Goal: Task Accomplishment & Management: Manage account settings

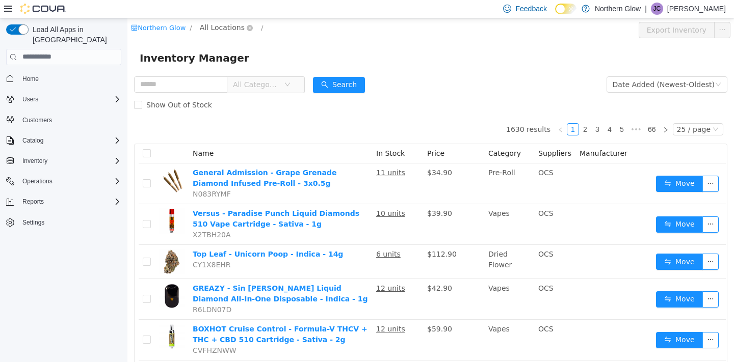
click at [238, 28] on span "All Locations" at bounding box center [222, 26] width 45 height 11
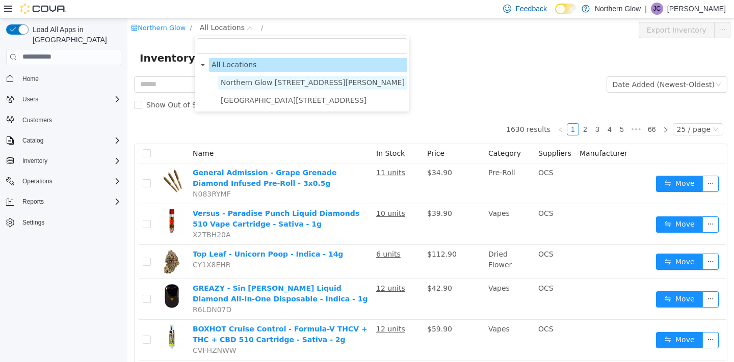
click at [237, 81] on span "Northern Glow [STREET_ADDRESS][PERSON_NAME]" at bounding box center [313, 82] width 184 height 8
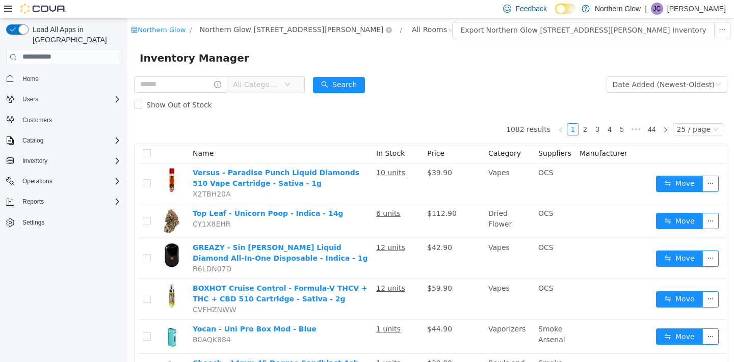
click at [266, 30] on span "Northern Glow [STREET_ADDRESS][PERSON_NAME]" at bounding box center [292, 28] width 184 height 11
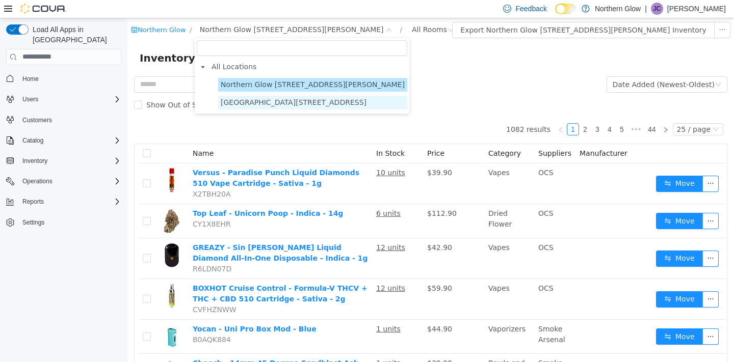
click at [254, 100] on span "[GEOGRAPHIC_DATA][STREET_ADDRESS]" at bounding box center [294, 102] width 146 height 8
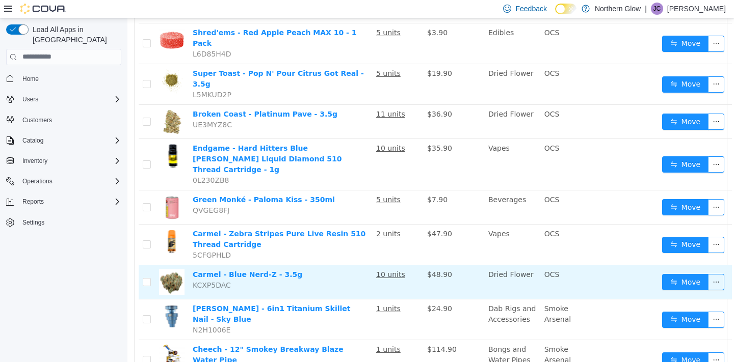
scroll to position [628, 0]
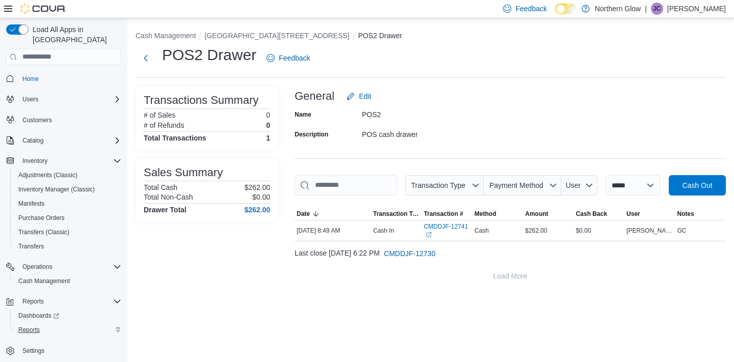
click at [33, 326] on span "Reports" at bounding box center [28, 330] width 21 height 8
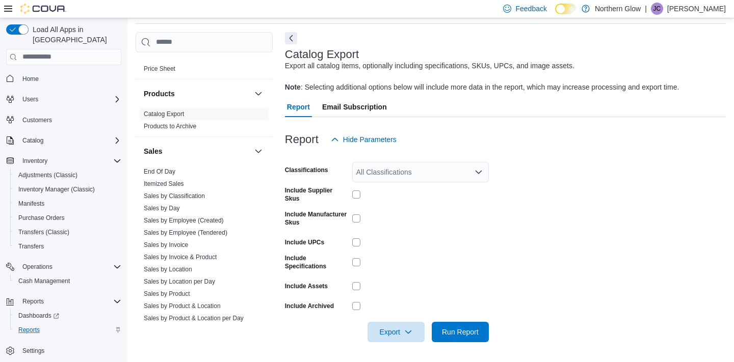
scroll to position [463, 0]
click at [181, 268] on link "Sales by Location" at bounding box center [168, 268] width 48 height 7
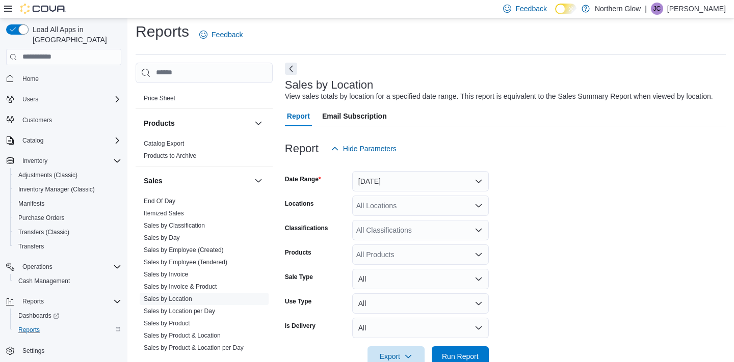
scroll to position [23, 0]
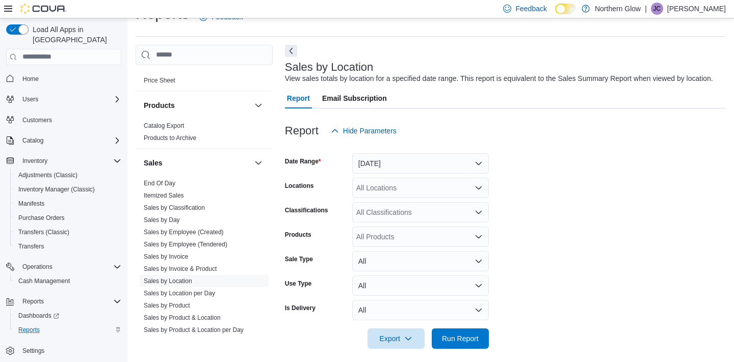
click at [396, 162] on button "[DATE]" at bounding box center [420, 163] width 137 height 20
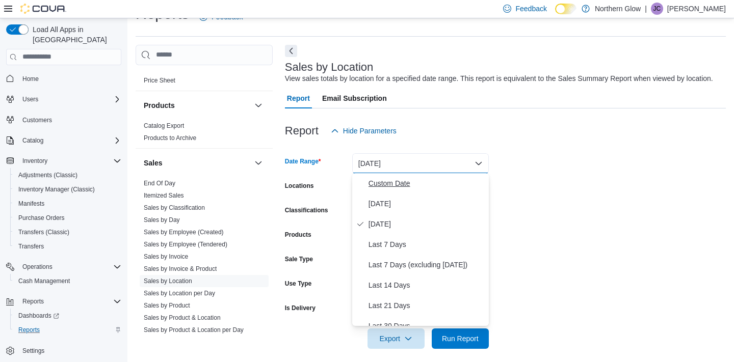
click at [391, 182] on span "Custom Date" at bounding box center [426, 183] width 116 height 12
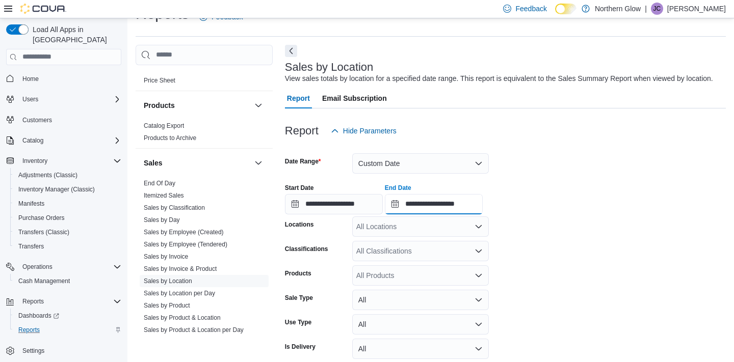
click at [463, 208] on input "**********" at bounding box center [434, 204] width 98 height 20
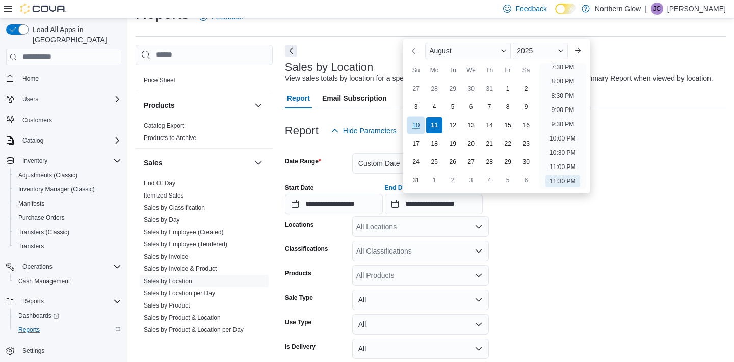
click at [416, 123] on div "10" at bounding box center [416, 125] width 18 height 18
type input "**********"
click at [547, 264] on form "**********" at bounding box center [505, 264] width 441 height 247
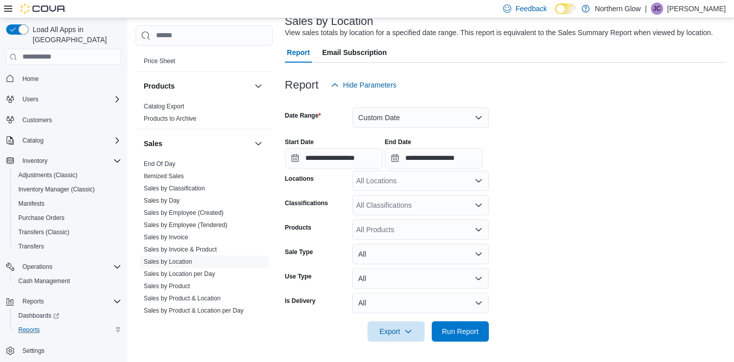
scroll to position [68, 0]
click at [467, 181] on div "All Locations" at bounding box center [420, 181] width 137 height 20
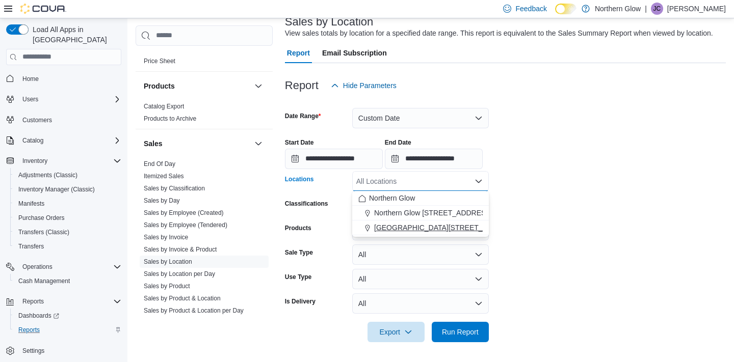
click at [434, 221] on button "[GEOGRAPHIC_DATA][STREET_ADDRESS]" at bounding box center [420, 228] width 137 height 15
click at [450, 332] on span "Run Report" at bounding box center [460, 332] width 37 height 10
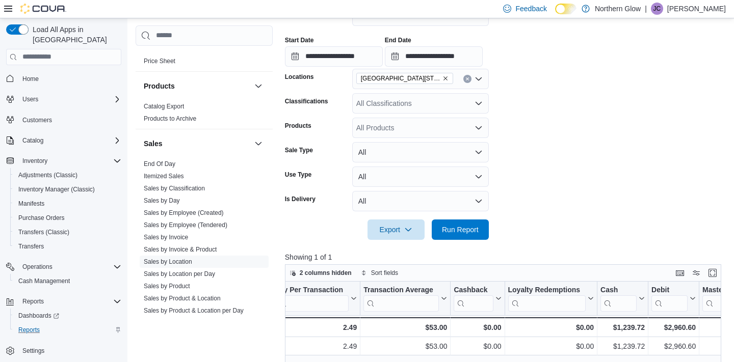
scroll to position [167, 0]
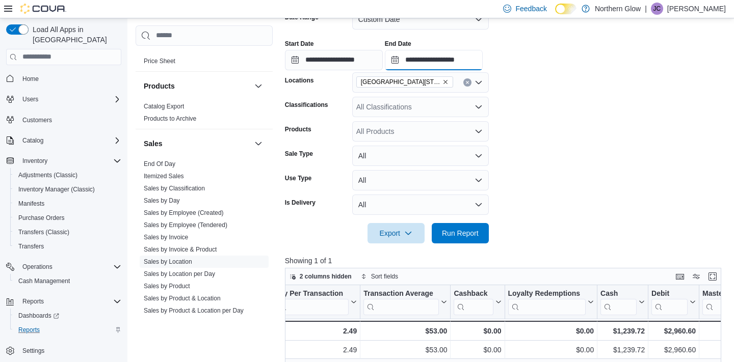
click at [446, 58] on input "**********" at bounding box center [434, 60] width 98 height 20
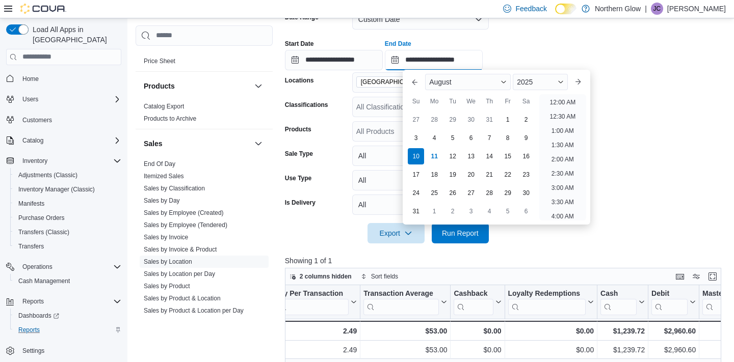
scroll to position [560, 0]
click at [529, 137] on div "9" at bounding box center [526, 138] width 18 height 18
type input "**********"
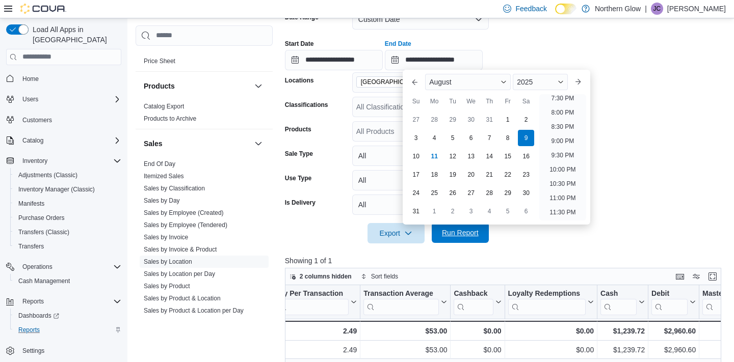
click at [477, 235] on span "Run Report" at bounding box center [460, 233] width 37 height 10
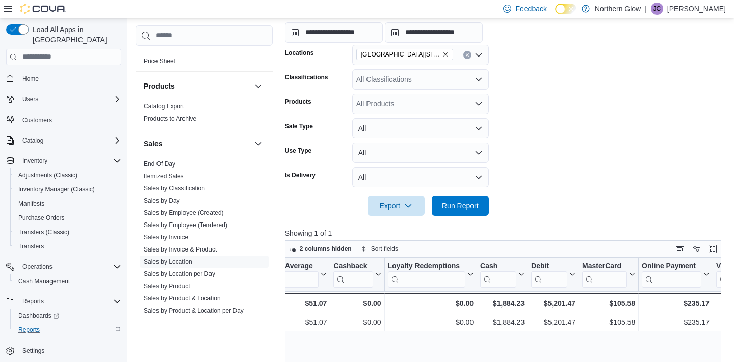
scroll to position [185, 0]
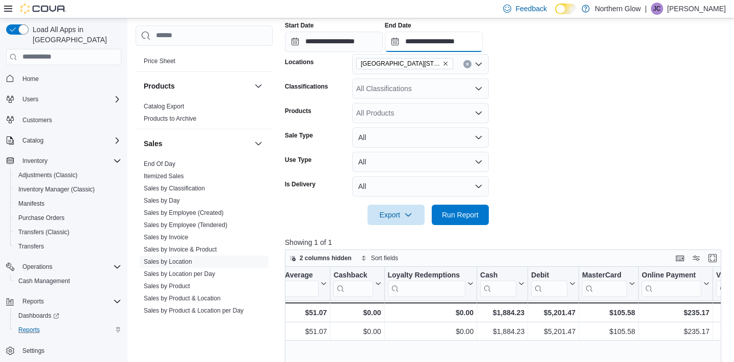
click at [442, 44] on input "**********" at bounding box center [434, 42] width 98 height 20
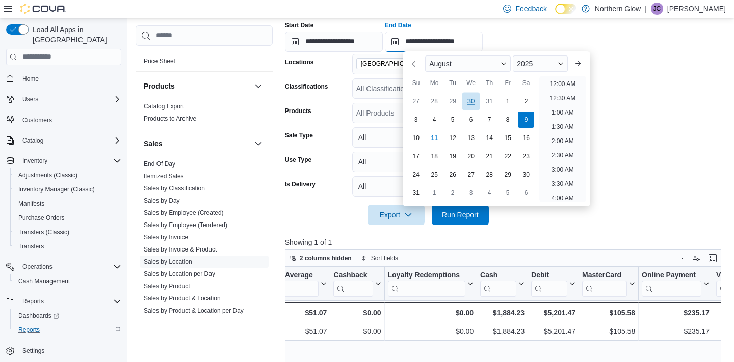
scroll to position [560, 0]
click at [506, 117] on div "8" at bounding box center [508, 120] width 18 height 18
type input "**********"
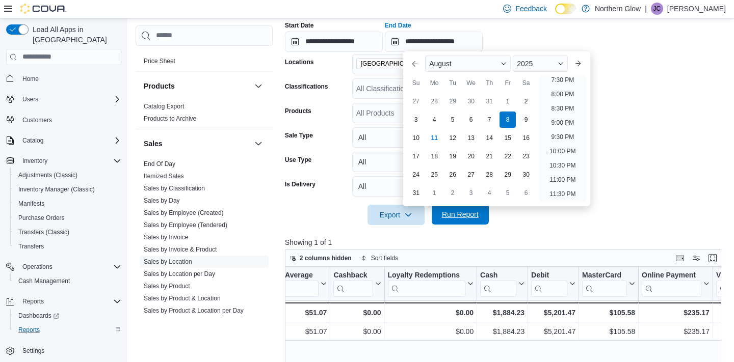
click at [473, 218] on span "Run Report" at bounding box center [460, 214] width 37 height 10
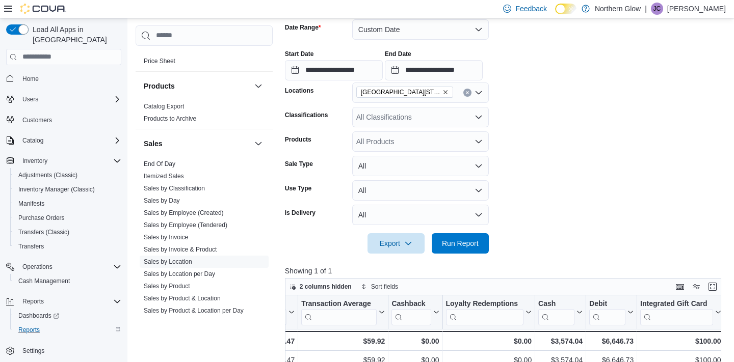
scroll to position [156, 0]
click at [463, 72] on input "**********" at bounding box center [434, 71] width 98 height 20
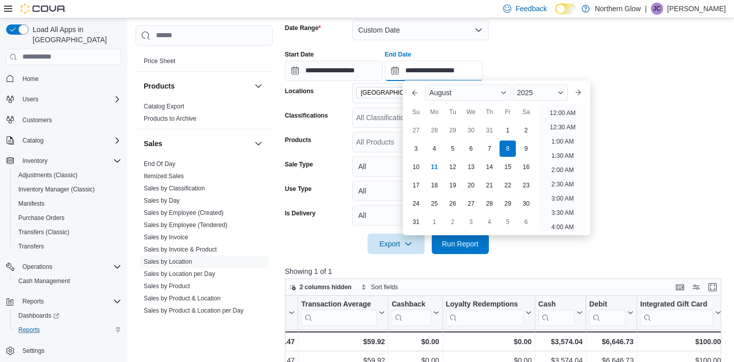
scroll to position [560, 0]
click at [487, 149] on div "7" at bounding box center [489, 149] width 18 height 18
type input "**********"
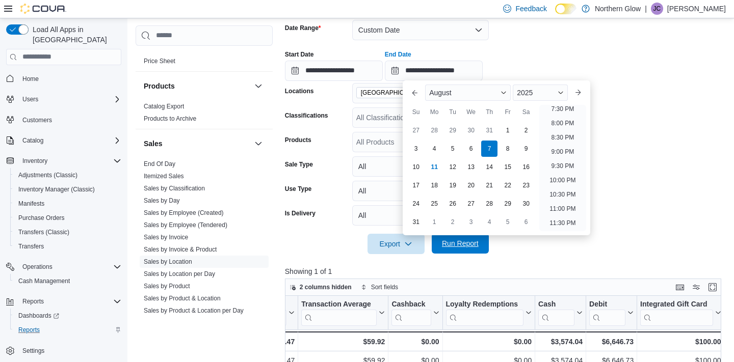
click at [468, 243] on span "Run Report" at bounding box center [460, 243] width 37 height 10
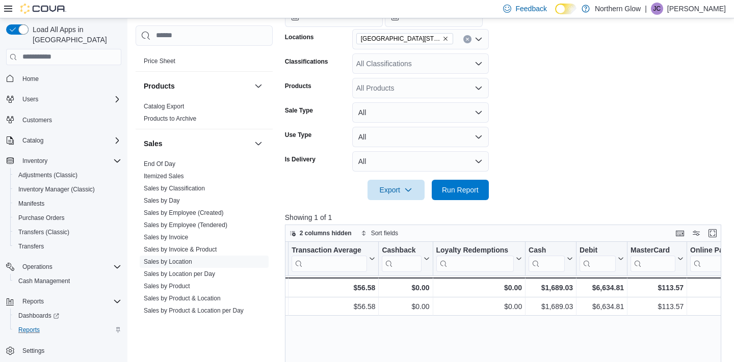
scroll to position [0, 1113]
click at [40, 277] on span "Cash Management" at bounding box center [43, 281] width 51 height 8
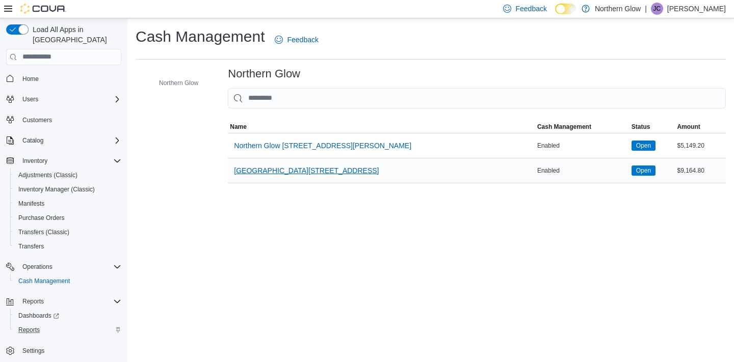
click at [317, 174] on span "[GEOGRAPHIC_DATA][STREET_ADDRESS]" at bounding box center [306, 171] width 145 height 10
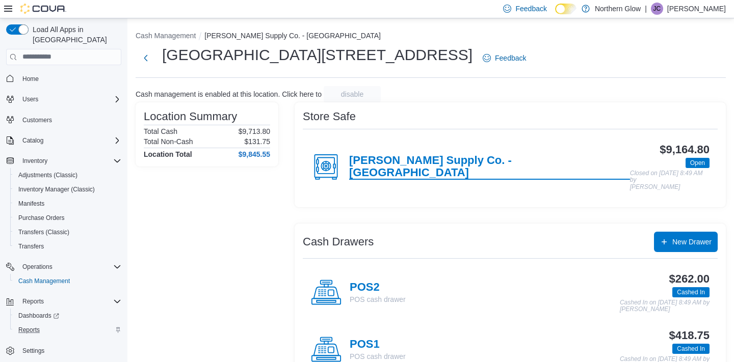
click at [417, 163] on h4 "J. Supply Co. - Memorial St" at bounding box center [489, 166] width 281 height 25
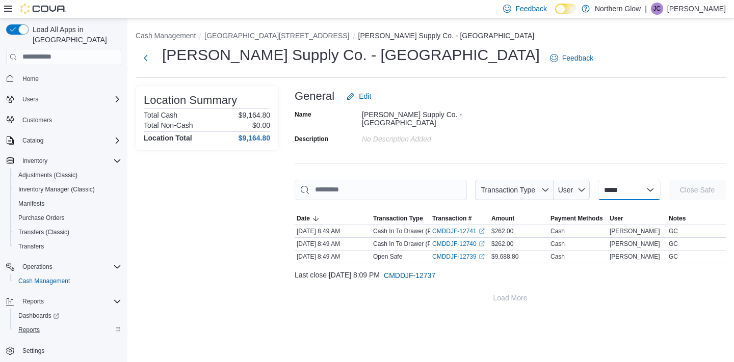
select select "**********"
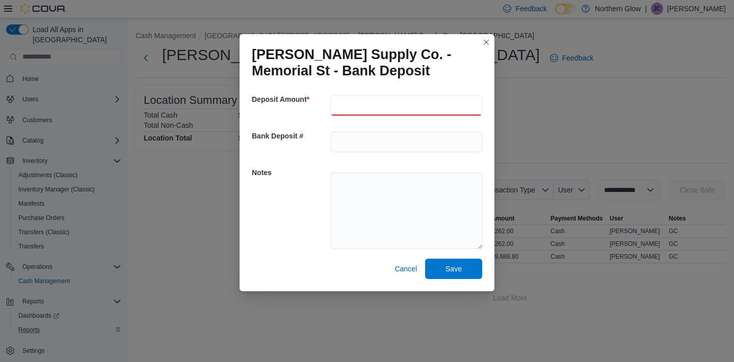
click at [358, 108] on input "number" at bounding box center [406, 105] width 152 height 20
paste input "****"
type input "****"
click at [353, 189] on textarea at bounding box center [406, 211] width 152 height 76
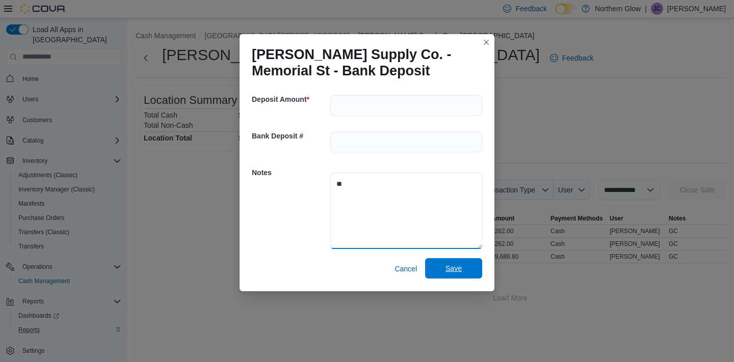
type textarea "**"
click at [448, 273] on span "Save" at bounding box center [453, 268] width 16 height 10
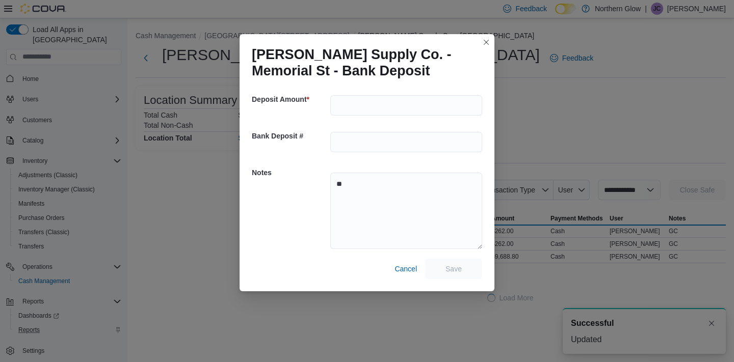
scroll to position [2, 0]
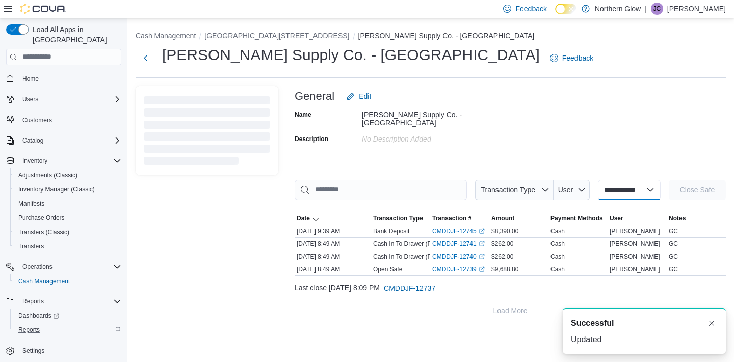
select select
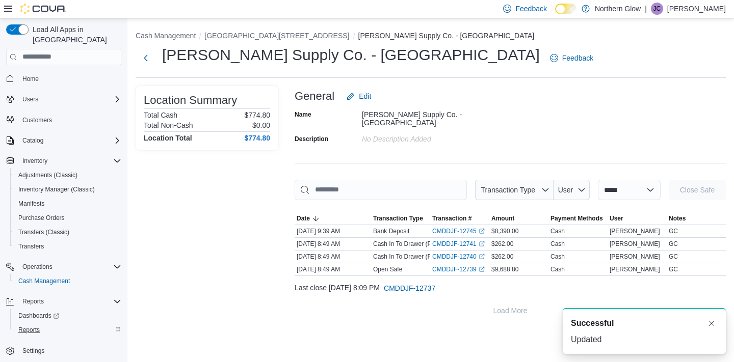
click at [36, 326] on span "Reports" at bounding box center [28, 330] width 21 height 8
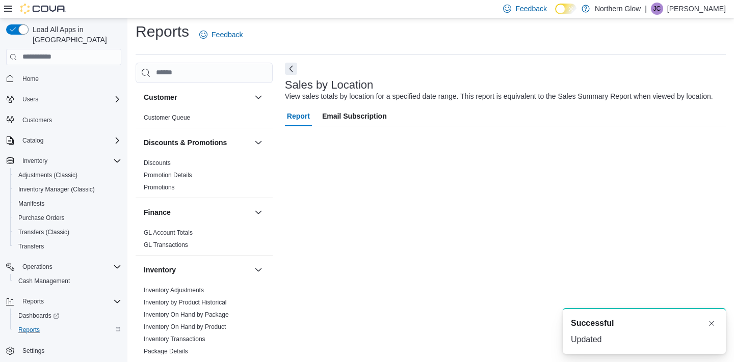
scroll to position [23, 0]
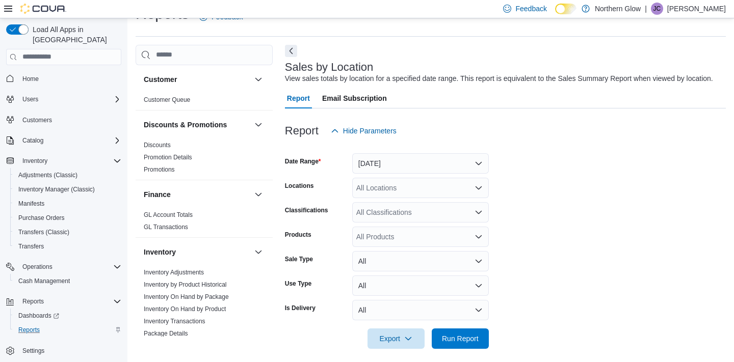
click at [401, 165] on button "Yesterday" at bounding box center [420, 163] width 137 height 20
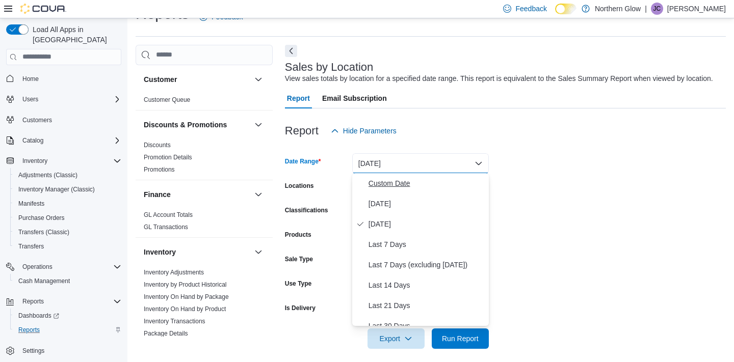
click at [377, 180] on span "Custom Date" at bounding box center [426, 183] width 116 height 12
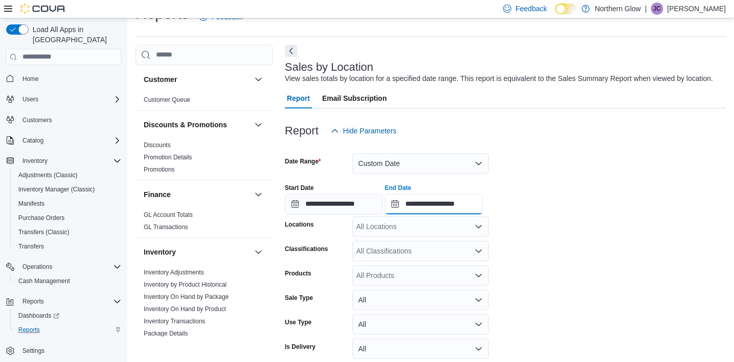
click at [467, 203] on input "**********" at bounding box center [434, 204] width 98 height 20
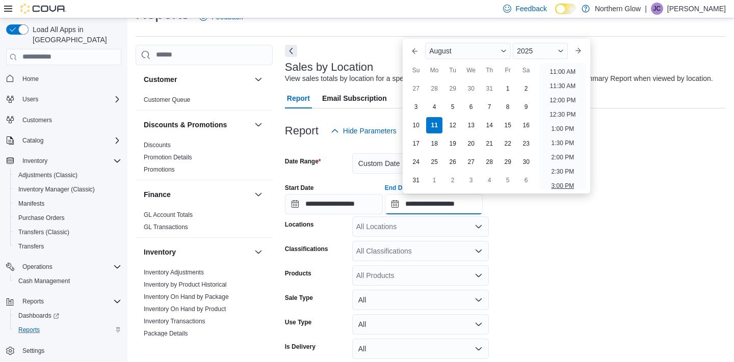
scroll to position [310, 0]
click at [563, 100] on li "12:00 PM" at bounding box center [562, 103] width 34 height 12
type input "**********"
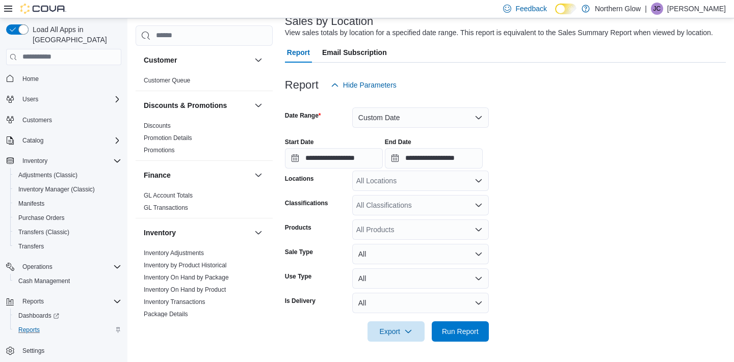
scroll to position [68, 0]
click at [468, 334] on span "Run Report" at bounding box center [460, 332] width 37 height 10
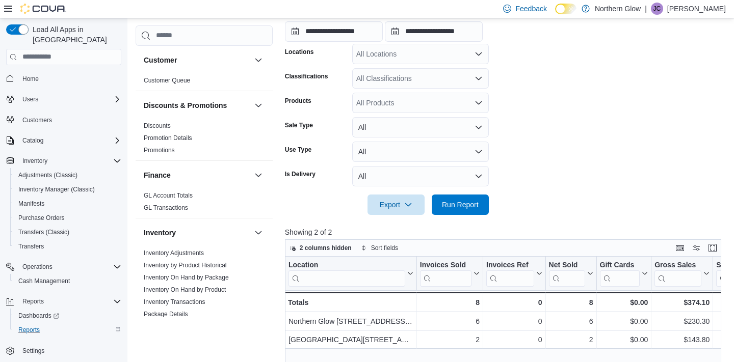
scroll to position [208, 0]
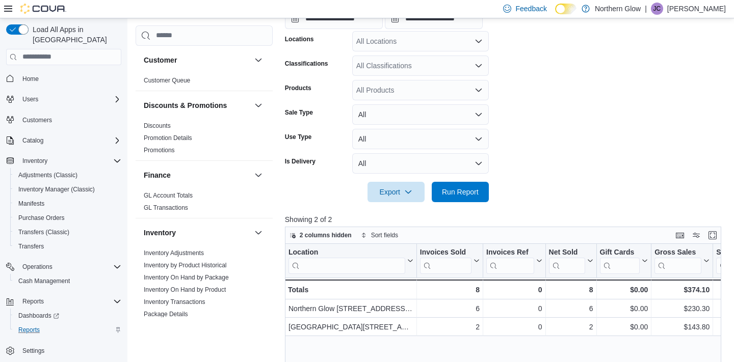
click at [514, 158] on form "**********" at bounding box center [505, 79] width 441 height 247
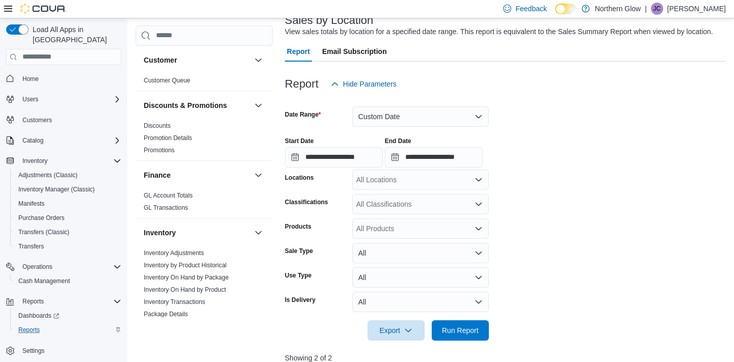
scroll to position [141, 0]
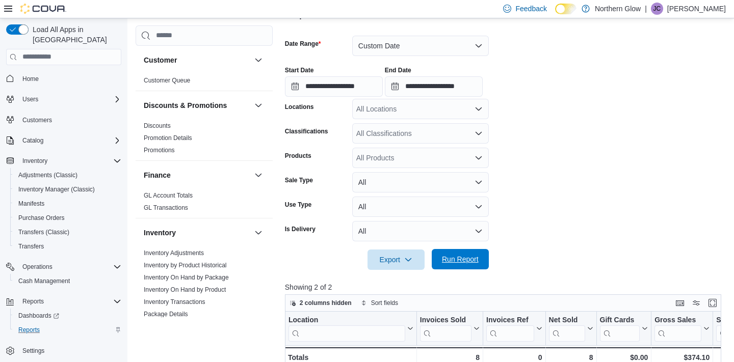
click at [451, 259] on span "Run Report" at bounding box center [460, 259] width 37 height 10
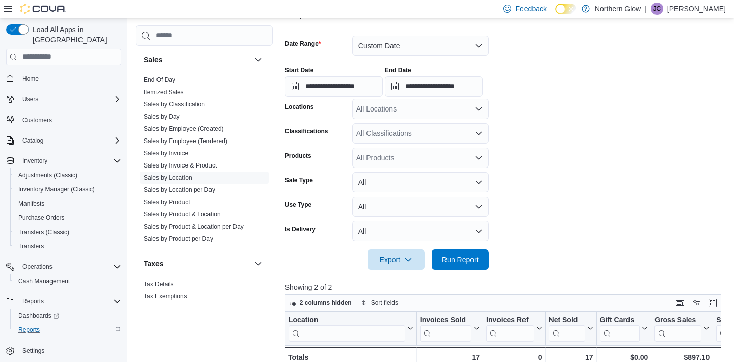
scroll to position [144, 0]
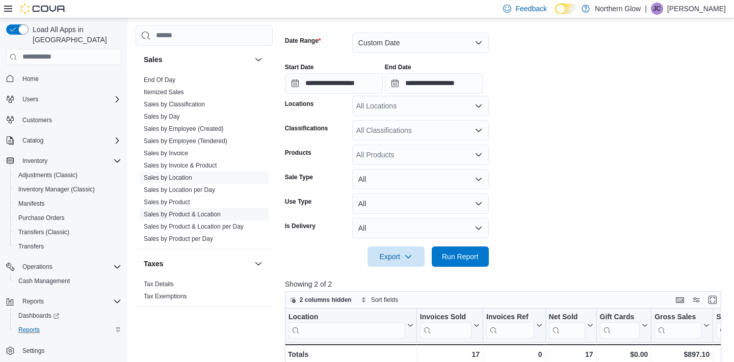
click at [174, 216] on link "Sales by Product & Location" at bounding box center [182, 214] width 77 height 7
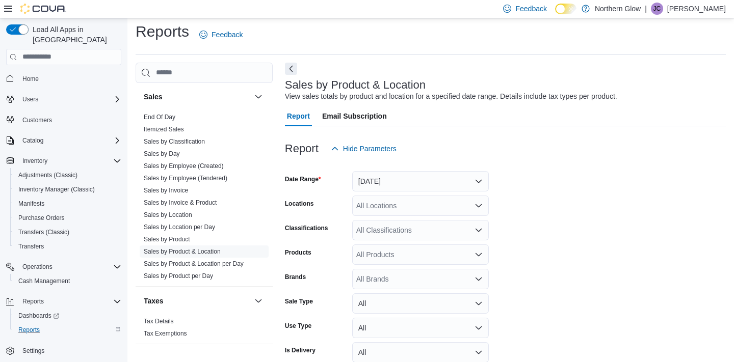
scroll to position [23, 0]
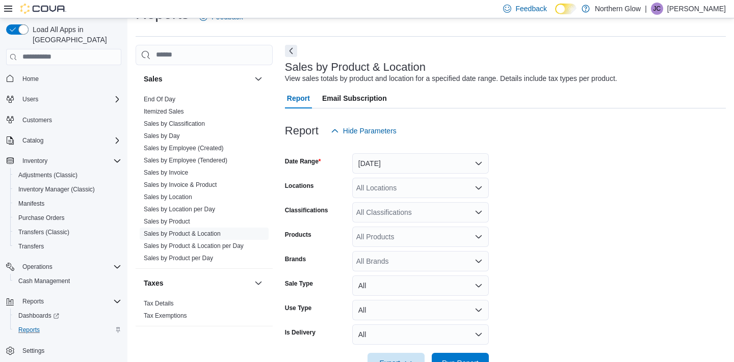
click at [452, 162] on button "Yesterday" at bounding box center [420, 163] width 137 height 20
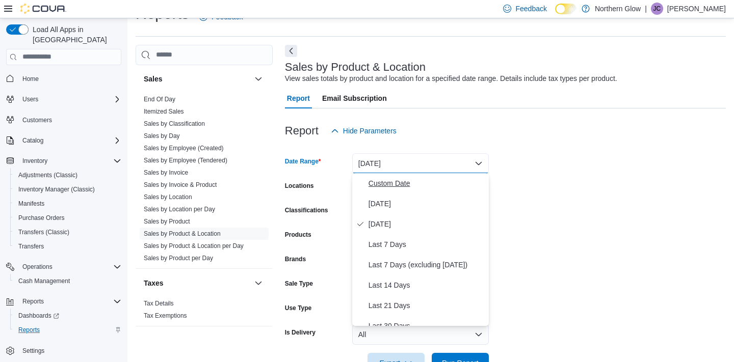
click at [387, 185] on span "Custom Date" at bounding box center [426, 183] width 116 height 12
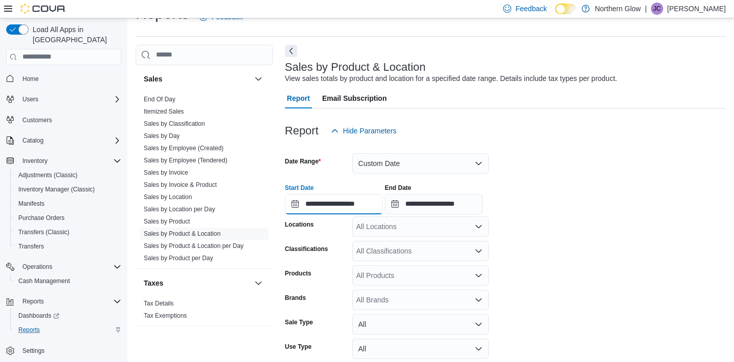
click at [320, 204] on input "**********" at bounding box center [334, 204] width 98 height 20
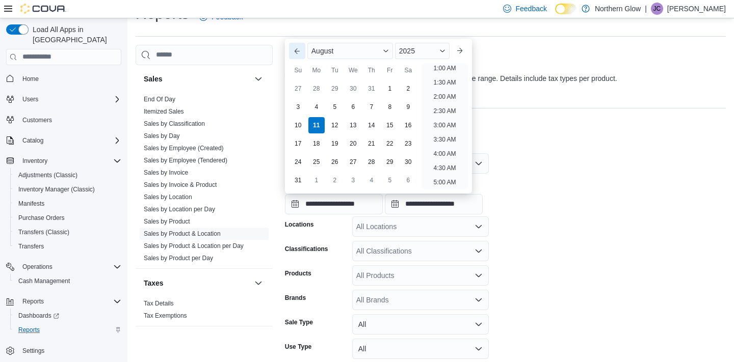
click at [293, 52] on button "Previous Month" at bounding box center [297, 51] width 16 height 16
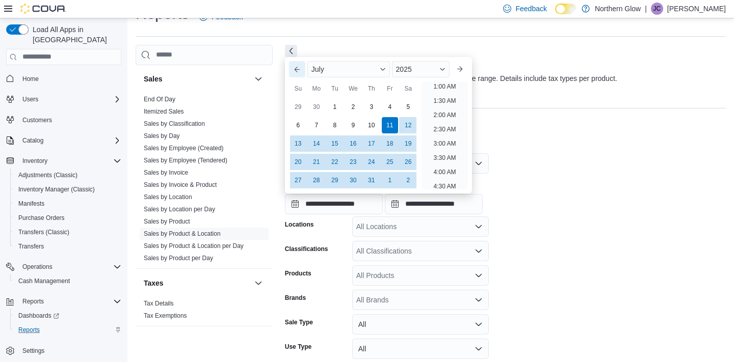
scroll to position [2, 0]
click at [293, 52] on button "Next" at bounding box center [291, 51] width 12 height 12
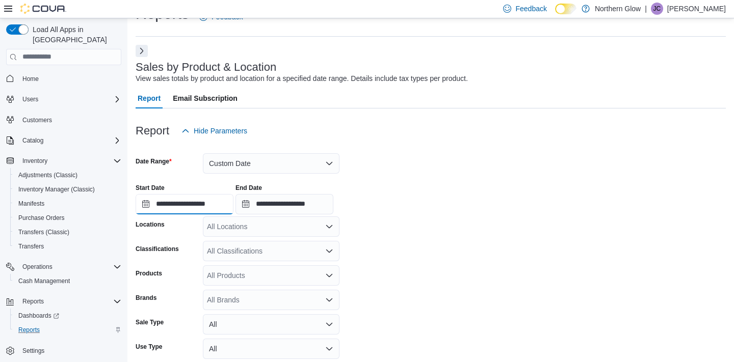
click at [178, 205] on input "**********" at bounding box center [185, 204] width 98 height 20
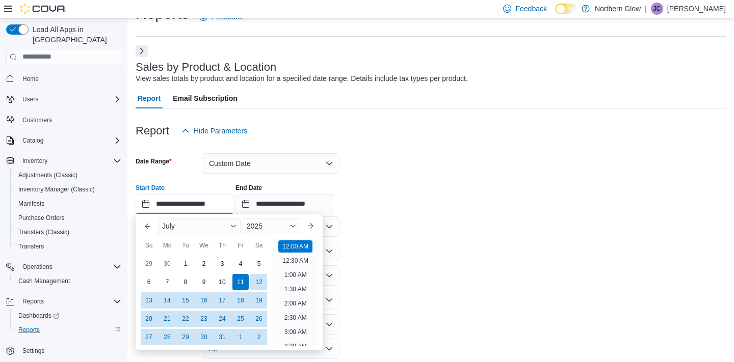
scroll to position [32, 0]
click at [142, 227] on button "Previous Month" at bounding box center [148, 226] width 16 height 16
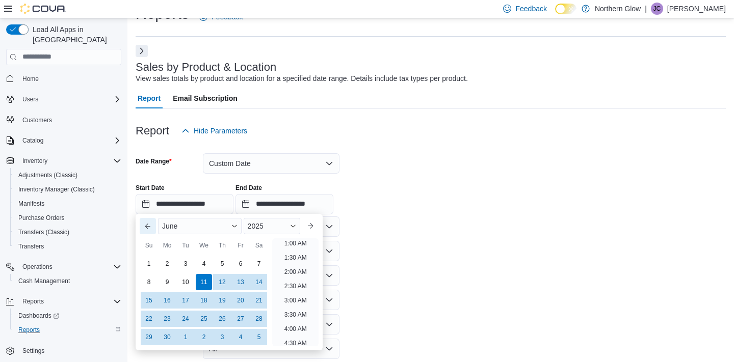
scroll to position [2, 0]
click at [312, 226] on button "Next month" at bounding box center [310, 226] width 16 height 16
click at [184, 268] on div "1" at bounding box center [185, 264] width 18 height 18
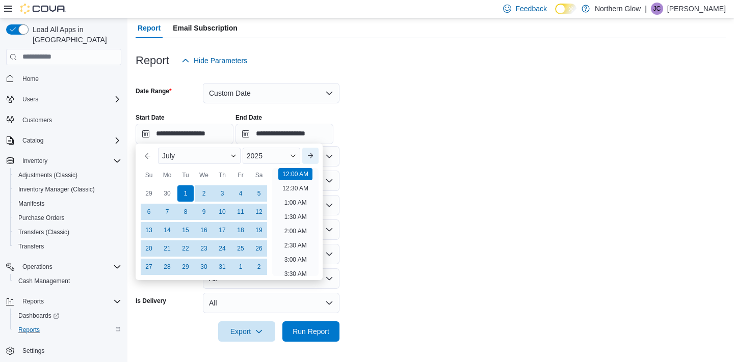
scroll to position [93, 0]
click at [415, 184] on form "**********" at bounding box center [431, 206] width 590 height 271
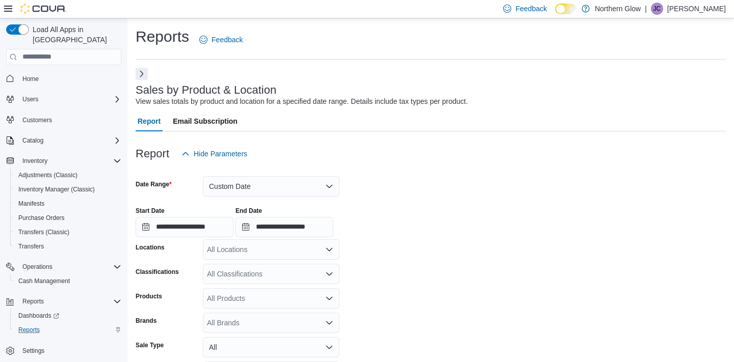
scroll to position [0, 0]
click at [9, 8] on icon at bounding box center [8, 9] width 8 height 8
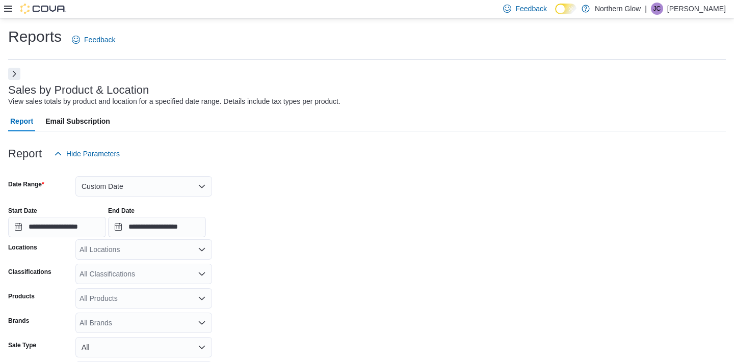
click at [9, 8] on icon at bounding box center [8, 9] width 8 height 8
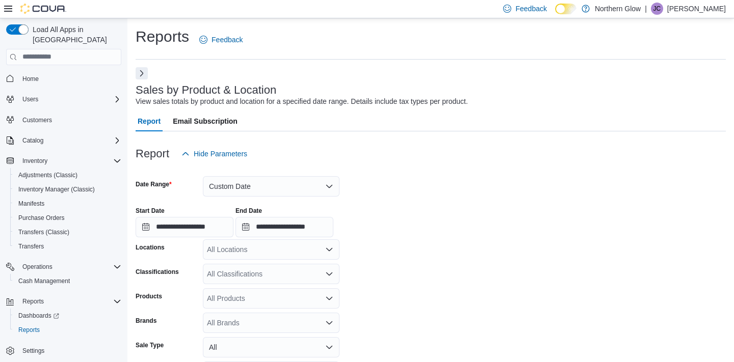
click at [146, 73] on button "Next" at bounding box center [142, 73] width 12 height 12
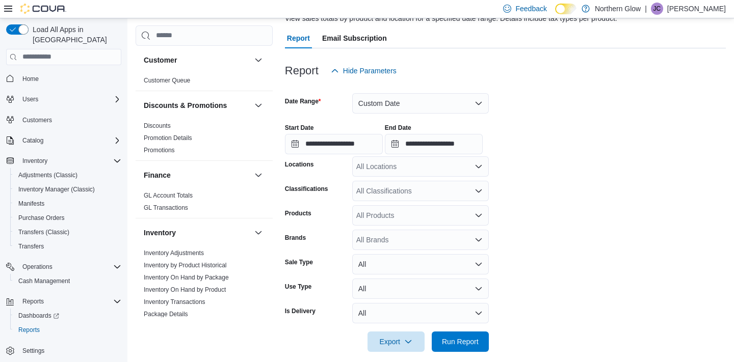
scroll to position [84, 0]
click at [316, 143] on input "**********" at bounding box center [334, 143] width 98 height 20
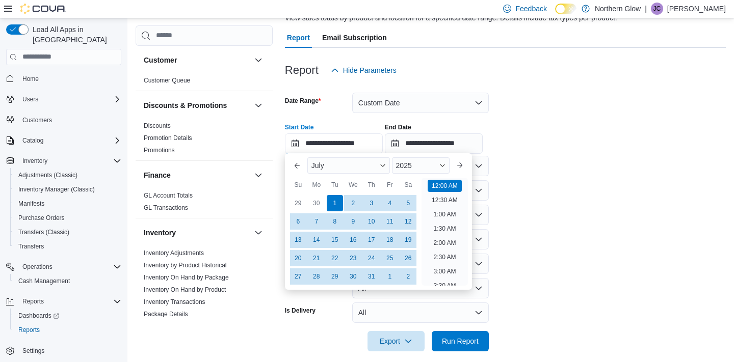
scroll to position [32, 0]
click at [587, 218] on form "**********" at bounding box center [505, 215] width 441 height 271
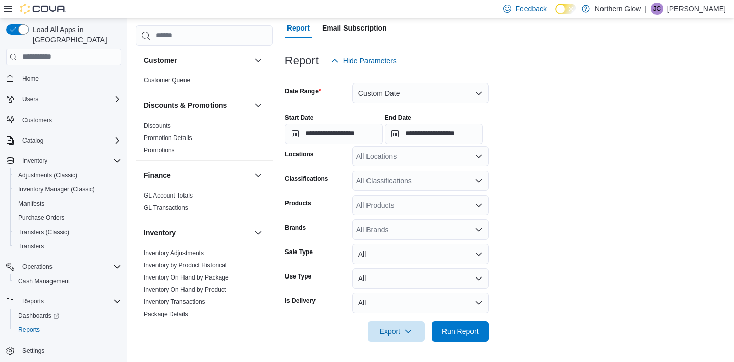
scroll to position [93, 0]
click at [464, 162] on div "All Locations" at bounding box center [420, 157] width 137 height 20
click at [542, 185] on form "**********" at bounding box center [505, 206] width 441 height 271
click at [445, 181] on div "All Classifications" at bounding box center [420, 181] width 137 height 20
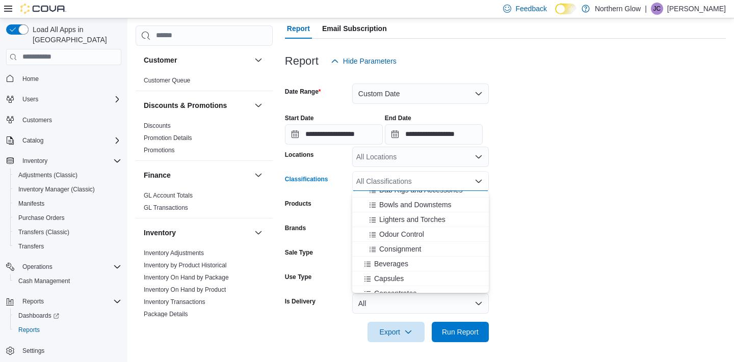
scroll to position [172, 0]
click at [393, 247] on span "Consignment" at bounding box center [400, 248] width 42 height 10
click at [538, 247] on form "**********" at bounding box center [505, 206] width 441 height 271
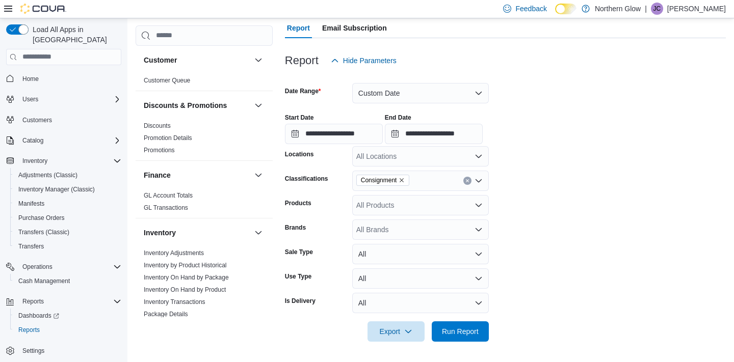
scroll to position [93, 0]
click at [462, 333] on span "Run Report" at bounding box center [460, 332] width 37 height 10
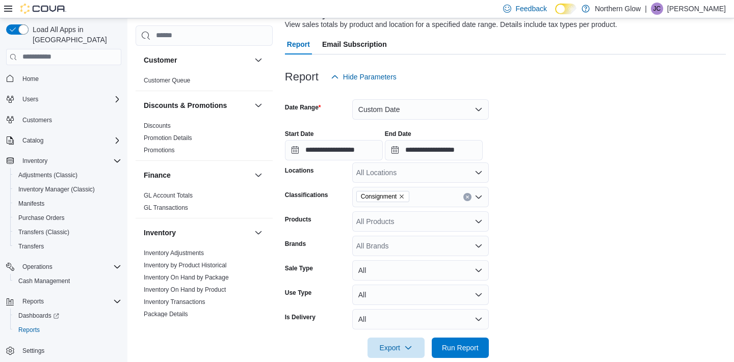
scroll to position [75, 0]
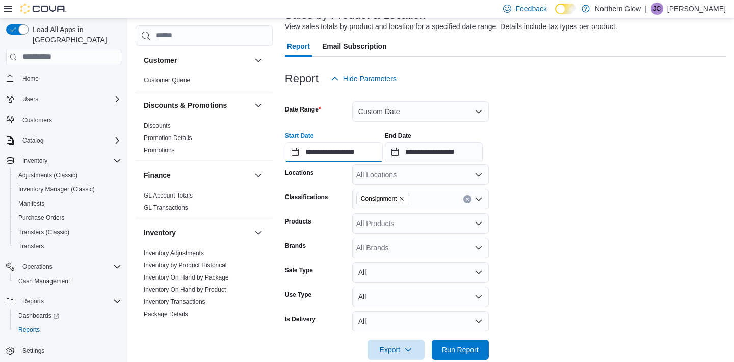
click at [324, 149] on input "**********" at bounding box center [334, 152] width 98 height 20
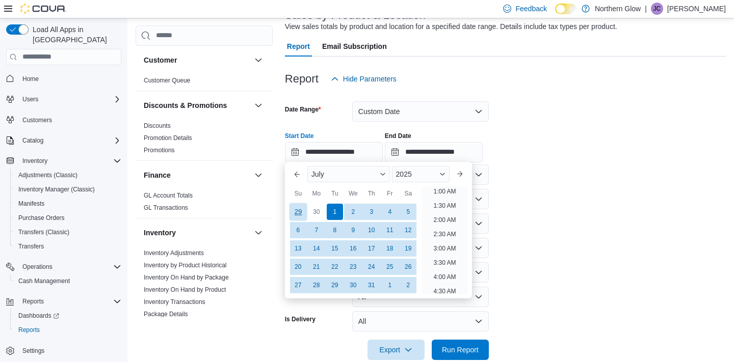
click at [297, 210] on div "29" at bounding box center [298, 212] width 18 height 18
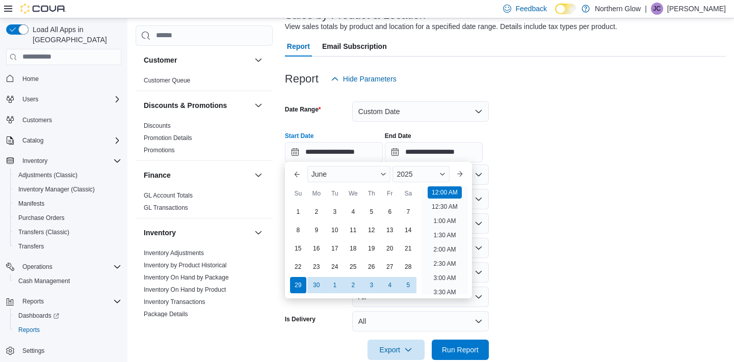
click at [597, 229] on form "**********" at bounding box center [505, 224] width 441 height 271
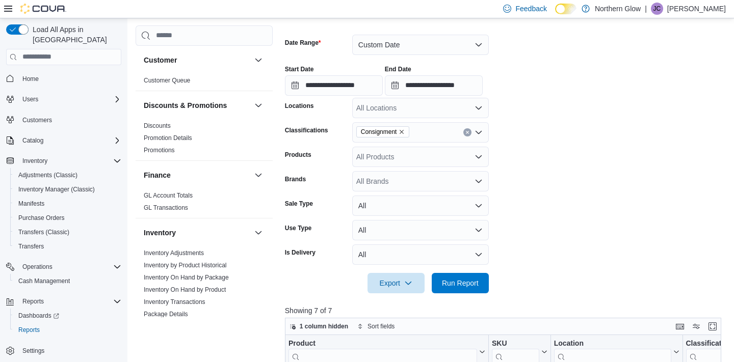
scroll to position [142, 0]
click at [466, 283] on span "Run Report" at bounding box center [460, 282] width 37 height 10
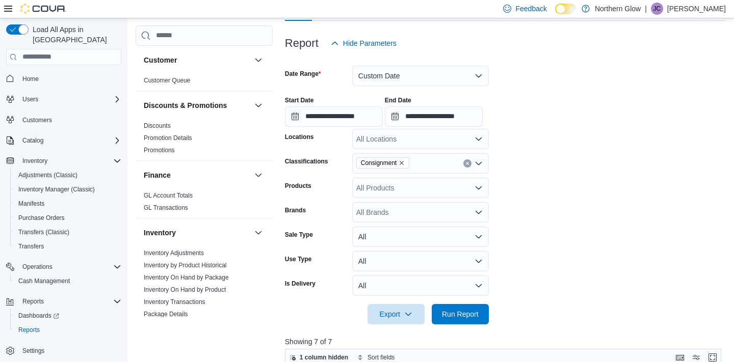
scroll to position [111, 0]
click at [334, 120] on input "**********" at bounding box center [334, 116] width 98 height 20
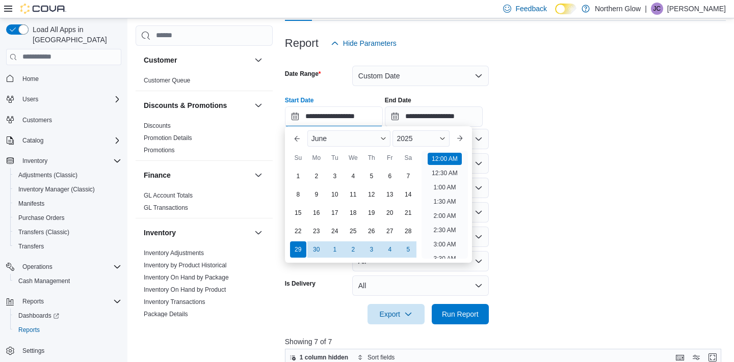
scroll to position [32, 0]
click at [300, 175] on div "1" at bounding box center [298, 176] width 18 height 18
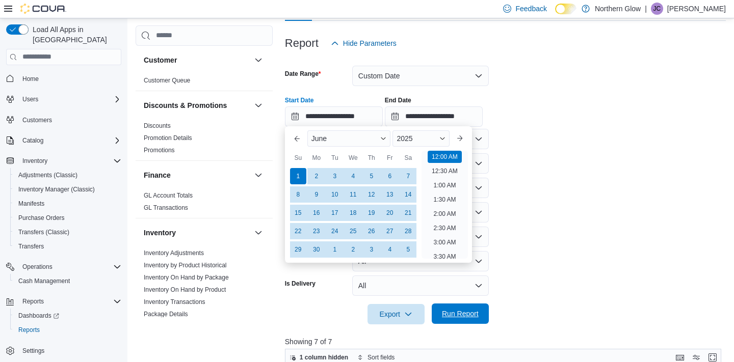
click at [461, 314] on span "Run Report" at bounding box center [460, 314] width 37 height 10
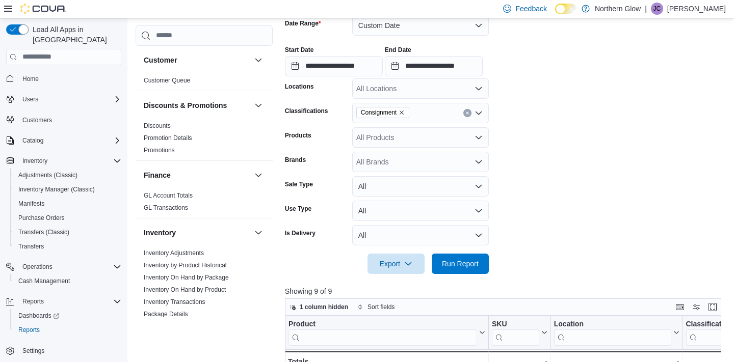
scroll to position [118, 0]
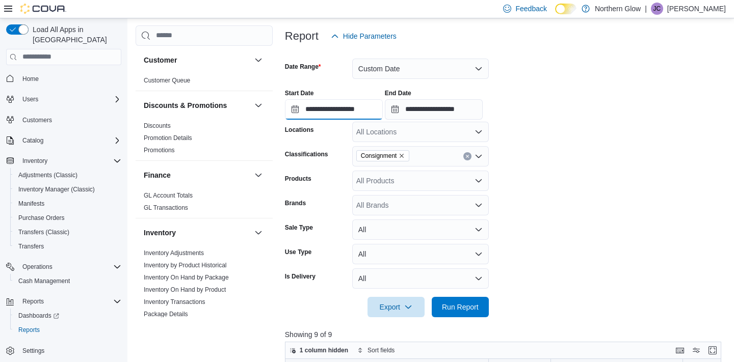
click at [330, 111] on input "**********" at bounding box center [334, 109] width 98 height 20
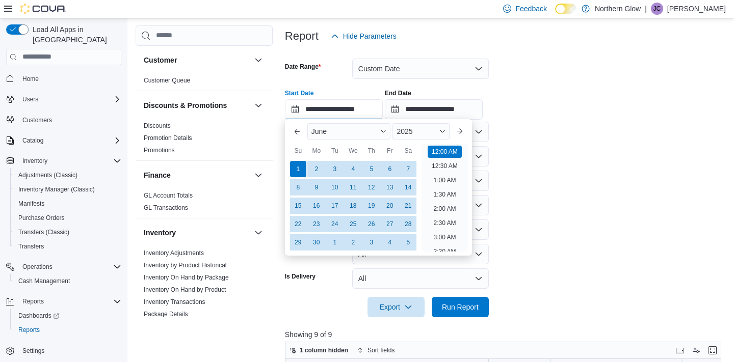
scroll to position [32, 0]
click at [463, 133] on button "Next month" at bounding box center [459, 131] width 16 height 16
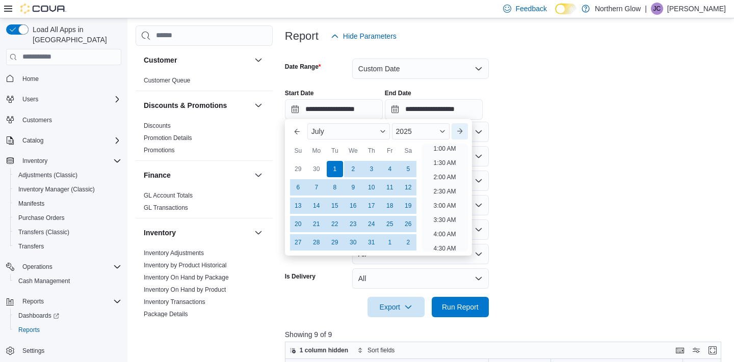
scroll to position [2, 0]
click at [332, 172] on div "1" at bounding box center [335, 169] width 18 height 18
click at [453, 306] on span "Run Report" at bounding box center [460, 307] width 37 height 10
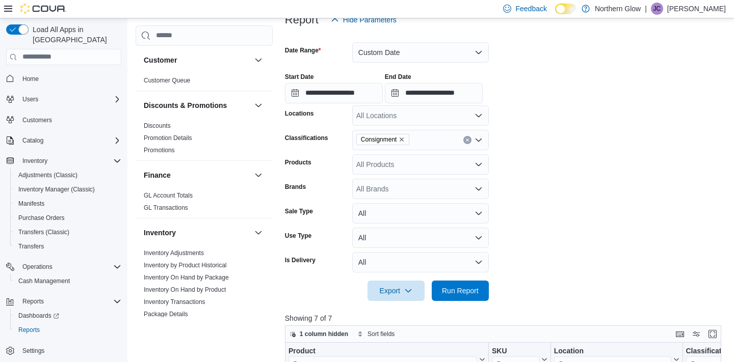
scroll to position [127, 0]
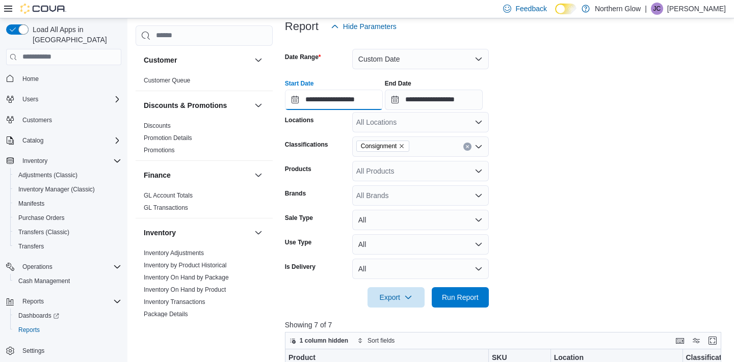
click at [330, 102] on input "**********" at bounding box center [334, 100] width 98 height 20
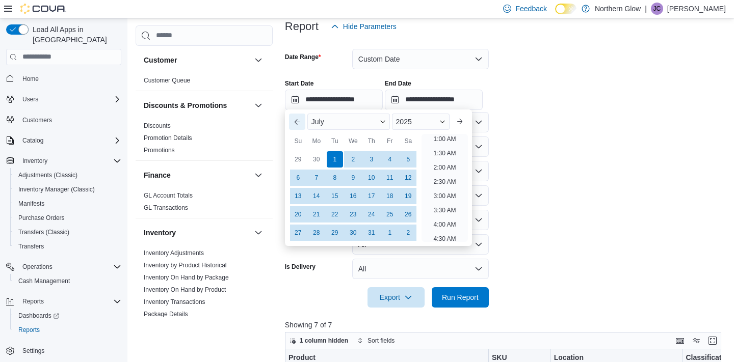
click at [300, 122] on button "Previous Month" at bounding box center [297, 122] width 16 height 16
click at [578, 214] on form "**********" at bounding box center [505, 172] width 441 height 271
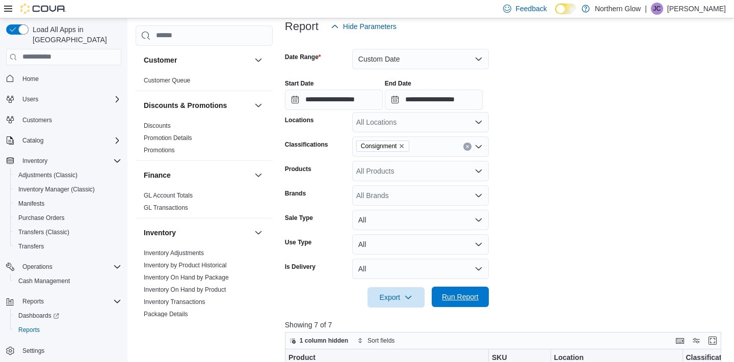
click at [464, 298] on span "Run Report" at bounding box center [460, 297] width 37 height 10
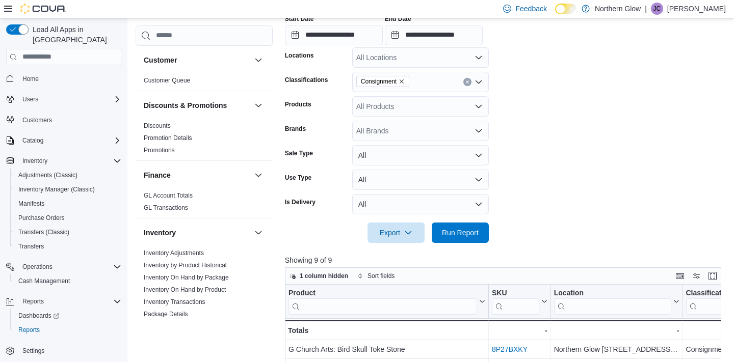
scroll to position [184, 0]
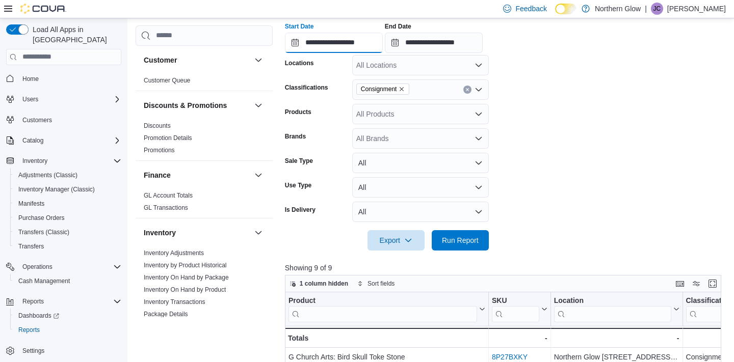
click at [353, 42] on input "**********" at bounding box center [334, 43] width 98 height 20
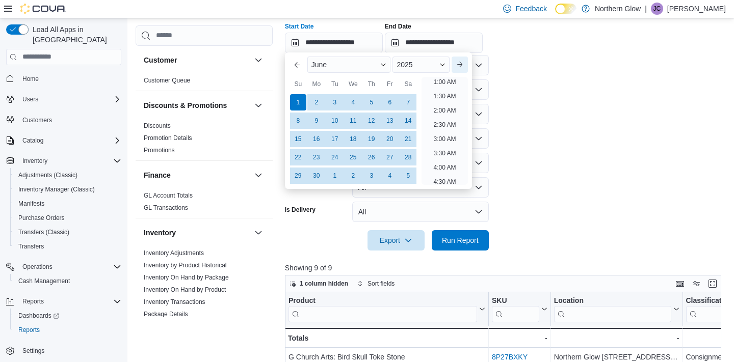
click at [461, 65] on button "Next month" at bounding box center [459, 65] width 16 height 16
type input "**********"
click at [331, 101] on div "1" at bounding box center [335, 102] width 18 height 18
click at [569, 190] on form "**********" at bounding box center [505, 115] width 441 height 271
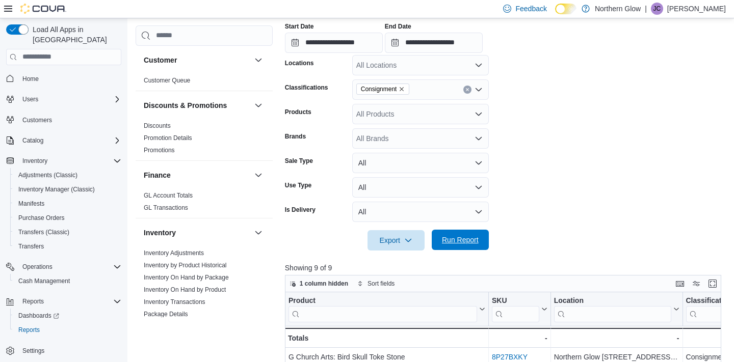
click at [466, 246] on span "Run Report" at bounding box center [460, 240] width 45 height 20
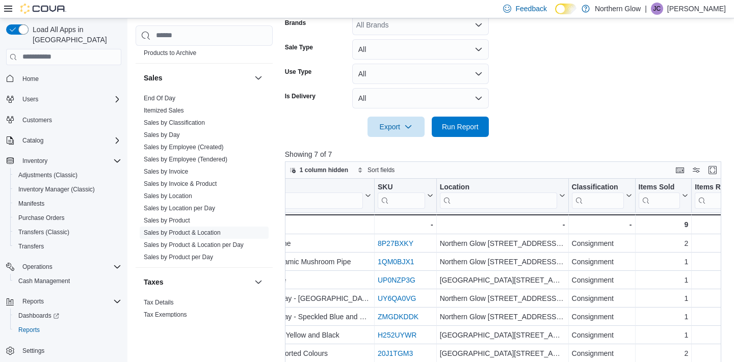
scroll to position [530, 0]
click at [197, 181] on link "Sales by Invoice & Product" at bounding box center [180, 181] width 73 height 7
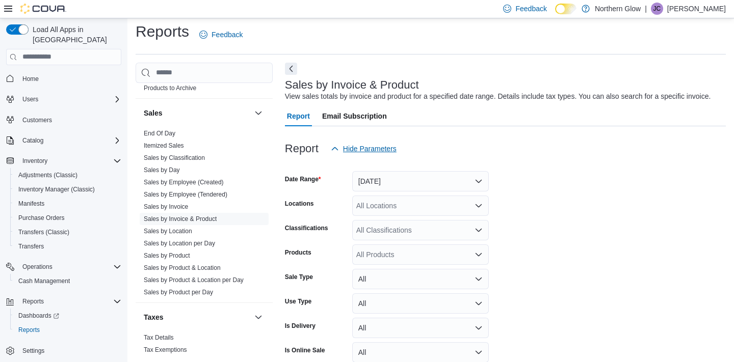
scroll to position [23, 0]
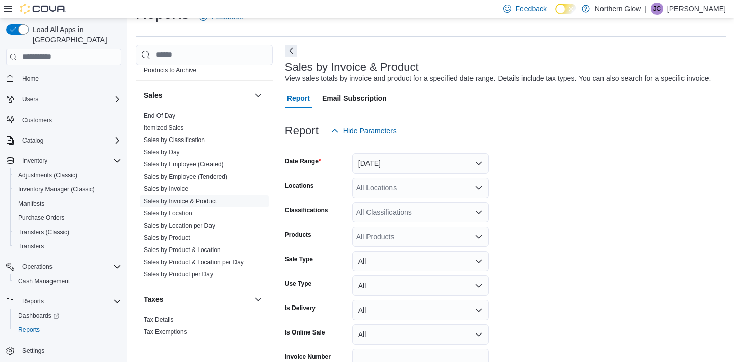
click at [400, 164] on button "Yesterday" at bounding box center [420, 163] width 137 height 20
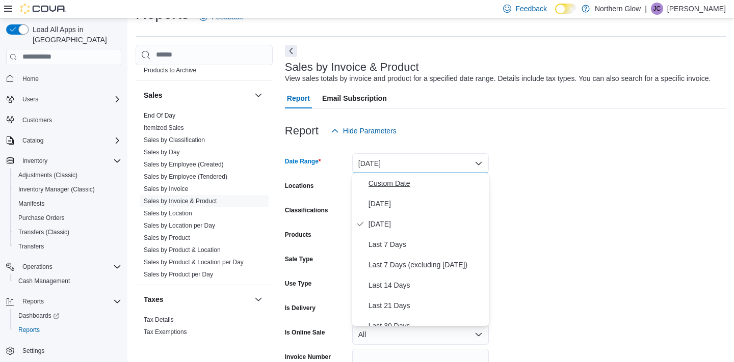
click at [374, 178] on span "Custom Date" at bounding box center [426, 183] width 116 height 12
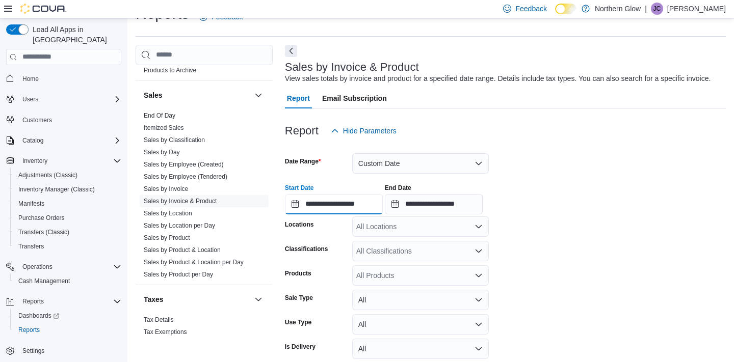
click at [310, 203] on input "**********" at bounding box center [334, 204] width 98 height 20
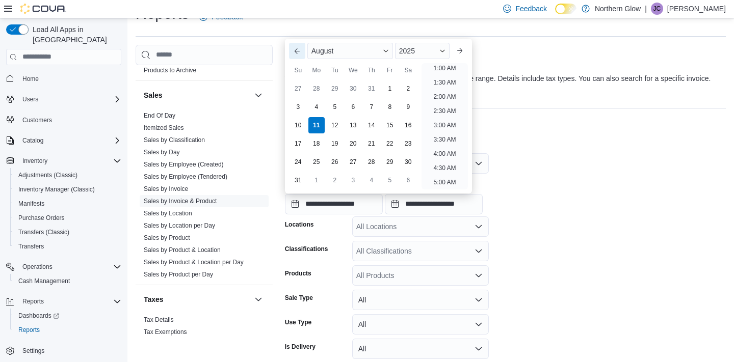
click at [294, 52] on button "Previous Month" at bounding box center [297, 51] width 16 height 16
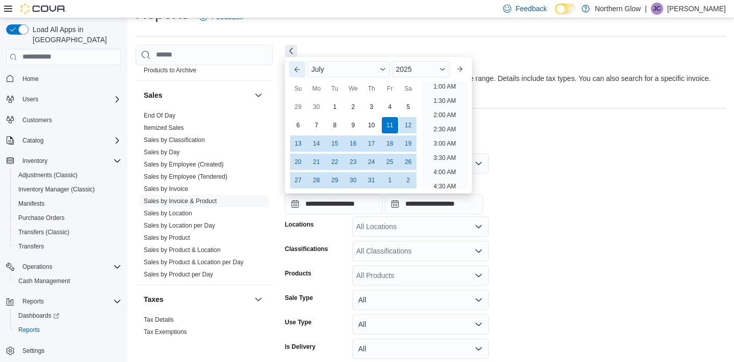
scroll to position [2, 0]
click at [335, 107] on div "1" at bounding box center [335, 107] width 18 height 18
type input "**********"
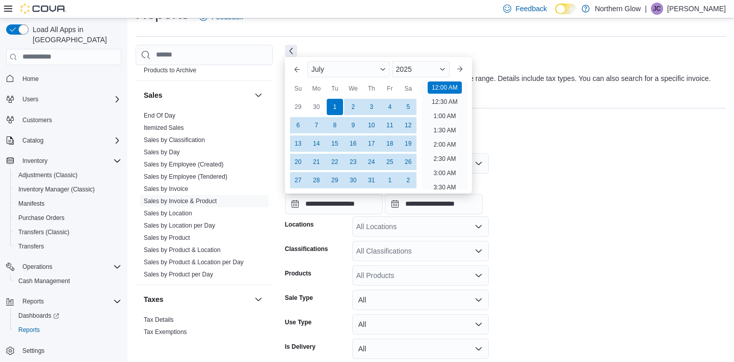
click at [577, 187] on div "**********" at bounding box center [505, 195] width 441 height 39
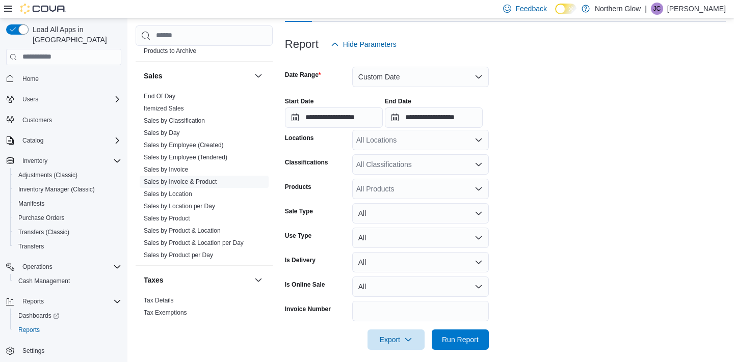
scroll to position [111, 0]
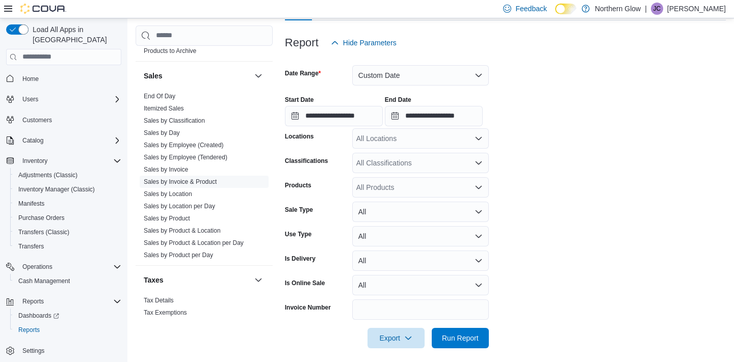
click at [476, 140] on icon "Open list of options" at bounding box center [478, 139] width 8 height 8
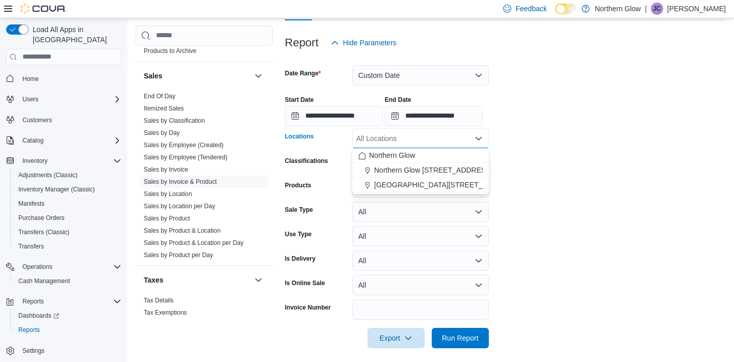
click at [536, 145] on form "**********" at bounding box center [505, 201] width 441 height 296
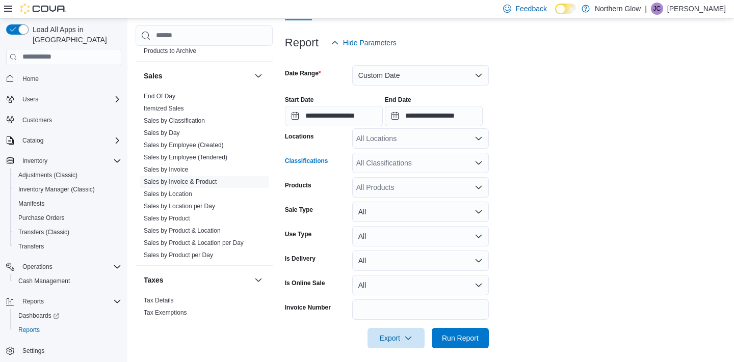
click at [455, 159] on div "All Classifications" at bounding box center [420, 163] width 137 height 20
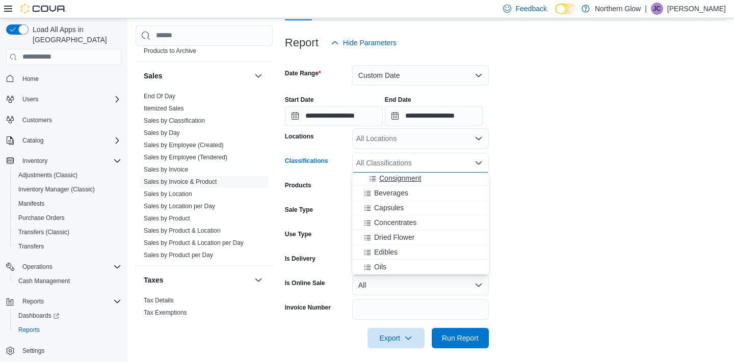
click at [396, 176] on span "Consignment" at bounding box center [400, 178] width 42 height 10
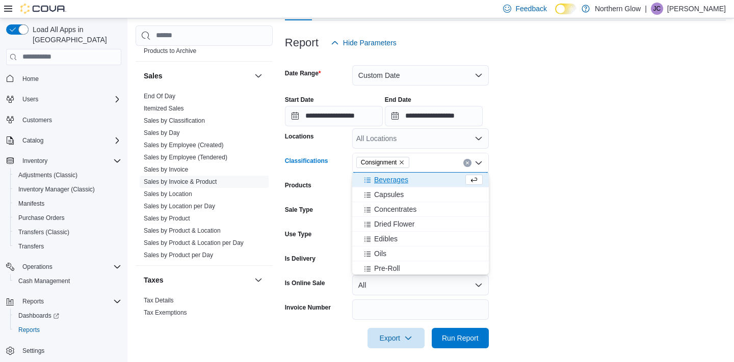
click at [565, 241] on form "**********" at bounding box center [505, 201] width 441 height 296
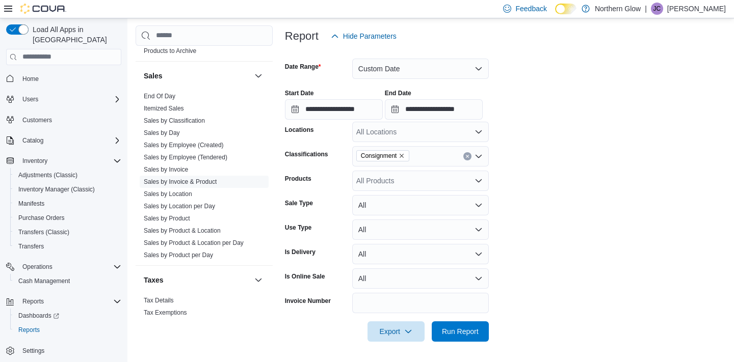
scroll to position [117, 0]
click at [457, 332] on span "Run Report" at bounding box center [460, 332] width 37 height 10
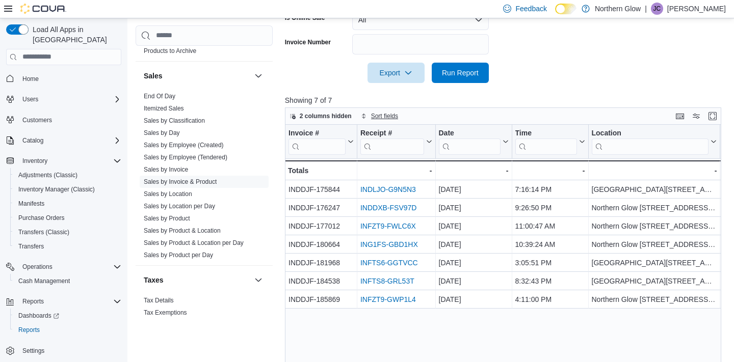
click at [386, 114] on span "Sort fields" at bounding box center [384, 116] width 27 height 8
click at [332, 116] on span "2 columns hidden" at bounding box center [326, 116] width 52 height 8
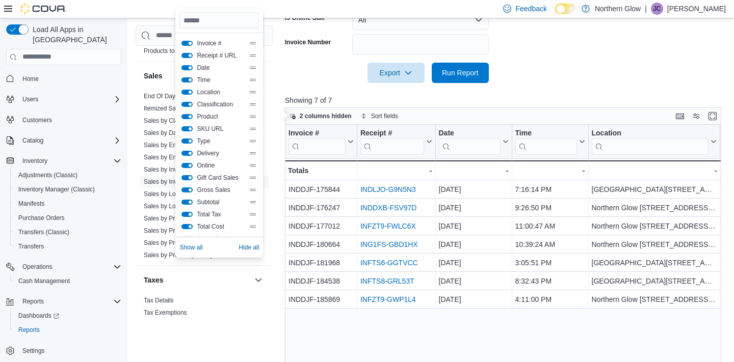
click at [186, 44] on button "Invoice #" at bounding box center [186, 43] width 11 height 5
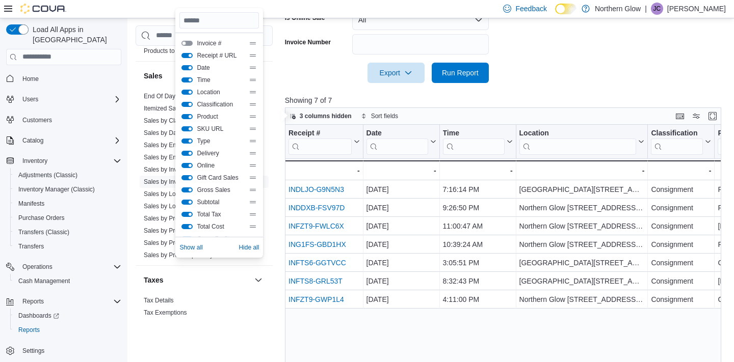
click at [183, 105] on button "Classification" at bounding box center [186, 104] width 11 height 5
click at [185, 79] on button "Time" at bounding box center [186, 79] width 11 height 5
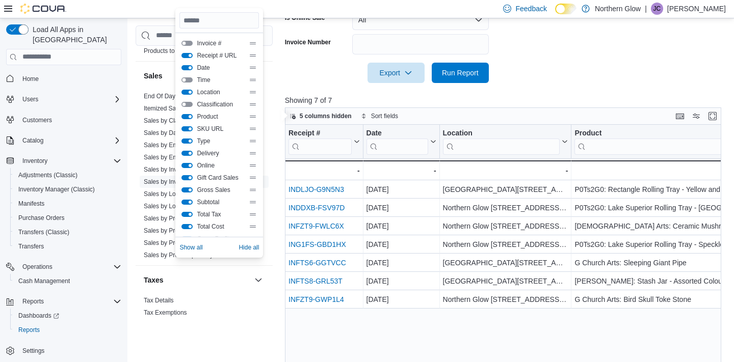
click at [185, 79] on button "Time" at bounding box center [186, 79] width 11 height 5
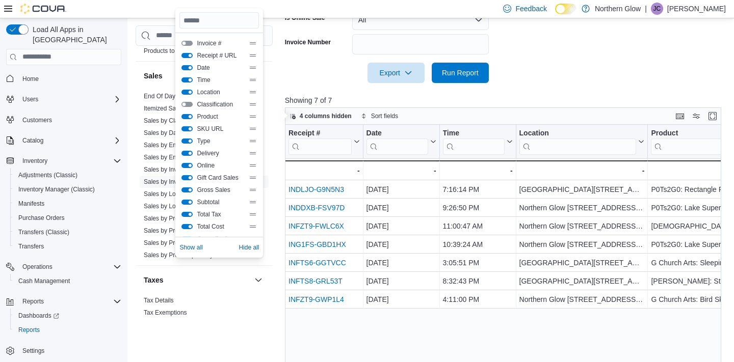
click at [189, 77] on button "Time" at bounding box center [186, 79] width 11 height 5
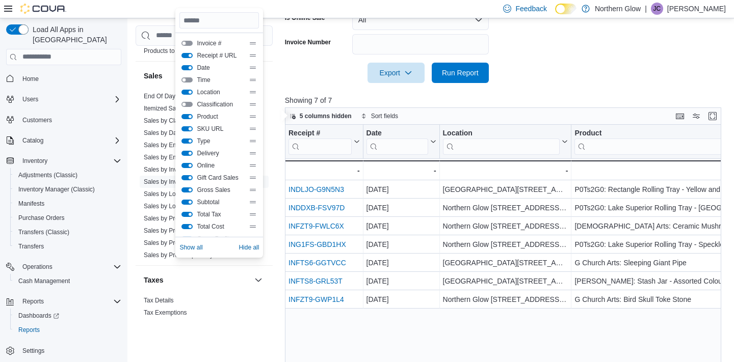
click at [186, 131] on button "SKU URL" at bounding box center [186, 128] width 11 height 5
click at [186, 144] on div "Type" at bounding box center [218, 141] width 75 height 8
click at [186, 140] on button "Type" at bounding box center [186, 141] width 11 height 5
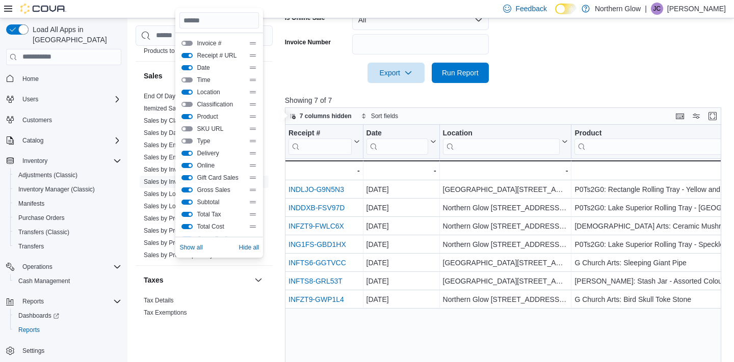
click at [186, 155] on button "Delivery" at bounding box center [186, 153] width 11 height 5
click at [186, 165] on button "Online" at bounding box center [186, 165] width 11 height 5
click at [186, 177] on button "Gift Card Sales" at bounding box center [186, 177] width 11 height 5
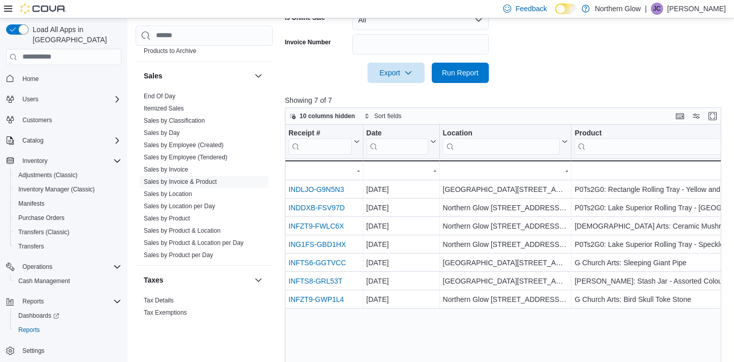
click at [484, 326] on div "Receipt # Click to view column header actions Date Click to view column header …" at bounding box center [503, 261] width 437 height 272
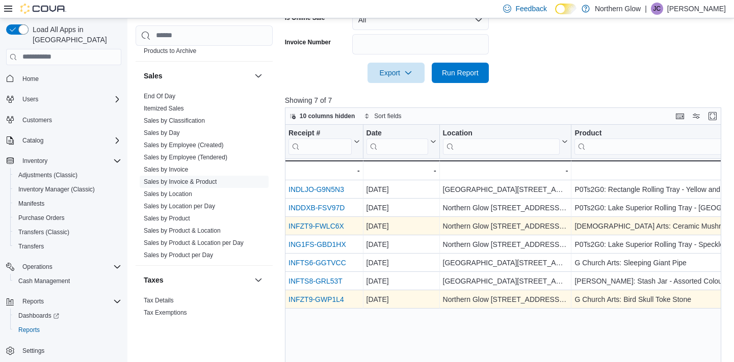
click at [319, 297] on link "INFZT9-GWP1L4" at bounding box center [316, 300] width 56 height 8
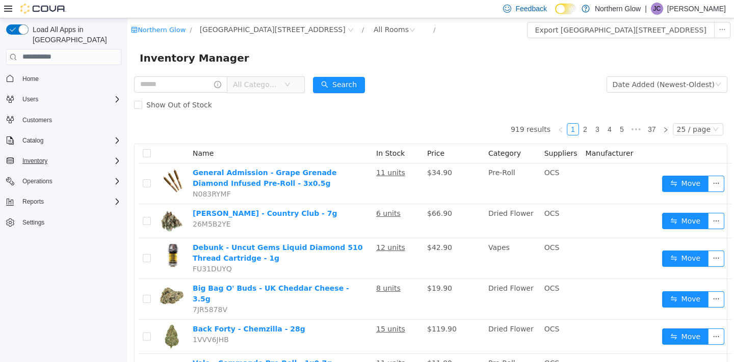
click at [114, 157] on icon "Complex example" at bounding box center [117, 161] width 8 height 8
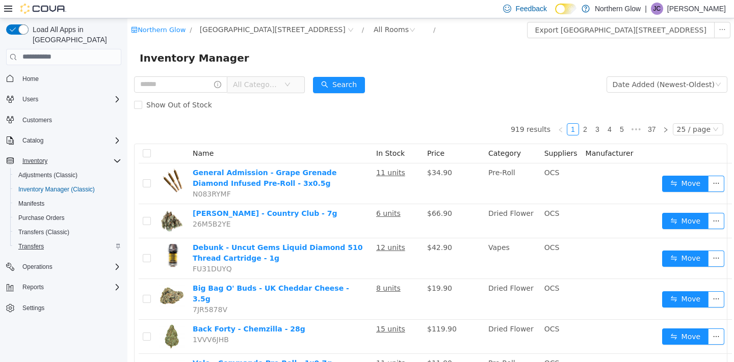
click at [36, 243] on span "Transfers" at bounding box center [30, 247] width 25 height 8
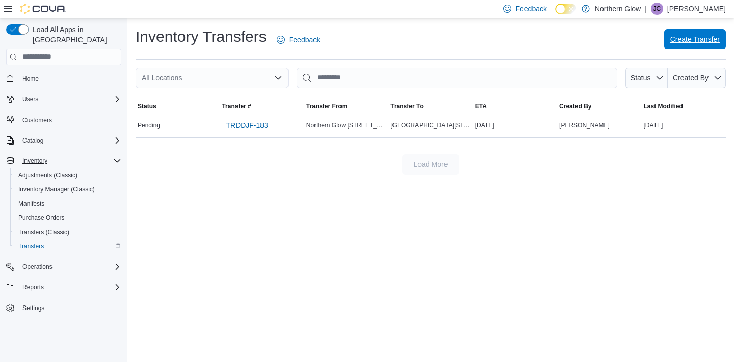
click at [698, 37] on span "Create Transfer" at bounding box center [694, 39] width 49 height 10
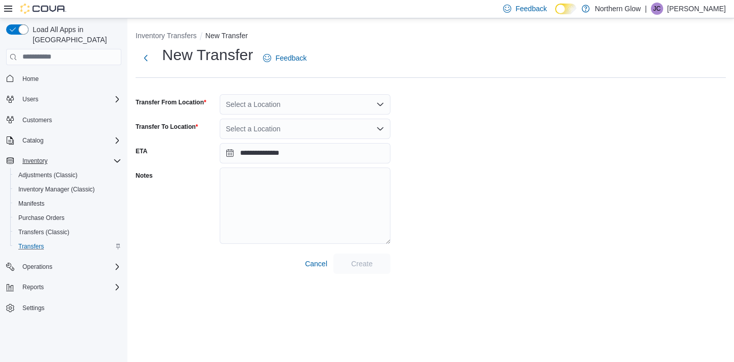
click at [255, 105] on div "Select a Location" at bounding box center [305, 104] width 171 height 20
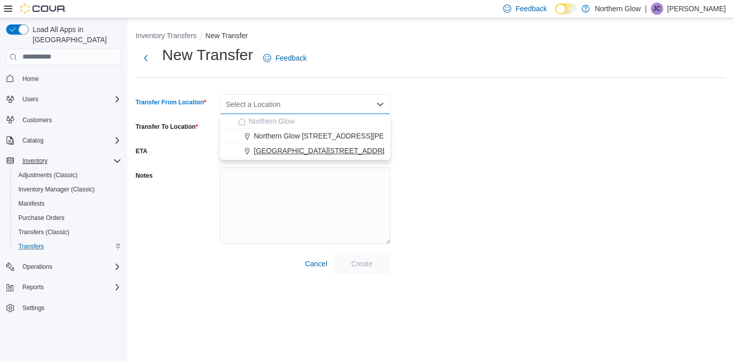
click at [283, 148] on span "[GEOGRAPHIC_DATA][STREET_ADDRESS]" at bounding box center [326, 151] width 145 height 10
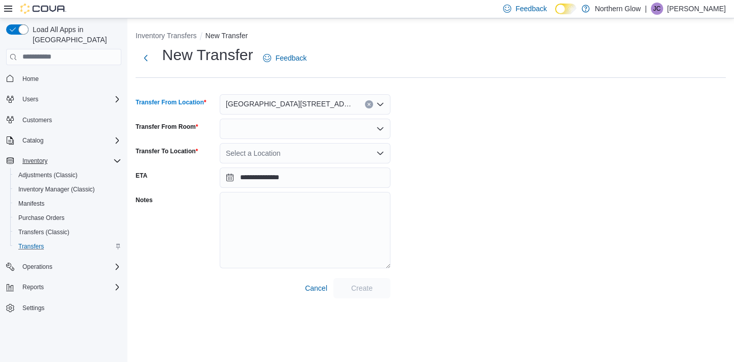
click at [292, 131] on div at bounding box center [305, 129] width 171 height 20
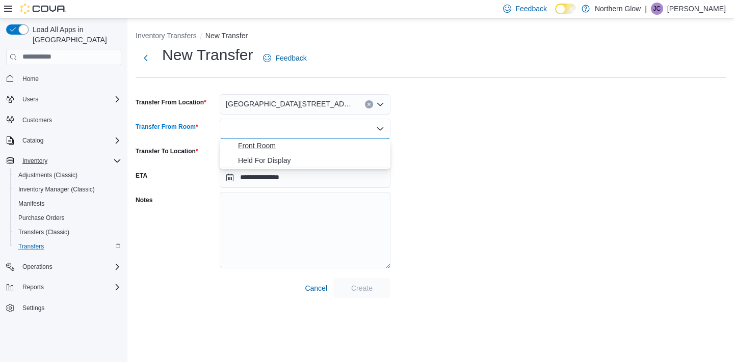
click at [271, 142] on span "Front Room" at bounding box center [311, 146] width 146 height 10
click at [327, 152] on div "Select a Location" at bounding box center [305, 153] width 171 height 20
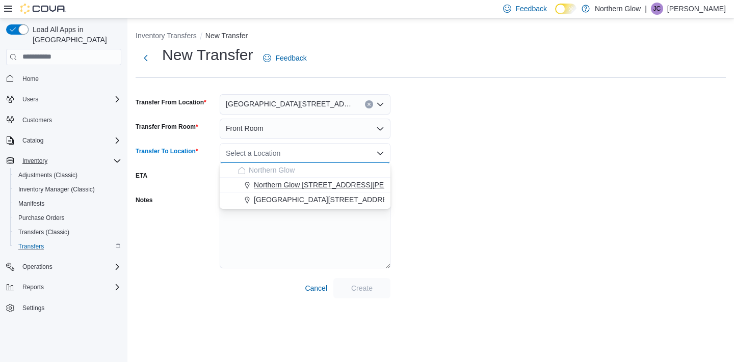
click at [287, 183] on span "Northern Glow [STREET_ADDRESS][PERSON_NAME]" at bounding box center [342, 185] width 177 height 10
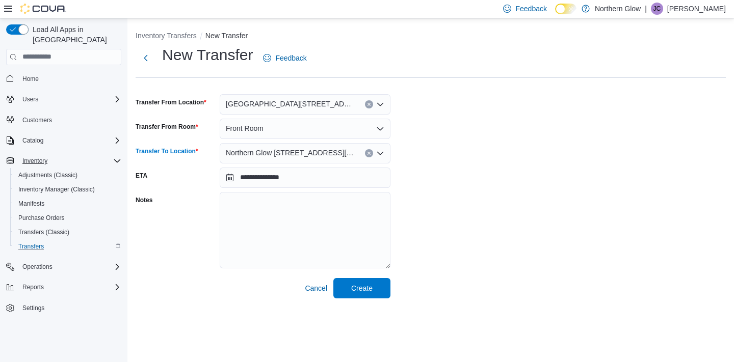
click at [480, 229] on div "**********" at bounding box center [431, 172] width 590 height 254
click at [311, 183] on input "**********" at bounding box center [305, 178] width 171 height 20
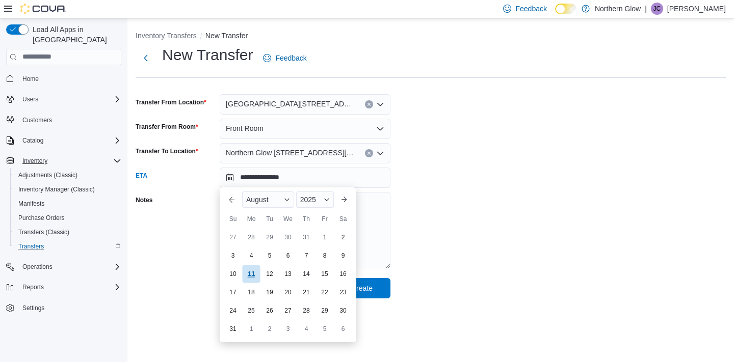
click at [251, 272] on div "11" at bounding box center [251, 274] width 18 height 18
type input "**********"
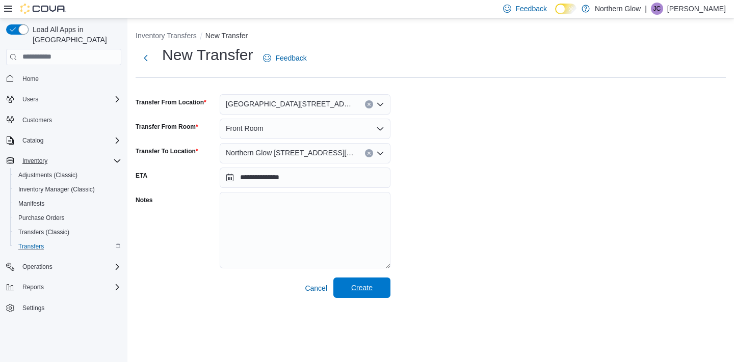
click at [379, 287] on span "Create" at bounding box center [361, 288] width 45 height 20
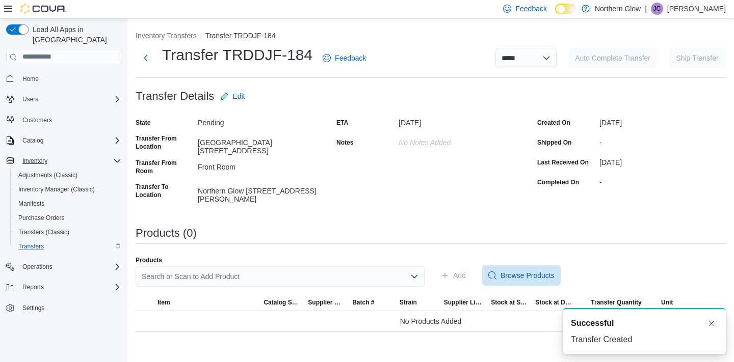
click at [329, 273] on div "Search or Scan to Add Product" at bounding box center [280, 276] width 289 height 20
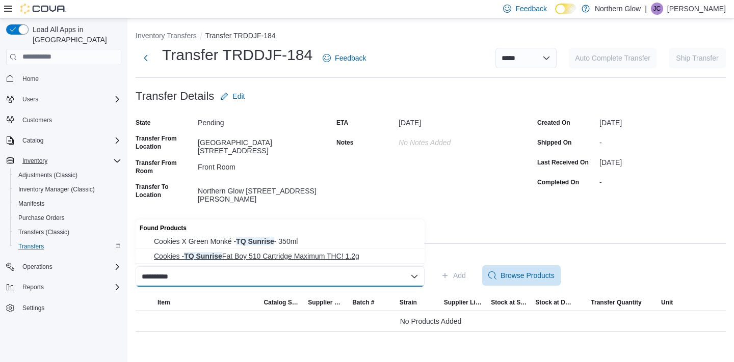
type input "**********"
click at [283, 256] on span "Cookies - TQ Sunrise Fat Boy 510 Cartridge Maximum THC! 1.2g" at bounding box center [286, 256] width 264 height 10
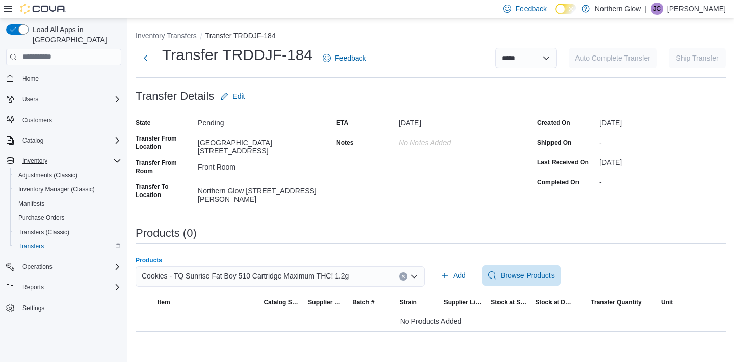
click at [460, 276] on span "Add" at bounding box center [459, 276] width 13 height 10
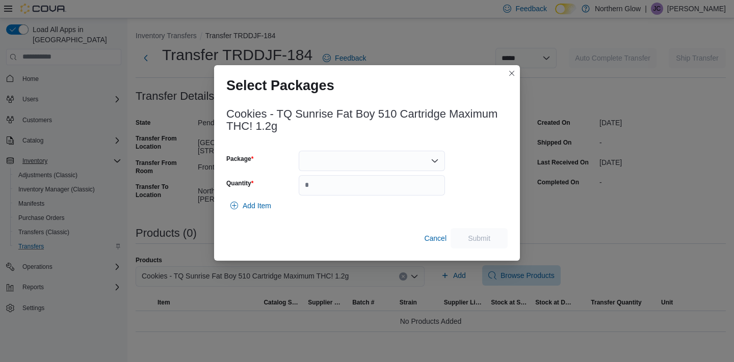
click at [397, 165] on div at bounding box center [372, 161] width 146 height 20
click at [336, 190] on span "007898" at bounding box center [378, 192] width 122 height 10
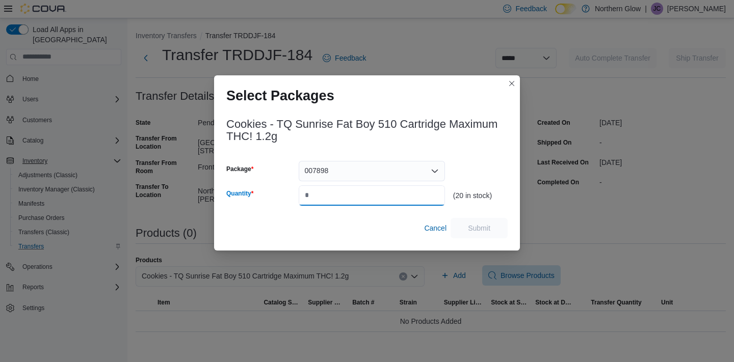
click at [325, 194] on input "Quantity" at bounding box center [372, 195] width 146 height 20
type input "**"
click at [472, 233] on span "Submit" at bounding box center [479, 228] width 45 height 20
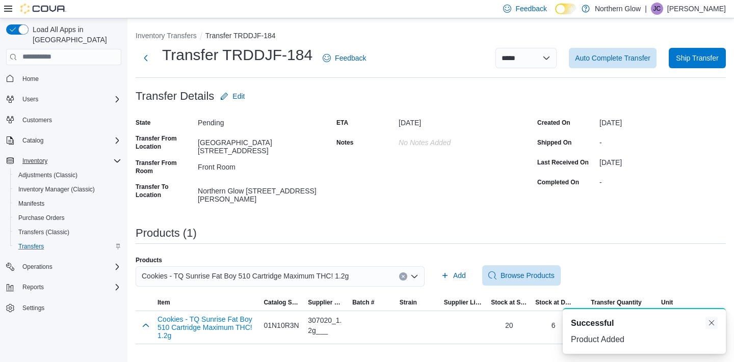
click at [713, 323] on button "Dismiss toast" at bounding box center [711, 323] width 12 height 12
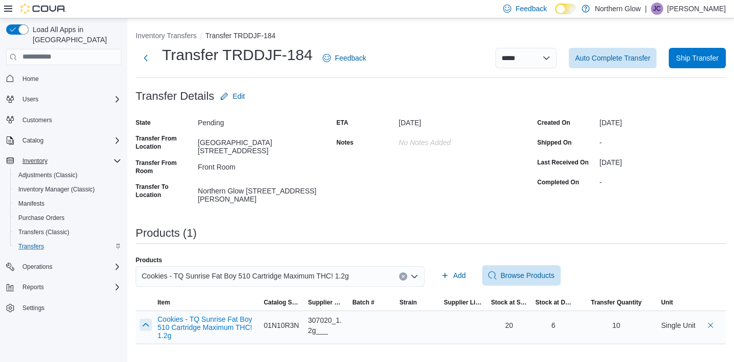
click at [147, 324] on button "button" at bounding box center [146, 325] width 12 height 12
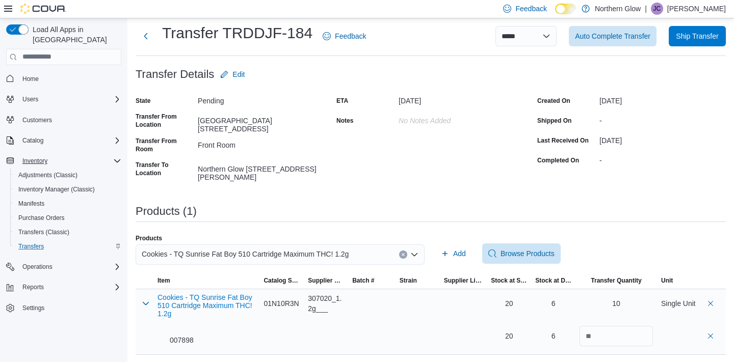
scroll to position [21, 0]
click at [599, 335] on input "**" at bounding box center [615, 337] width 73 height 20
type input "*"
click at [307, 336] on td "Supplier SKU 307020_1.2g___" at bounding box center [326, 323] width 44 height 66
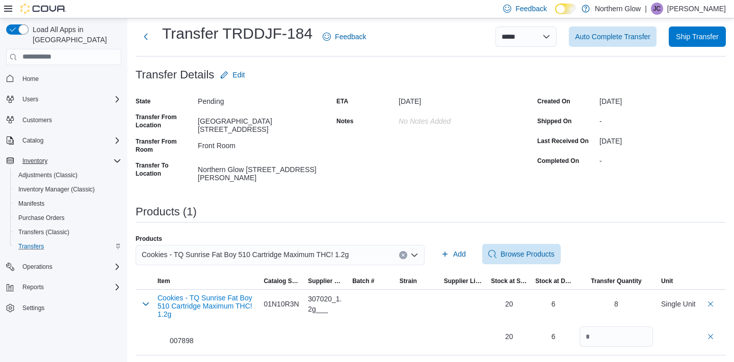
click at [403, 251] on button "Clear input" at bounding box center [403, 255] width 8 height 8
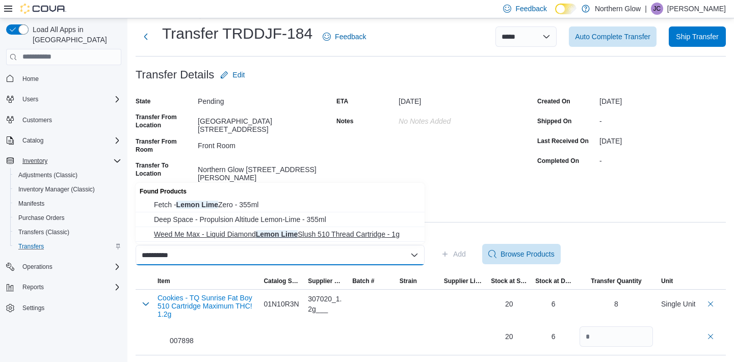
type input "**********"
click at [257, 236] on span "Weed Me Max - Liquid Diamond Lemon Lime Slush 510 Thread Cartridge - 1g" at bounding box center [286, 234] width 264 height 10
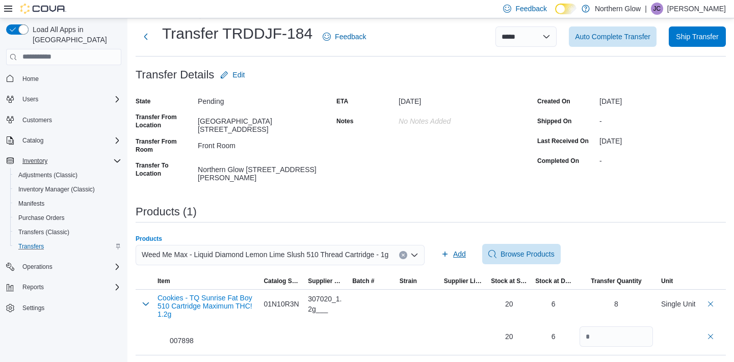
click at [464, 256] on span "Add" at bounding box center [459, 254] width 13 height 10
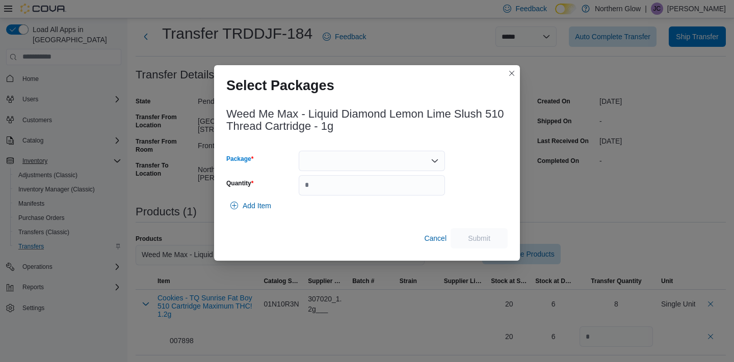
click at [391, 155] on div at bounding box center [372, 161] width 146 height 20
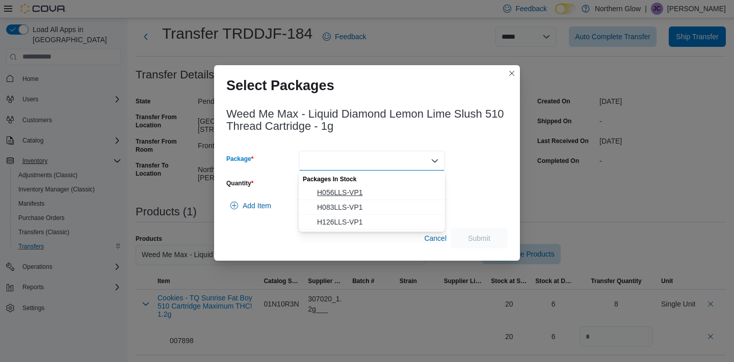
click at [342, 190] on span "H056LLS-VP1" at bounding box center [378, 192] width 122 height 10
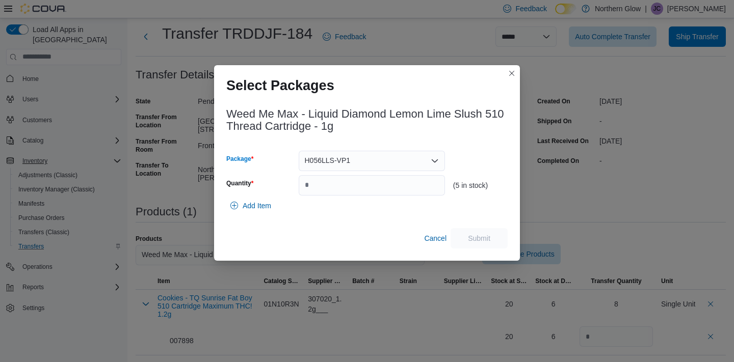
click at [352, 165] on div "H056LLS-VP1" at bounding box center [372, 161] width 146 height 20
click at [340, 199] on button "H083LLS-VP1" at bounding box center [372, 192] width 146 height 15
click at [369, 159] on div "H083LLS-VP1 Combo box. Selected. H083LLS-VP1. Press Backspace to delete H083LLS…" at bounding box center [372, 161] width 146 height 20
click at [338, 204] on span "H126LLS-VP1" at bounding box center [378, 207] width 122 height 10
click at [326, 187] on input "Quantity" at bounding box center [372, 185] width 146 height 20
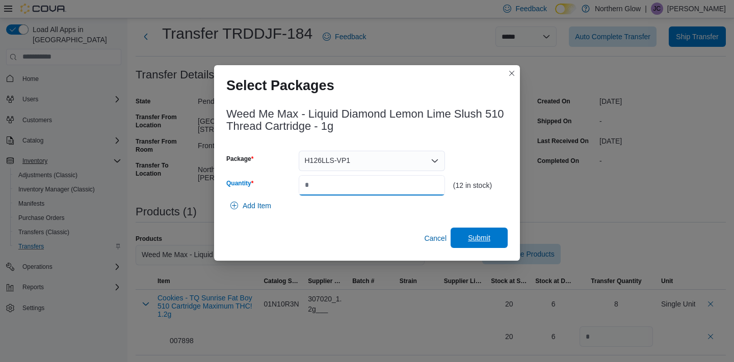
type input "**"
click at [478, 235] on span "Submit" at bounding box center [479, 238] width 22 height 10
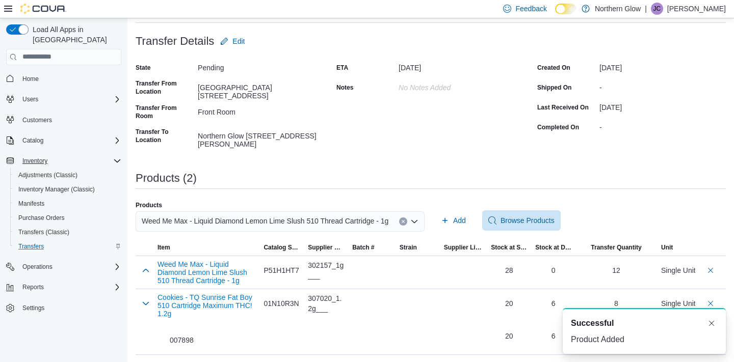
scroll to position [55, 0]
click at [407, 220] on button "Clear input" at bounding box center [403, 222] width 8 height 8
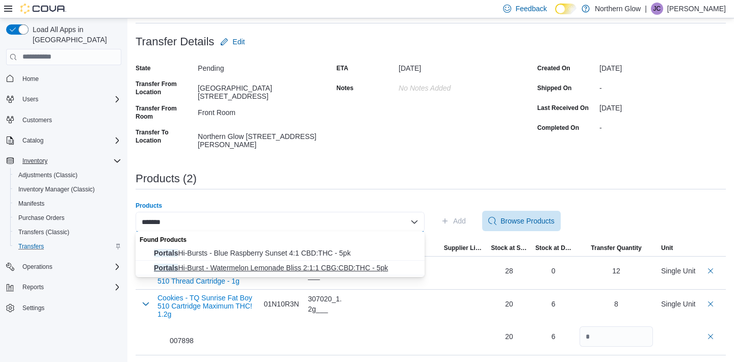
type input "*******"
click at [226, 267] on span "Portals Hi-Burst - Watermelon Lemonade Bliss 2:1:1 CBG:CBD:THC - 5pk" at bounding box center [286, 268] width 264 height 10
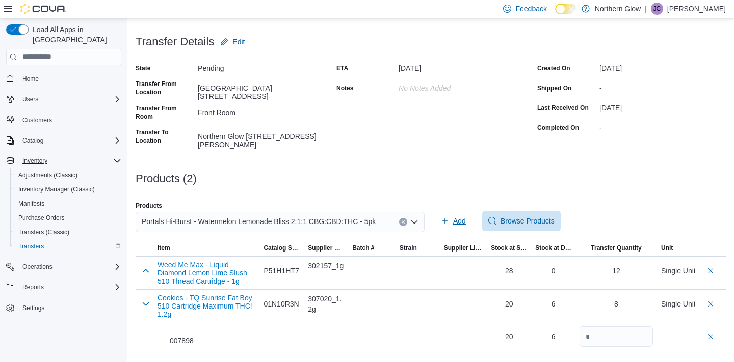
click at [461, 218] on span "Add" at bounding box center [459, 221] width 13 height 10
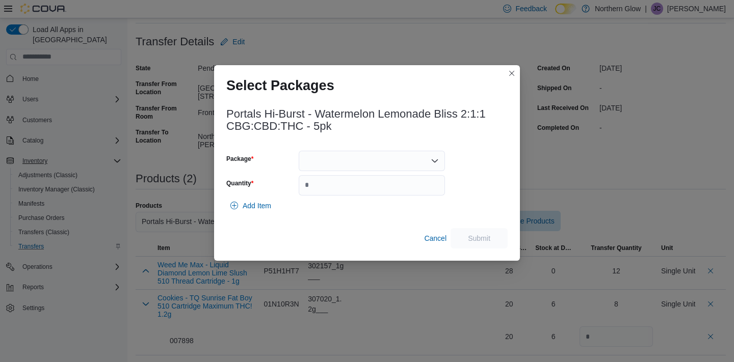
click at [330, 165] on div at bounding box center [372, 161] width 146 height 20
click at [332, 192] on span "WCHW241227" at bounding box center [378, 192] width 122 height 10
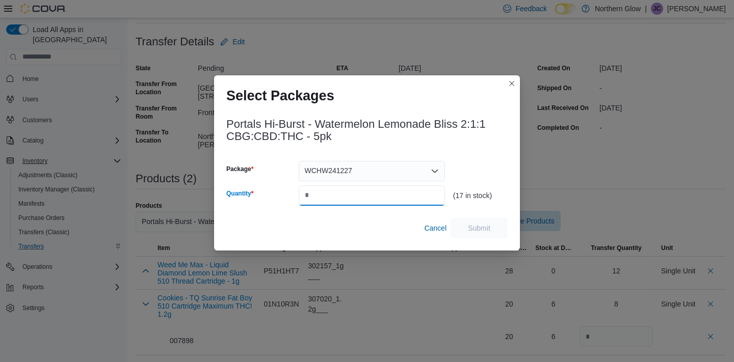
click at [339, 196] on input "Quantity" at bounding box center [372, 195] width 146 height 20
type input "*"
click at [479, 228] on span "Submit" at bounding box center [479, 228] width 22 height 10
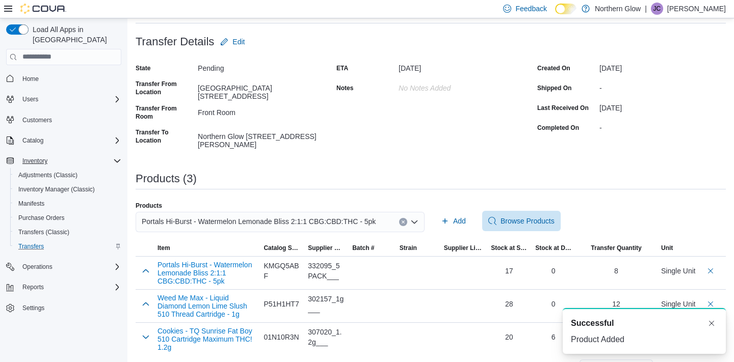
scroll to position [0, 0]
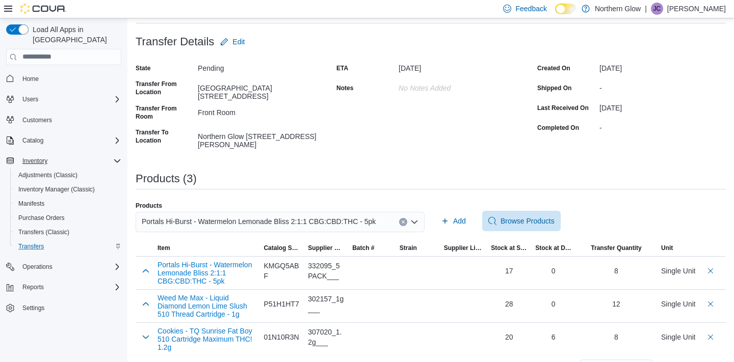
click at [404, 221] on icon "Clear input" at bounding box center [402, 222] width 3 height 3
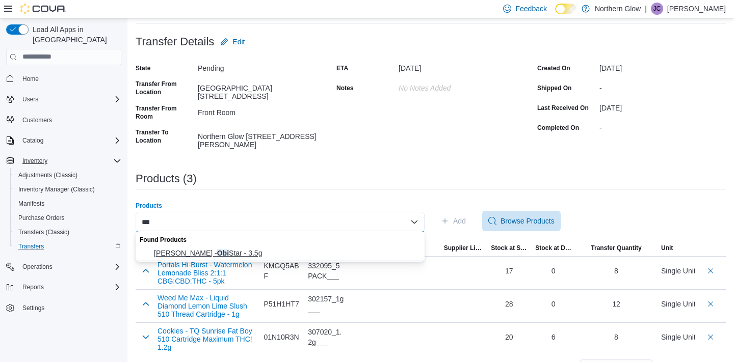
type input "***"
click at [234, 250] on span "Bud Lafleur - Obi Star - 3.5g" at bounding box center [286, 253] width 264 height 10
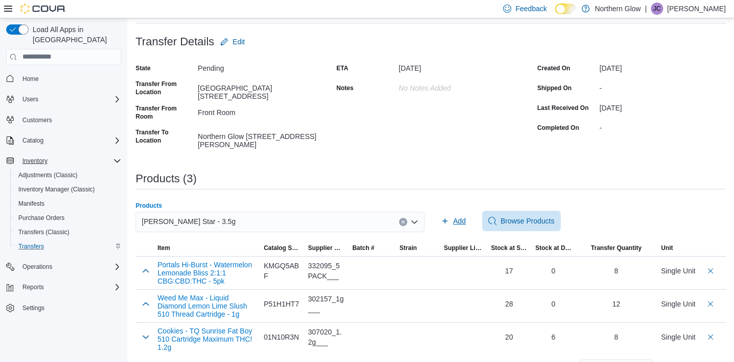
click at [460, 224] on span "Add" at bounding box center [459, 221] width 13 height 10
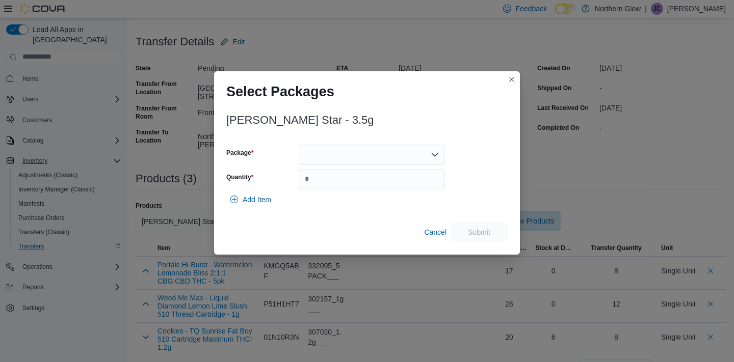
click at [405, 146] on div at bounding box center [372, 155] width 146 height 20
click at [338, 182] on span "10239021" at bounding box center [378, 186] width 122 height 10
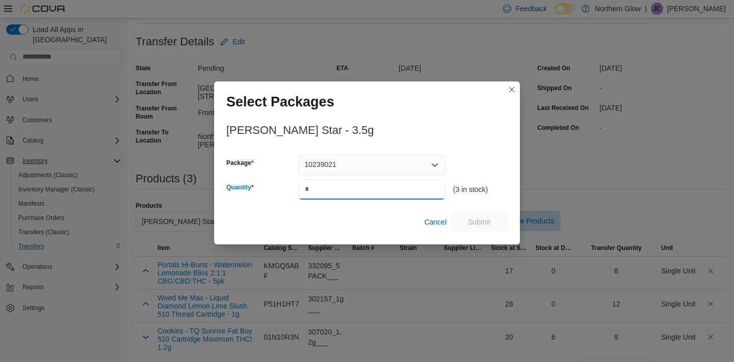
click at [353, 192] on input "Quantity" at bounding box center [372, 189] width 146 height 20
type input "*"
click at [470, 219] on span "Submit" at bounding box center [479, 222] width 22 height 10
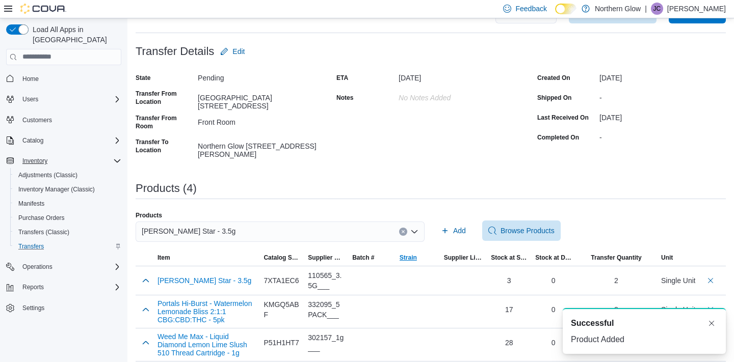
scroll to position [39, 0]
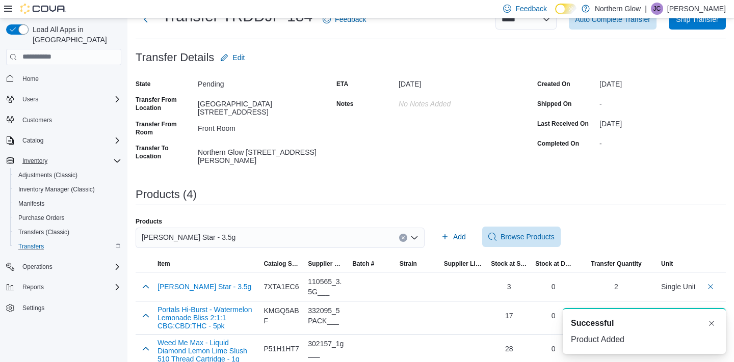
click at [405, 237] on icon "Clear input" at bounding box center [403, 238] width 4 height 4
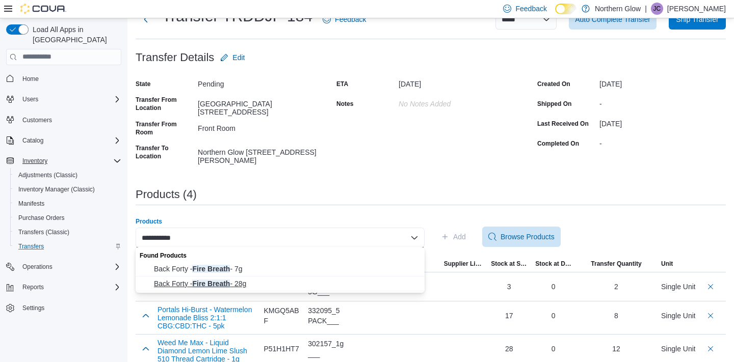
type input "**********"
click at [224, 286] on span "Back Forty - Fire Breath - 28g" at bounding box center [286, 284] width 264 height 10
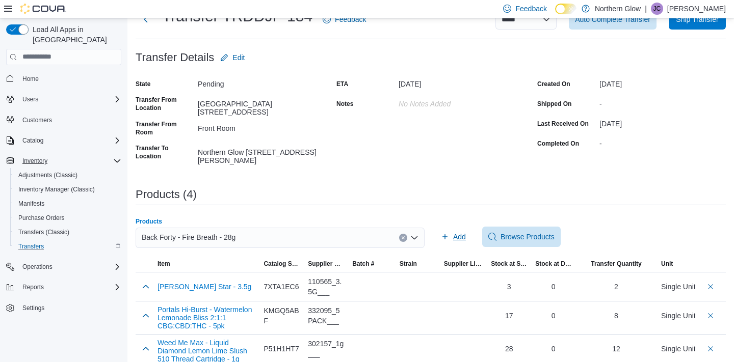
click at [455, 235] on span "Add" at bounding box center [459, 237] width 13 height 10
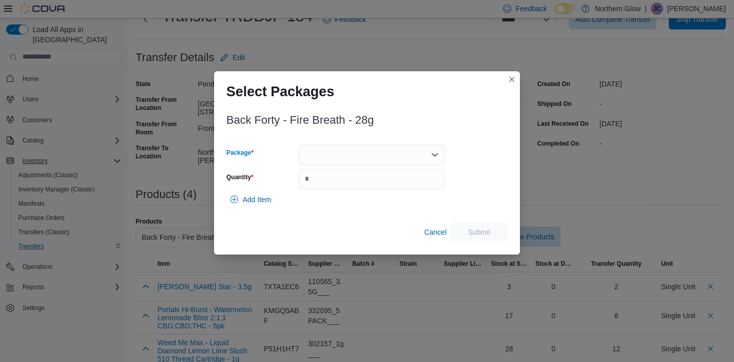
click at [366, 152] on div at bounding box center [372, 155] width 146 height 20
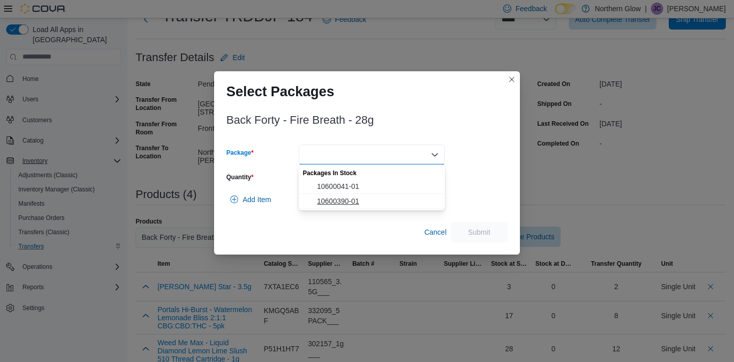
click at [335, 202] on span "10600390-01" at bounding box center [378, 201] width 122 height 10
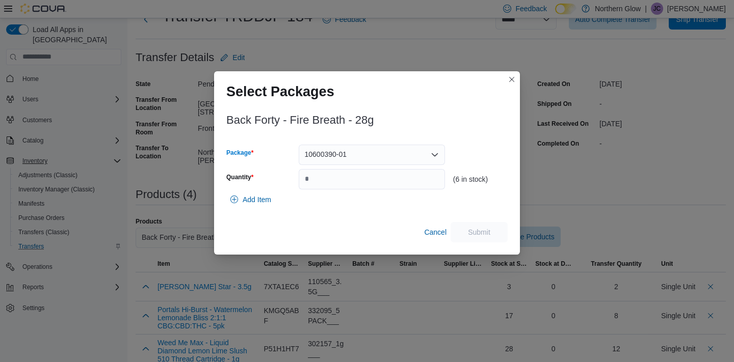
click at [361, 159] on div "10600390-01 Combo box. Selected. 10600390-01. Press Backspace to delete 1060039…" at bounding box center [372, 155] width 146 height 20
click at [344, 184] on span "10600041-01" at bounding box center [378, 186] width 122 height 10
click at [346, 178] on input "Quantity" at bounding box center [372, 179] width 146 height 20
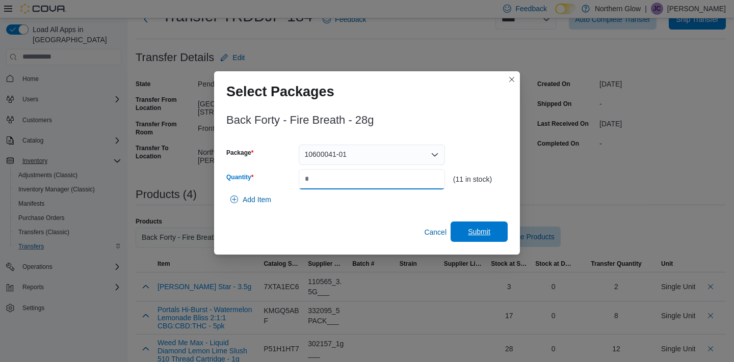
type input "*"
click at [468, 233] on span "Submit" at bounding box center [479, 232] width 22 height 10
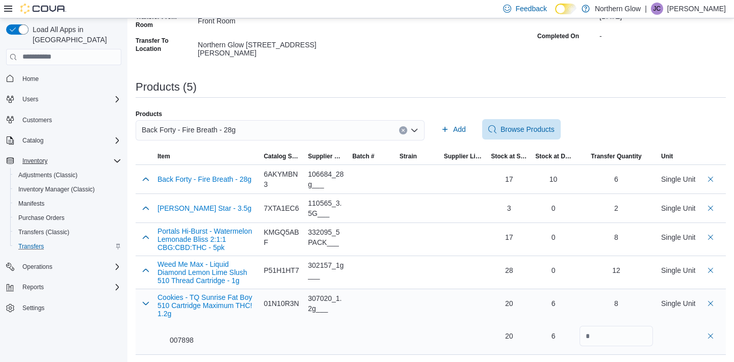
scroll to position [146, 0]
click at [145, 306] on button "button" at bounding box center [146, 304] width 12 height 12
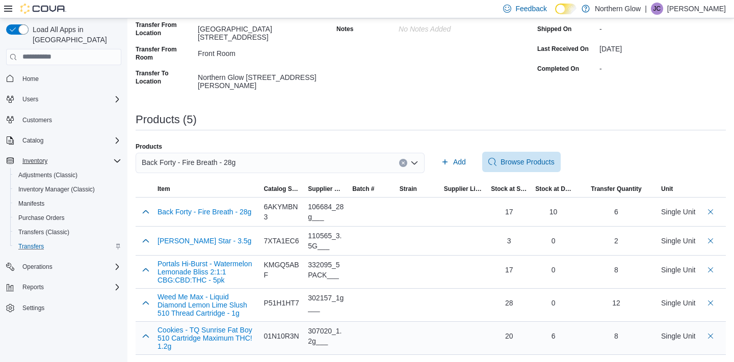
scroll to position [113, 0]
click at [56, 185] on span "Inventory Manager (Classic)" at bounding box center [56, 189] width 76 height 8
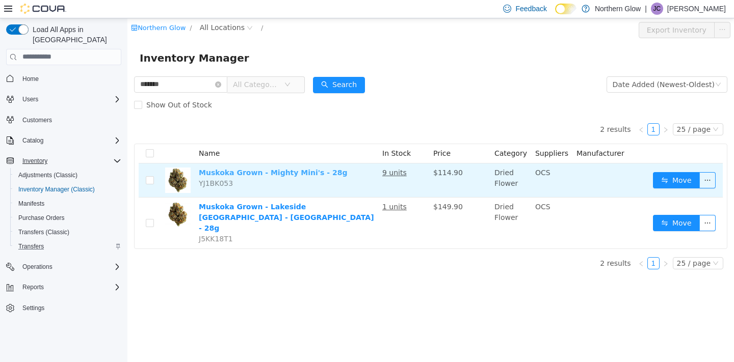
click at [294, 175] on link "Muskoka Grown - Mighty Mini's - 28g" at bounding box center [273, 172] width 148 height 8
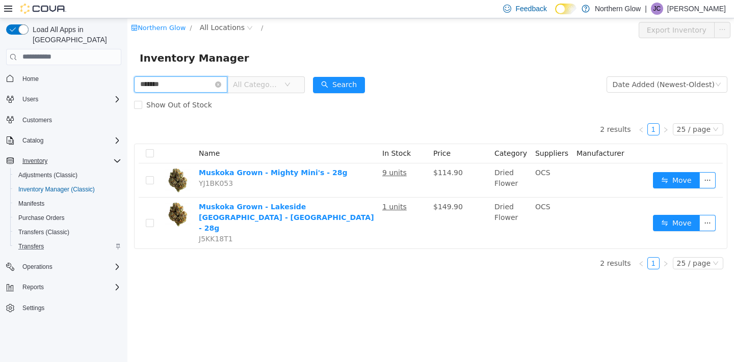
click at [182, 83] on input "*******" at bounding box center [180, 84] width 93 height 16
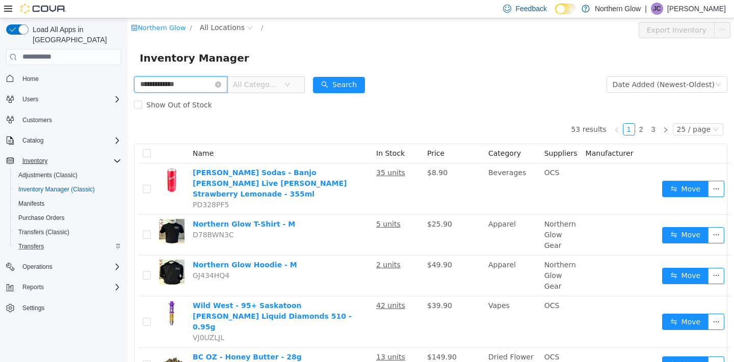
click at [151, 84] on input "**********" at bounding box center [180, 84] width 93 height 16
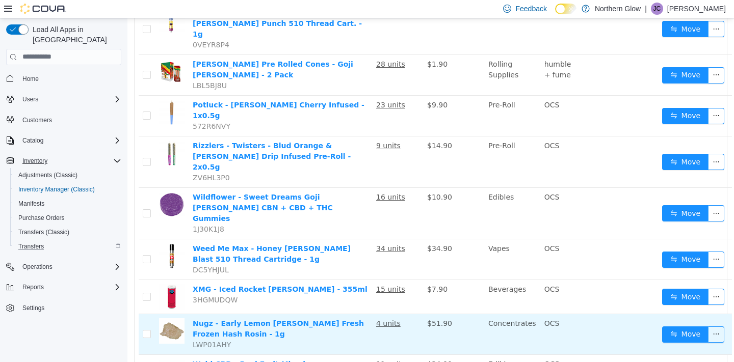
scroll to position [790, 0]
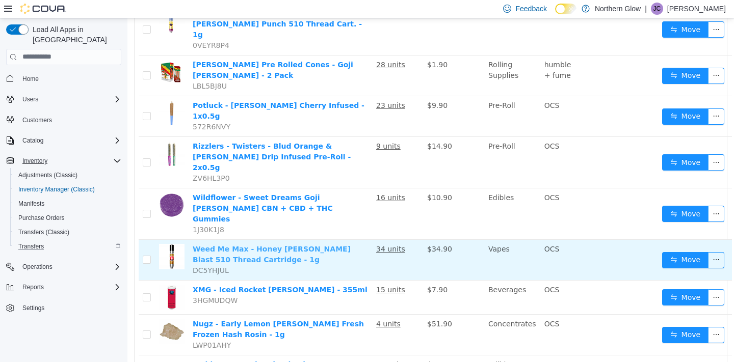
click at [285, 245] on link "Weed Me Max - Honey Berry Blast 510 Thread Cartridge - 1g" at bounding box center [272, 254] width 158 height 19
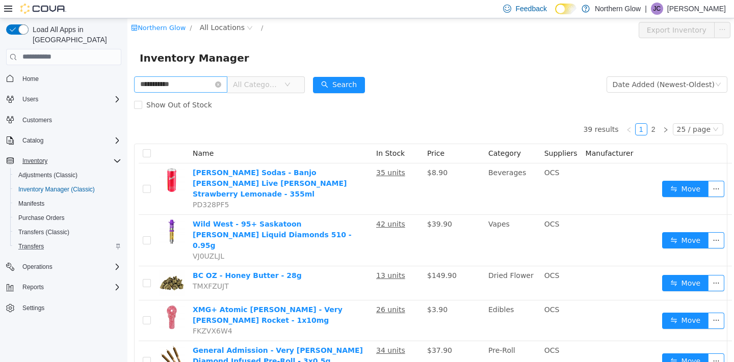
scroll to position [0, 0]
click at [184, 90] on input "**********" at bounding box center [180, 84] width 93 height 16
type input "*"
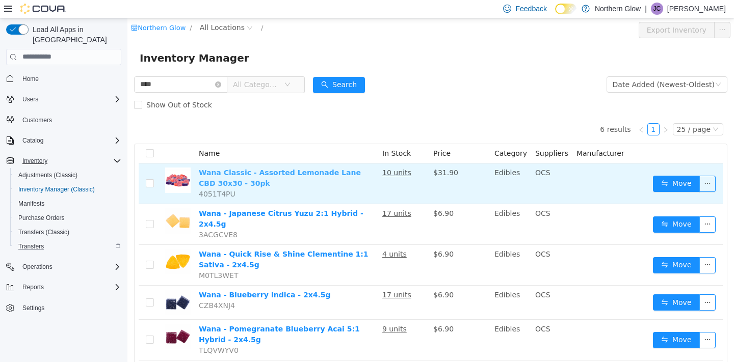
click at [282, 171] on link "Wana Classic - Assorted Lemonade Lane CBD 30x30 - 30pk" at bounding box center [280, 177] width 162 height 19
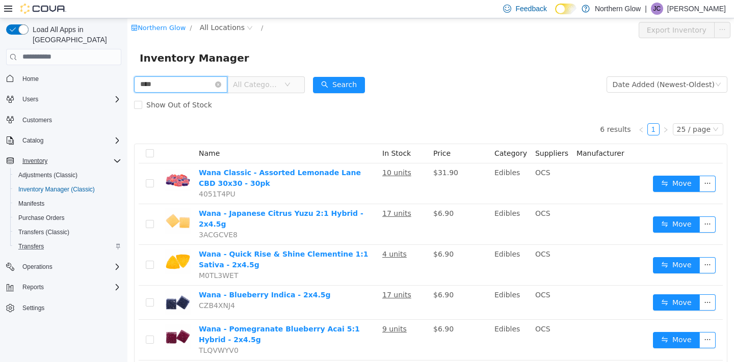
click at [166, 83] on input "****" at bounding box center [180, 84] width 93 height 16
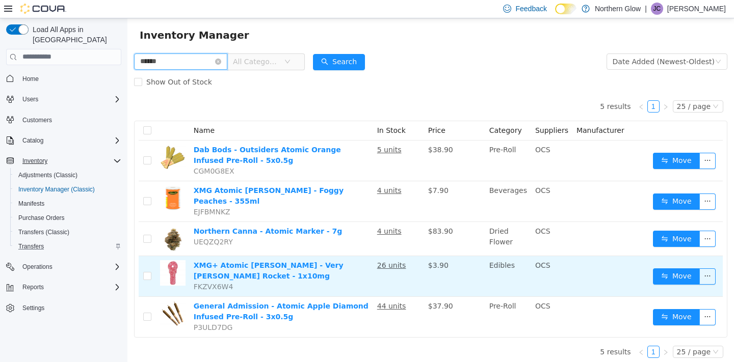
scroll to position [21, 0]
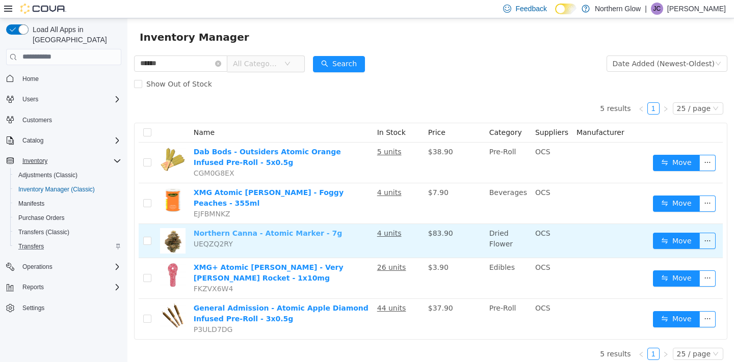
click at [270, 229] on link "Northern Canna - Atomic Marker - 7g" at bounding box center [268, 233] width 148 height 8
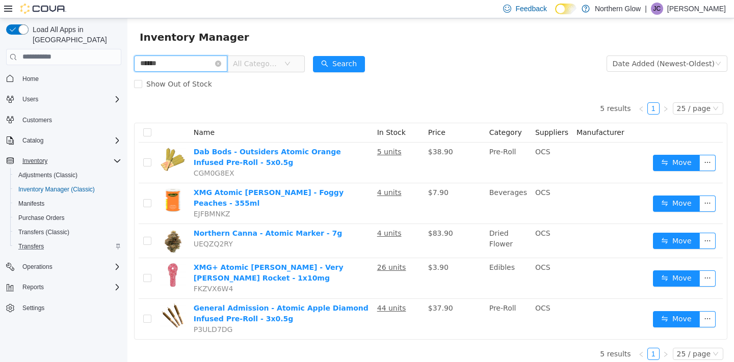
click at [196, 62] on input "******" at bounding box center [180, 63] width 93 height 16
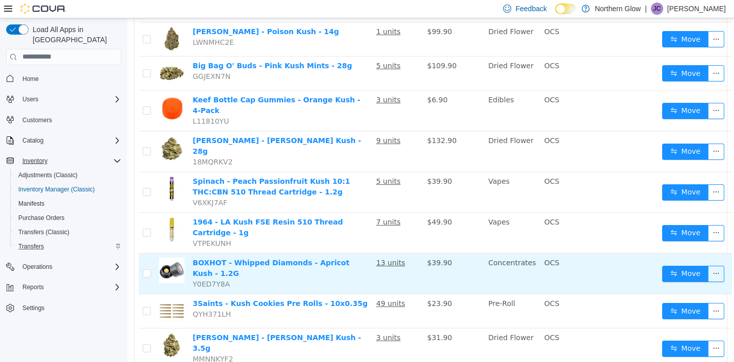
scroll to position [459, 0]
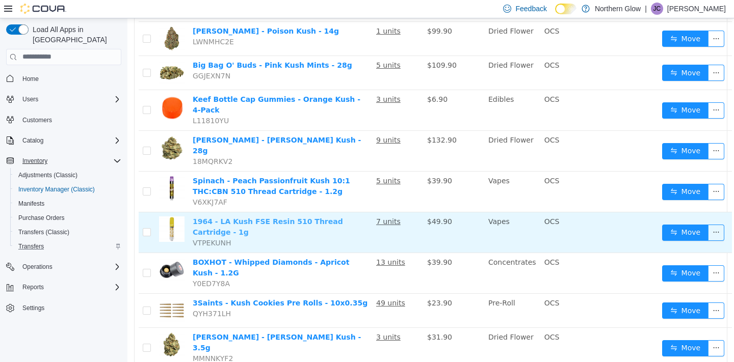
click at [269, 217] on link "1964 - LA Kush FSE Resin 510 Thread Cartridge - 1g" at bounding box center [268, 226] width 150 height 19
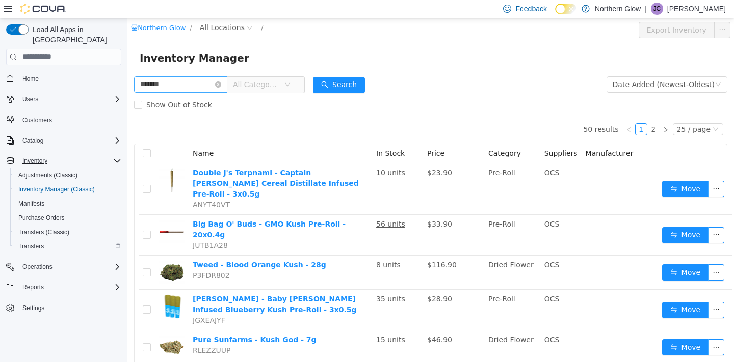
scroll to position [0, 0]
click at [192, 78] on input "*******" at bounding box center [180, 84] width 93 height 16
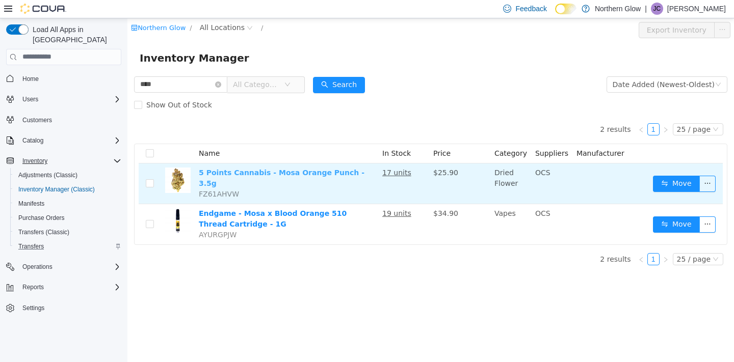
click at [315, 176] on link "5 Points Cannabis - Mosa Orange Punch - 3.5g" at bounding box center [282, 177] width 166 height 19
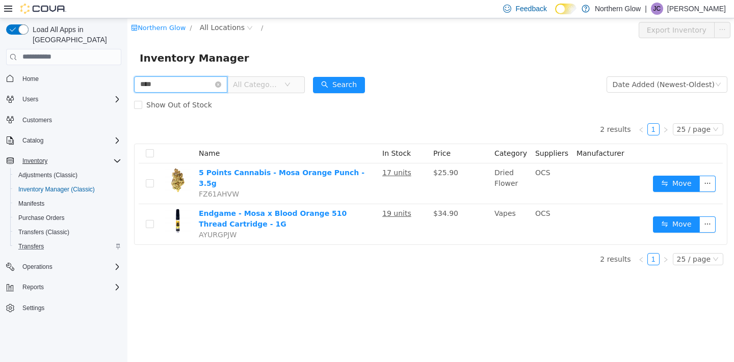
click at [192, 91] on input "****" at bounding box center [180, 84] width 93 height 16
type input "*******"
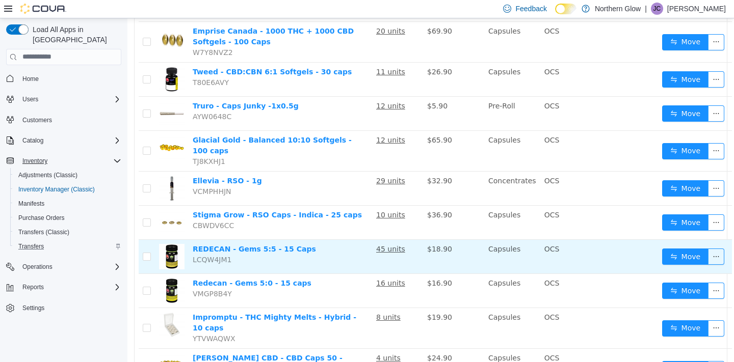
scroll to position [606, 0]
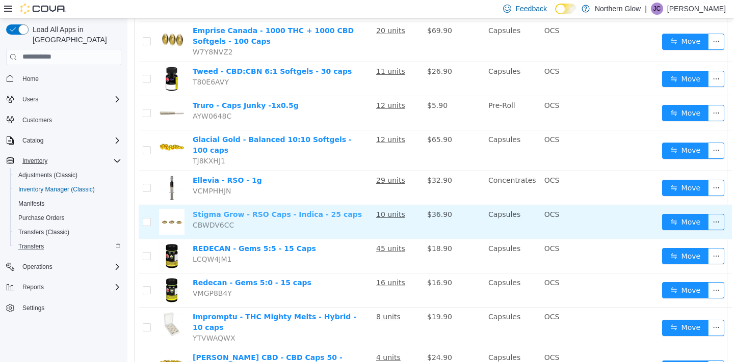
click at [311, 210] on link "Stigma Grow - RSO Caps - Indica - 25 caps" at bounding box center [277, 214] width 169 height 8
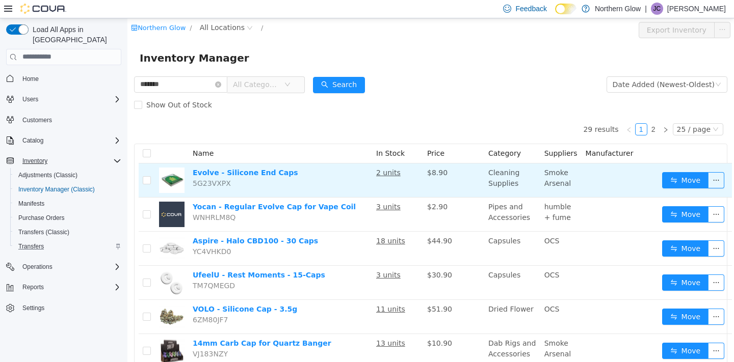
scroll to position [0, 0]
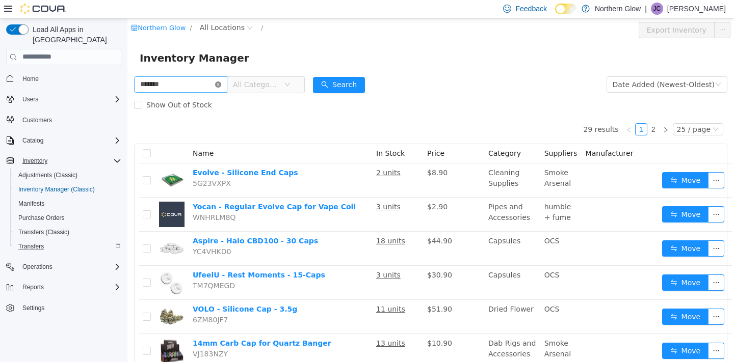
click at [221, 85] on icon "icon: close-circle" at bounding box center [218, 84] width 6 height 6
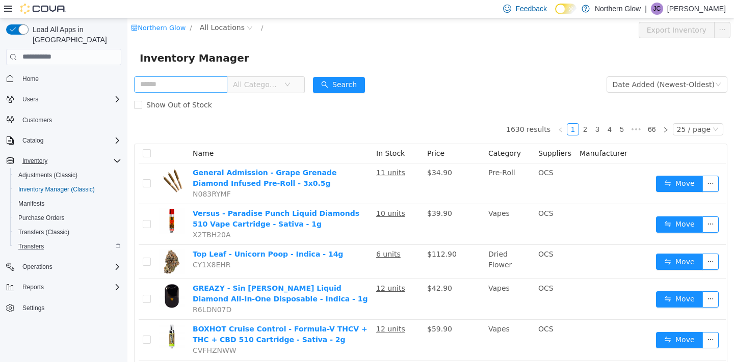
click at [262, 81] on span "All Categories" at bounding box center [256, 84] width 46 height 10
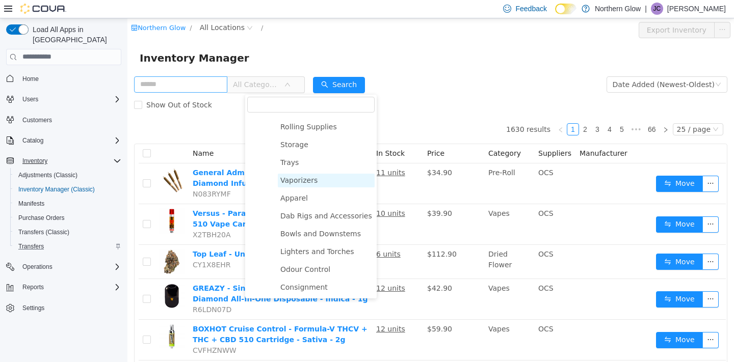
scroll to position [322, 0]
click at [290, 285] on span "Consignment" at bounding box center [303, 287] width 47 height 8
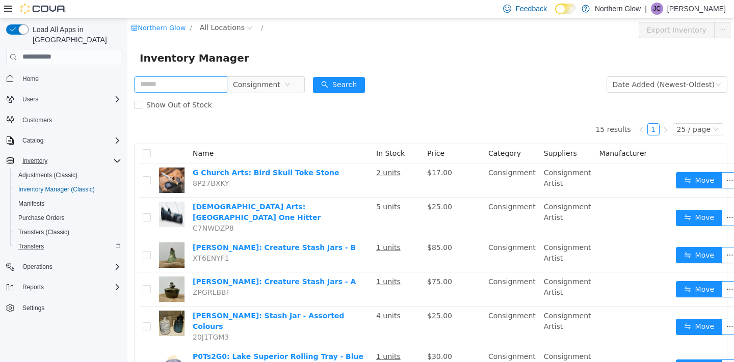
scroll to position [0, 0]
click at [37, 171] on span "Adjustments (Classic)" at bounding box center [47, 175] width 59 height 8
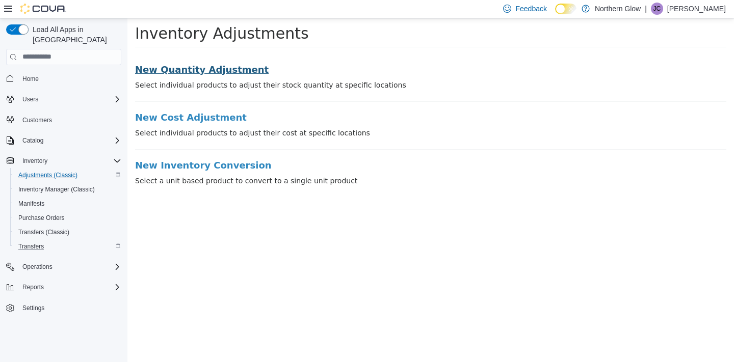
click at [232, 72] on h3 "New Quantity Adjustment" at bounding box center [430, 69] width 591 height 10
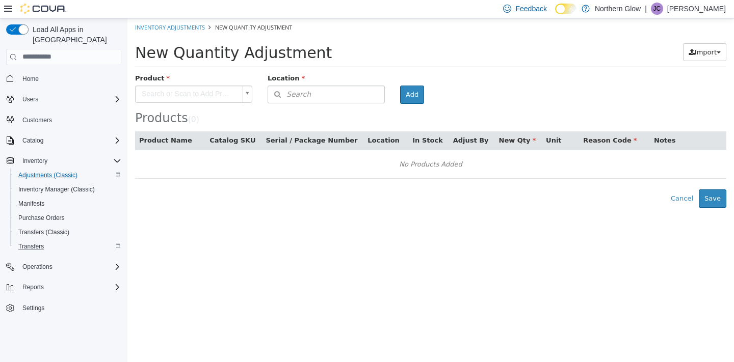
click at [202, 96] on body "× Inventory Adjustments New Quantity Adjustment New Quantity Adjustment Import …" at bounding box center [430, 113] width 606 height 190
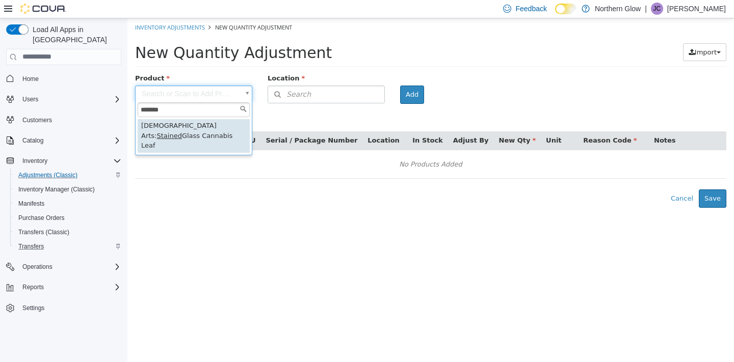
type input "*******"
type input "**********"
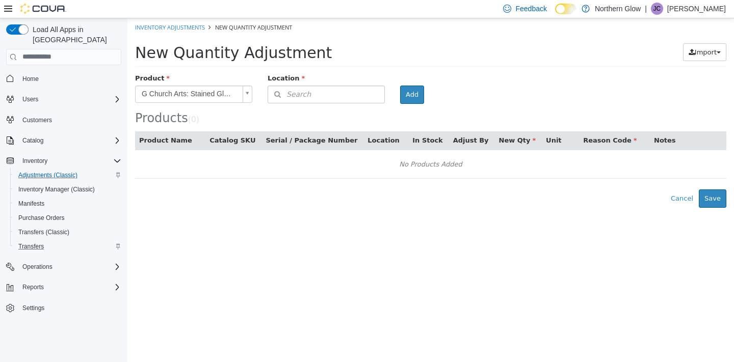
click at [300, 92] on span "Search" at bounding box center [289, 94] width 43 height 11
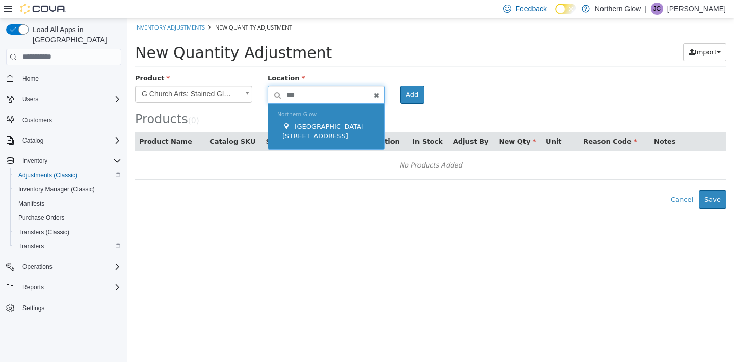
type input "***"
click at [309, 114] on span "Northern Glow" at bounding box center [296, 114] width 39 height 7
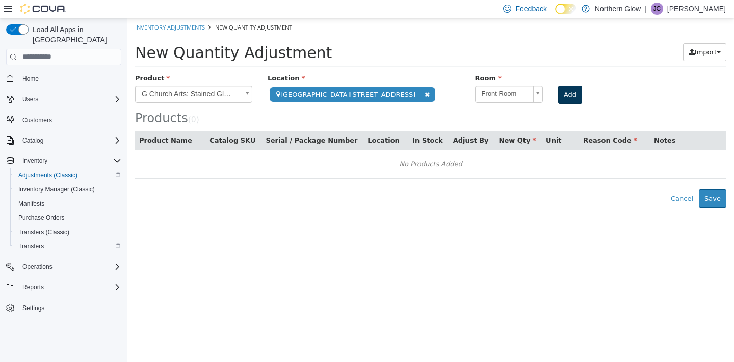
click at [558, 98] on button "Add" at bounding box center [570, 94] width 24 height 18
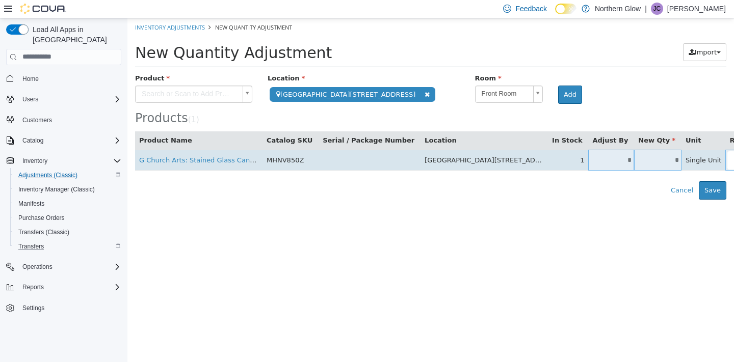
click at [640, 165] on td "*" at bounding box center [657, 159] width 47 height 21
click at [640, 162] on input "*" at bounding box center [657, 160] width 47 height 8
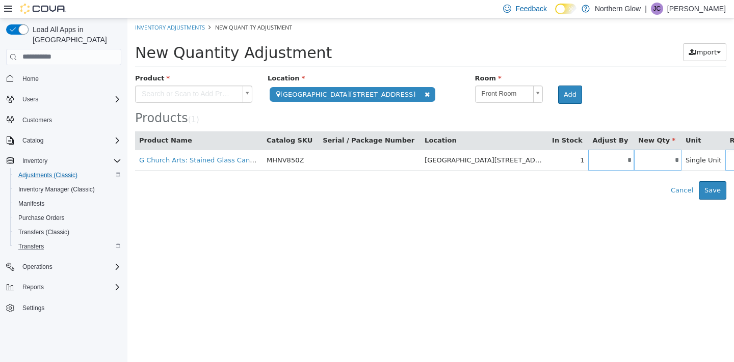
type input "*"
type input "**"
click at [636, 199] on html "**********" at bounding box center [430, 108] width 606 height 181
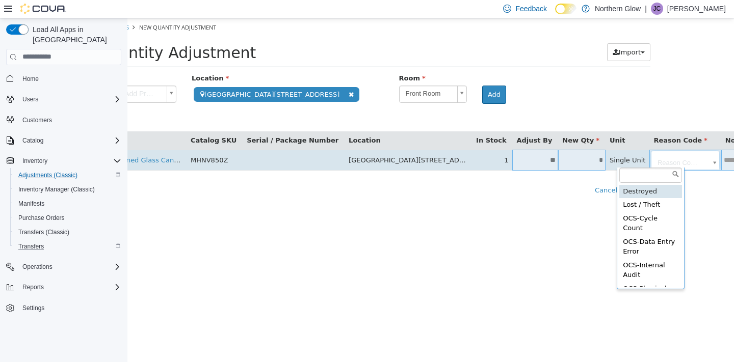
click at [655, 153] on body "**********" at bounding box center [354, 108] width 606 height 181
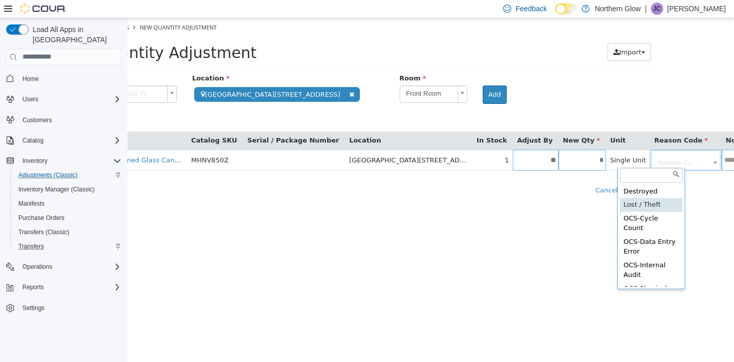
type input "**********"
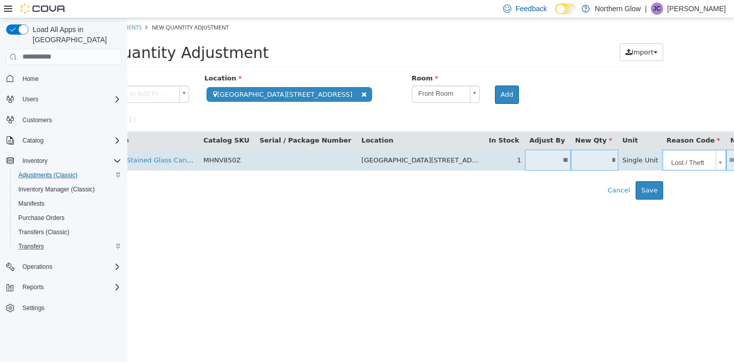
click at [726, 163] on input "text" at bounding box center [742, 160] width 32 height 8
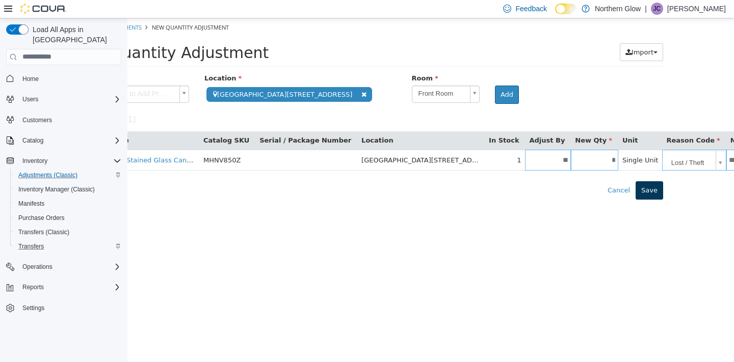
type input "**********"
click at [652, 186] on button "Save" at bounding box center [649, 190] width 28 height 18
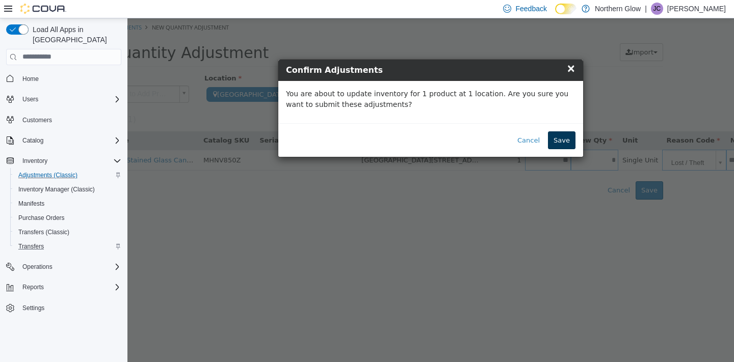
click at [568, 139] on button "Save" at bounding box center [562, 140] width 28 height 18
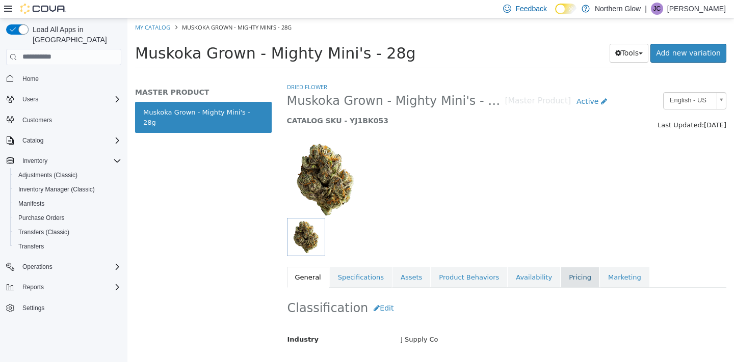
click at [562, 276] on link "Pricing" at bounding box center [579, 276] width 39 height 21
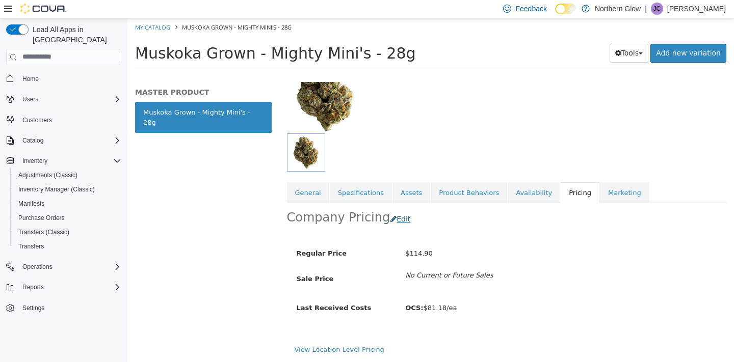
scroll to position [97, 0]
click at [398, 209] on button "Edit" at bounding box center [403, 218] width 26 height 19
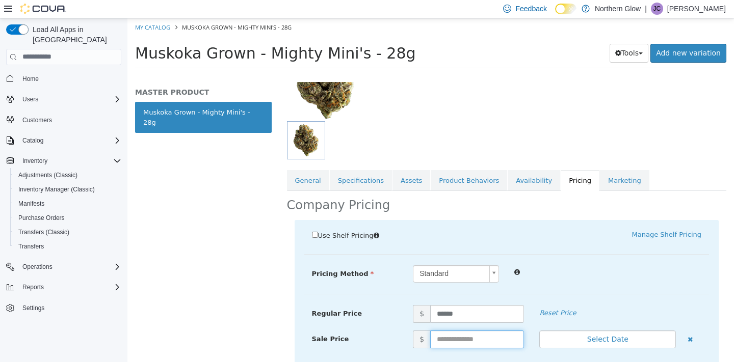
click at [448, 334] on input "text" at bounding box center [477, 339] width 94 height 18
type input "******"
click at [556, 268] on div at bounding box center [607, 271] width 202 height 12
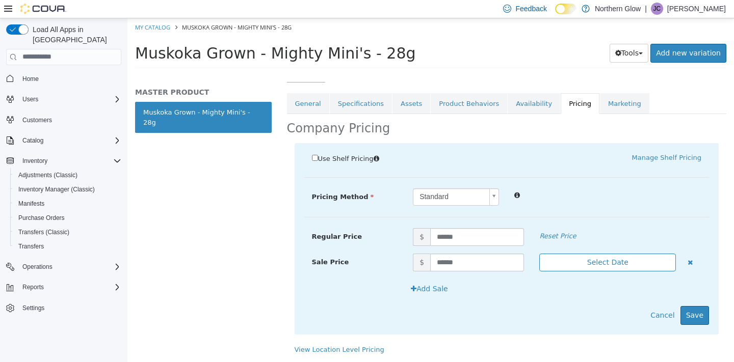
scroll to position [185, 0]
click at [579, 253] on button "Select Date" at bounding box center [607, 262] width 137 height 18
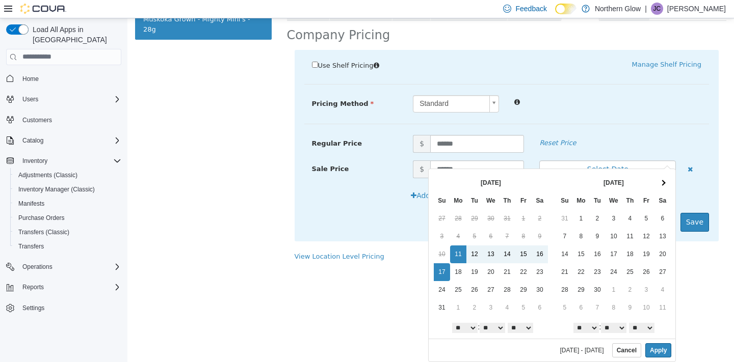
scroll to position [93, 0]
click at [655, 351] on button "Apply" at bounding box center [658, 350] width 26 height 14
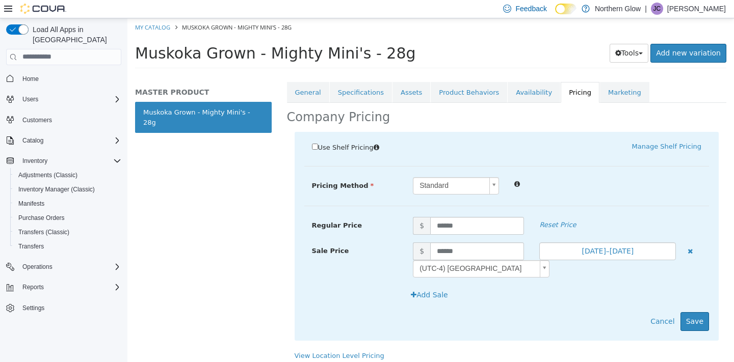
scroll to position [0, 0]
click at [696, 321] on button "Save" at bounding box center [694, 321] width 29 height 19
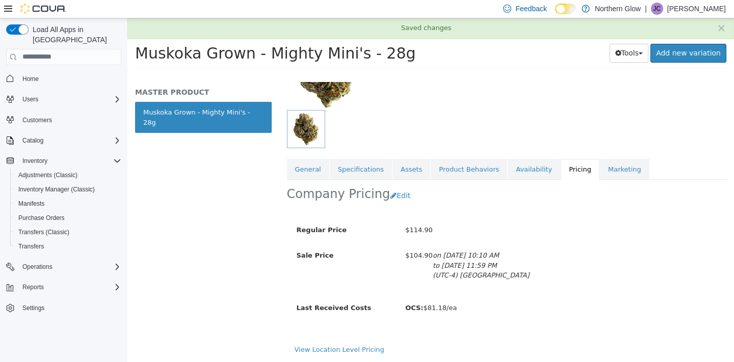
scroll to position [120, 0]
click at [318, 344] on div "View Location Level Pricing" at bounding box center [507, 353] width 440 height 18
click at [313, 345] on link "View Location Level Pricing" at bounding box center [339, 349] width 90 height 8
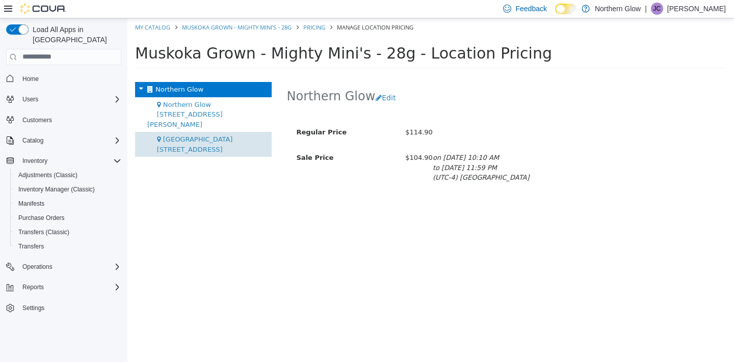
click at [183, 135] on span "[GEOGRAPHIC_DATA][STREET_ADDRESS]" at bounding box center [195, 144] width 76 height 18
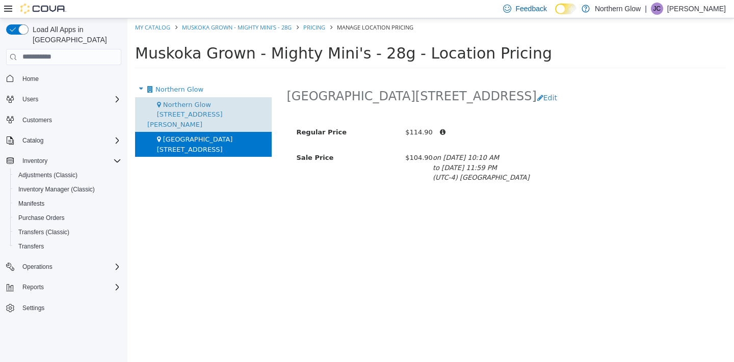
click at [185, 101] on span "Northern Glow [STREET_ADDRESS][PERSON_NAME]" at bounding box center [184, 114] width 75 height 28
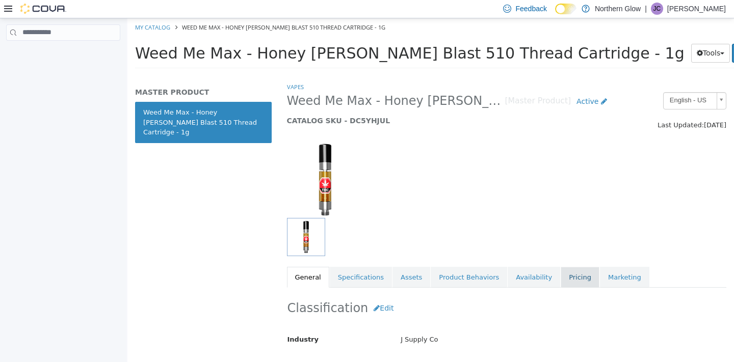
click at [572, 276] on link "Pricing" at bounding box center [579, 276] width 39 height 21
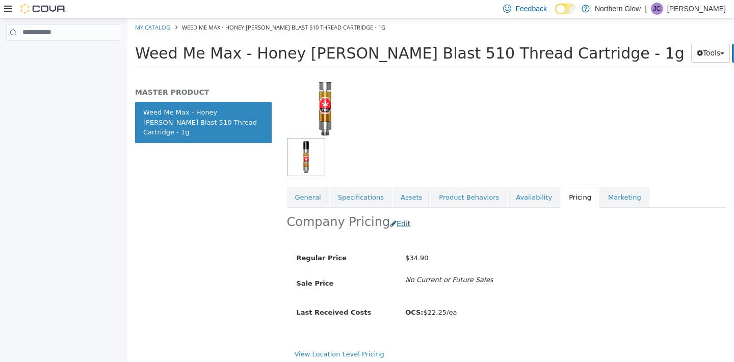
scroll to position [81, 0]
click at [396, 220] on button "Edit" at bounding box center [403, 222] width 26 height 19
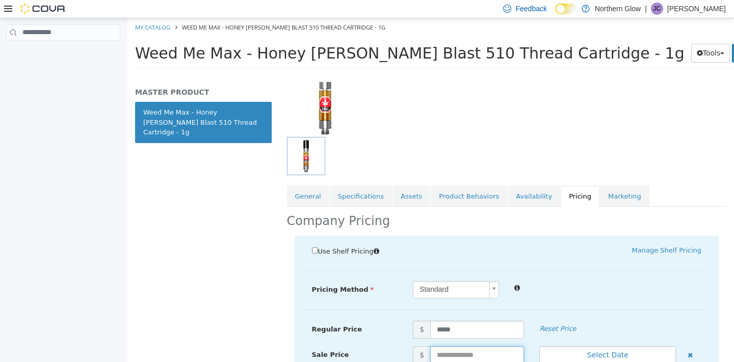
click at [442, 350] on input "text" at bounding box center [477, 355] width 94 height 18
type input "*****"
click at [552, 289] on div at bounding box center [607, 287] width 202 height 12
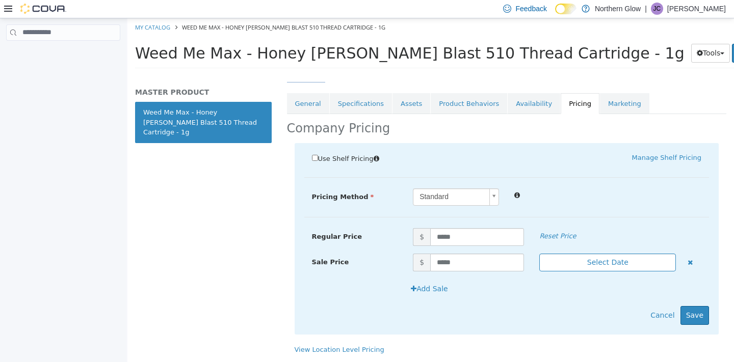
scroll to position [185, 0]
click at [574, 253] on button "Select Date" at bounding box center [607, 262] width 137 height 18
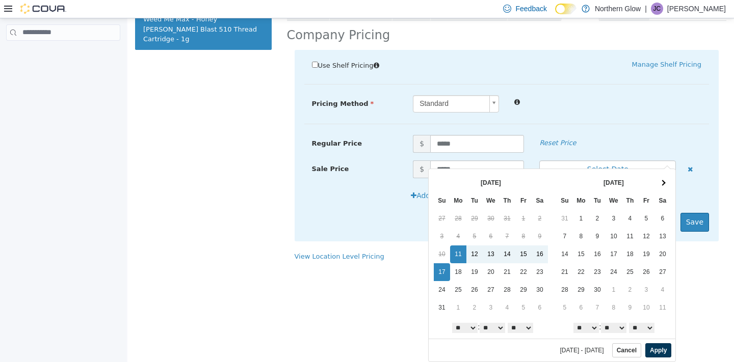
scroll to position [93, 0]
click at [661, 348] on button "Apply" at bounding box center [658, 350] width 26 height 14
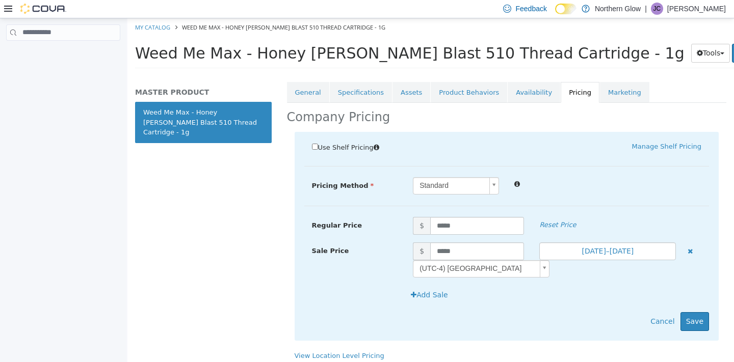
scroll to position [0, 0]
click at [701, 319] on button "Save" at bounding box center [694, 321] width 29 height 19
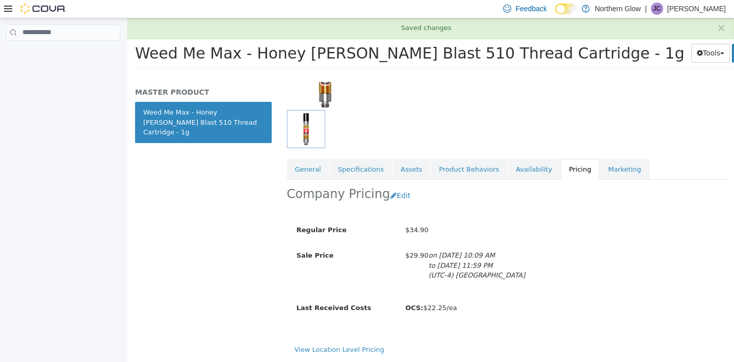
scroll to position [120, 0]
click at [358, 345] on link "View Location Level Pricing" at bounding box center [339, 349] width 90 height 8
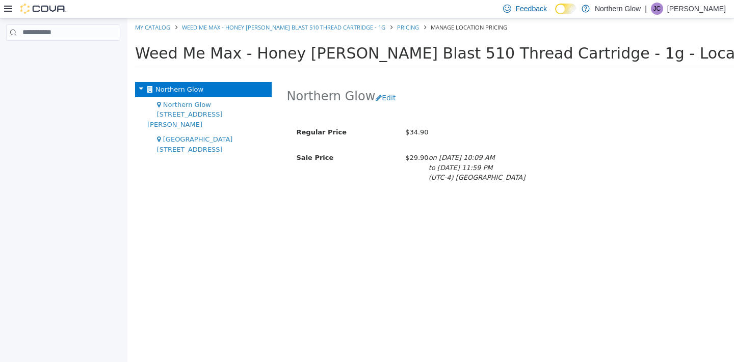
click at [204, 135] on span "[GEOGRAPHIC_DATA][STREET_ADDRESS]" at bounding box center [195, 144] width 76 height 18
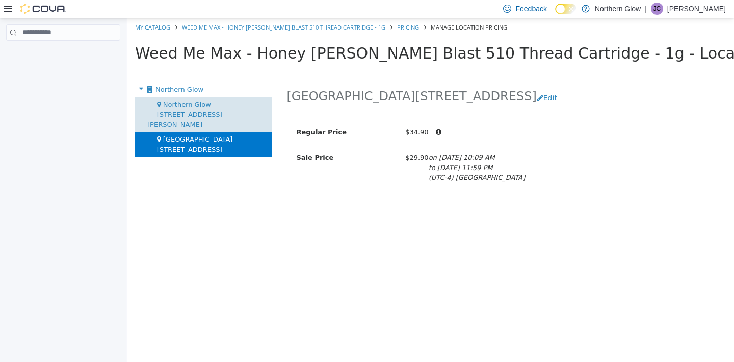
click at [200, 102] on span "Northern Glow [STREET_ADDRESS][PERSON_NAME]" at bounding box center [184, 114] width 75 height 28
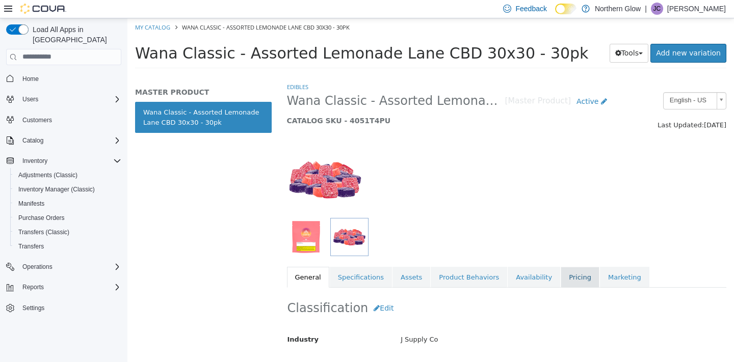
click at [571, 276] on link "Pricing" at bounding box center [579, 276] width 39 height 21
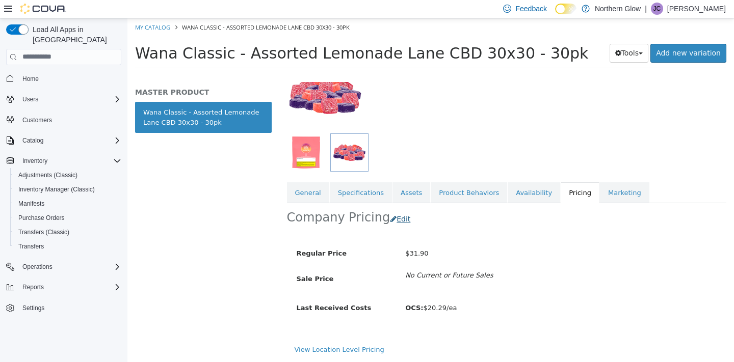
scroll to position [97, 0]
click at [392, 209] on button "Edit" at bounding box center [403, 218] width 26 height 19
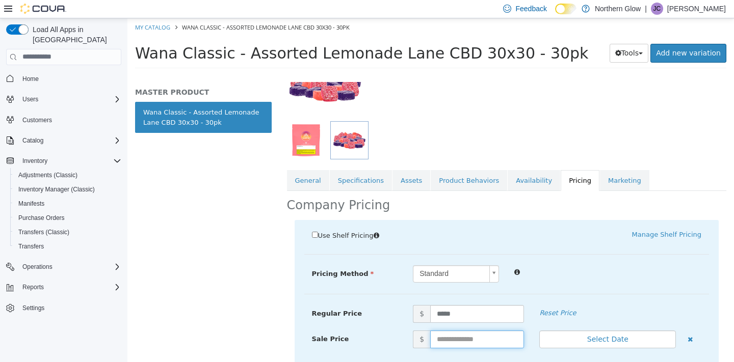
click at [448, 337] on input "text" at bounding box center [477, 339] width 94 height 18
type input "*****"
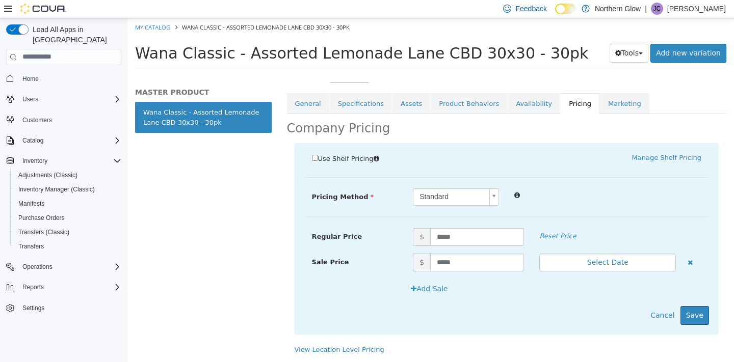
scroll to position [0, 0]
click at [562, 257] on button "Select Date" at bounding box center [607, 262] width 137 height 18
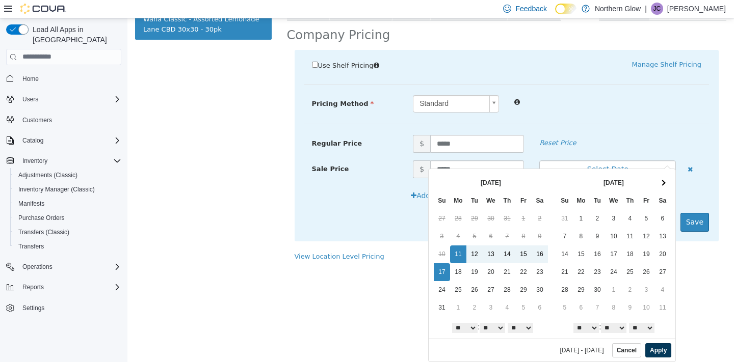
scroll to position [93, 0]
click at [656, 355] on button "Apply" at bounding box center [658, 350] width 26 height 14
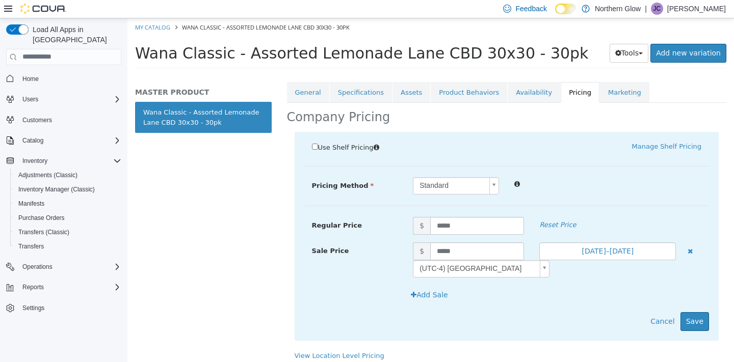
scroll to position [0, 0]
click at [692, 320] on button "Save" at bounding box center [694, 321] width 29 height 19
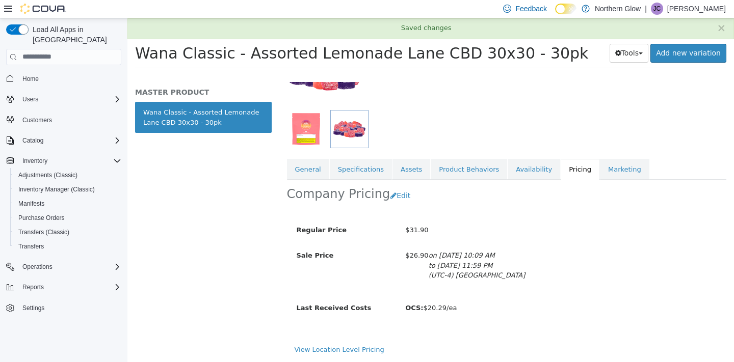
scroll to position [120, 0]
click at [325, 345] on link "View Location Level Pricing" at bounding box center [339, 349] width 90 height 8
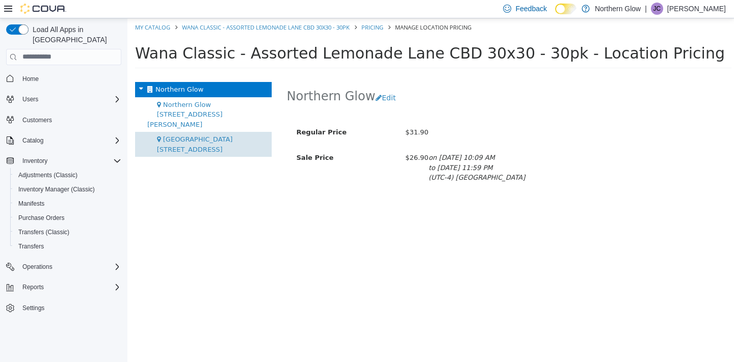
click at [211, 135] on span "[GEOGRAPHIC_DATA][STREET_ADDRESS]" at bounding box center [195, 144] width 76 height 18
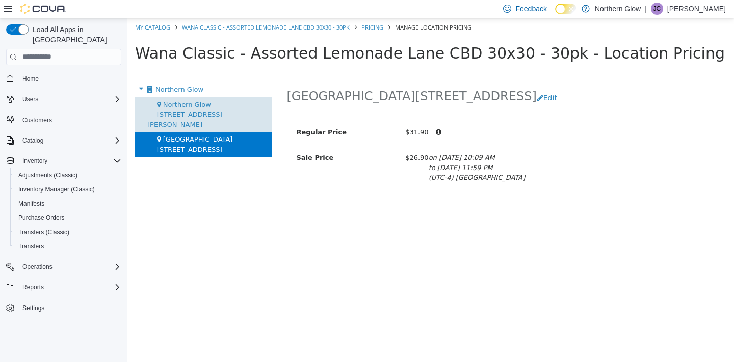
click at [204, 101] on span "Northern Glow [STREET_ADDRESS][PERSON_NAME]" at bounding box center [184, 114] width 75 height 28
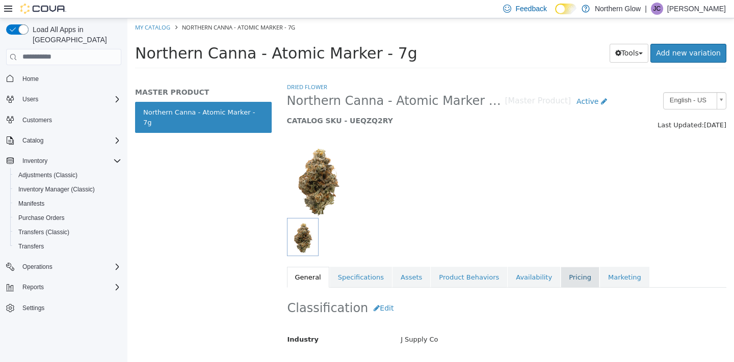
click at [567, 281] on link "Pricing" at bounding box center [579, 276] width 39 height 21
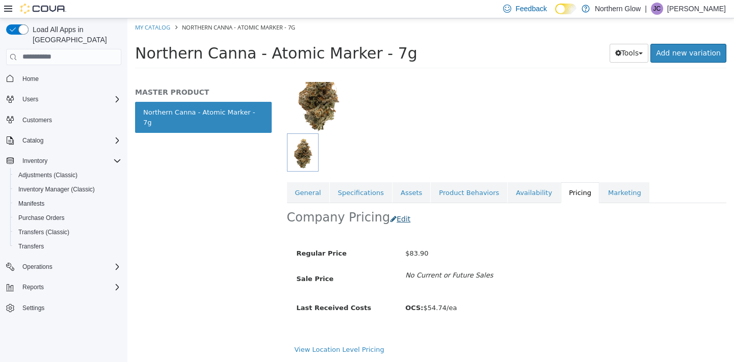
scroll to position [97, 0]
click at [392, 209] on button "Edit" at bounding box center [403, 218] width 26 height 19
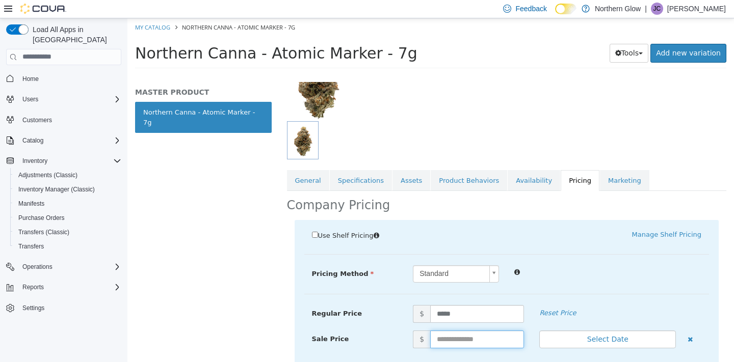
click at [446, 340] on input "text" at bounding box center [477, 339] width 94 height 18
type input "*****"
click at [625, 239] on div "Use Shelf Pricing    Manage Shelf Pricing" at bounding box center [507, 236] width 420 height 14
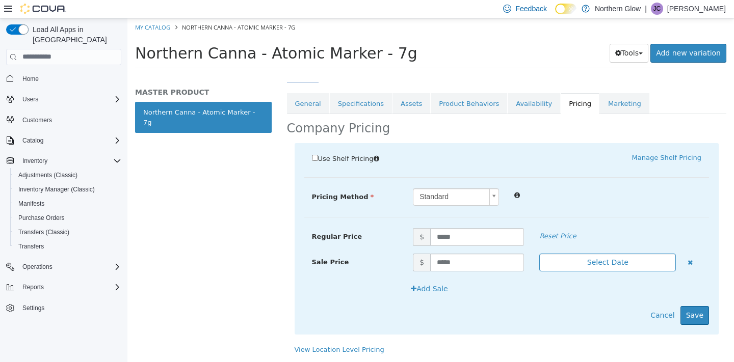
scroll to position [185, 0]
click at [576, 253] on button "Select Date" at bounding box center [607, 262] width 137 height 18
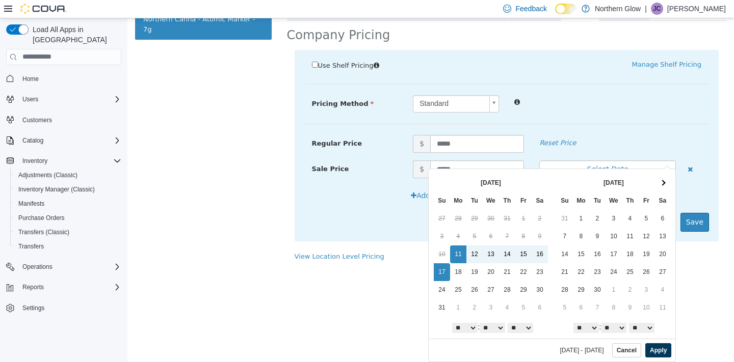
scroll to position [93, 0]
click at [659, 348] on button "Apply" at bounding box center [658, 350] width 26 height 14
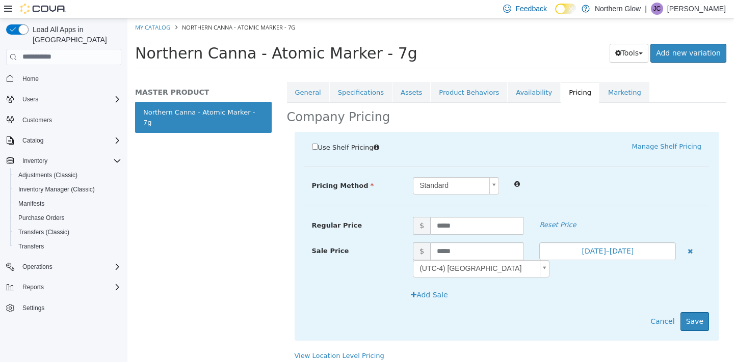
scroll to position [0, 0]
click at [705, 316] on button "Save" at bounding box center [694, 321] width 29 height 19
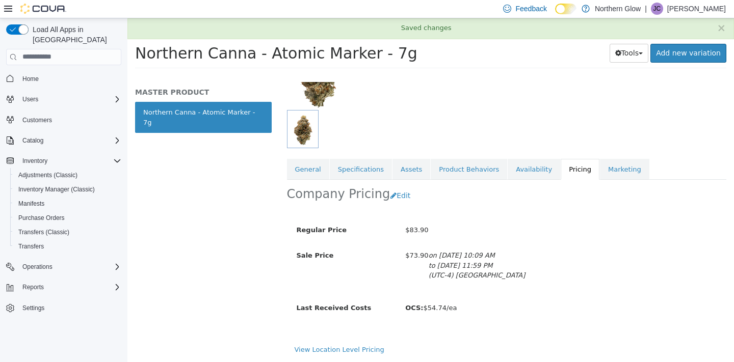
scroll to position [120, 0]
click at [329, 345] on link "View Location Level Pricing" at bounding box center [339, 349] width 90 height 8
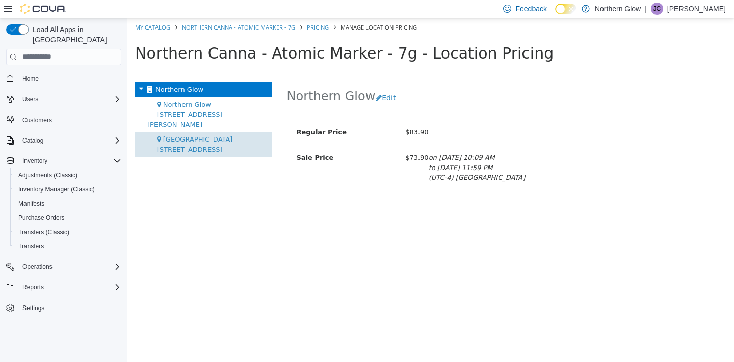
click at [174, 135] on span "[GEOGRAPHIC_DATA][STREET_ADDRESS]" at bounding box center [195, 144] width 76 height 18
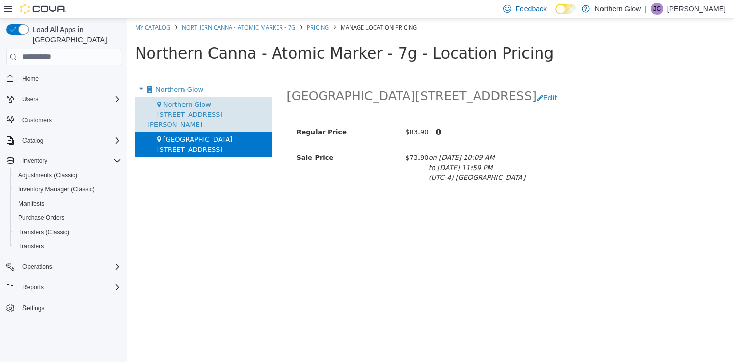
click at [183, 103] on span "Northern Glow [STREET_ADDRESS][PERSON_NAME]" at bounding box center [184, 114] width 75 height 28
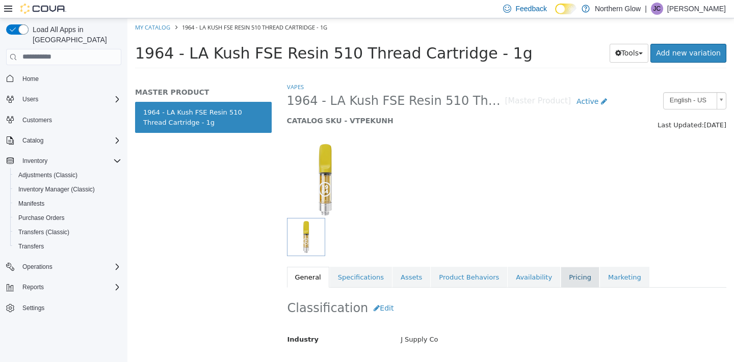
click at [573, 276] on link "Pricing" at bounding box center [579, 276] width 39 height 21
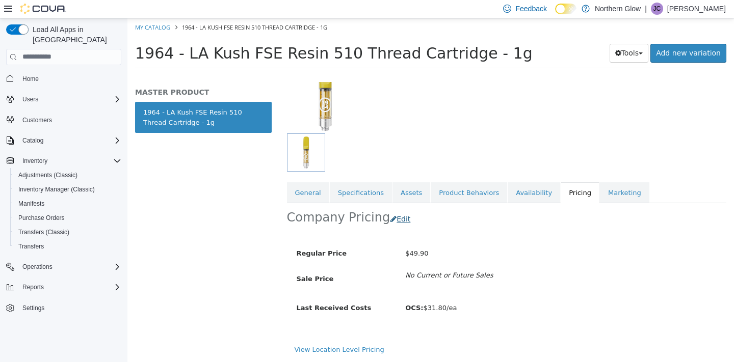
scroll to position [97, 0]
click at [390, 209] on button "Edit" at bounding box center [403, 218] width 26 height 19
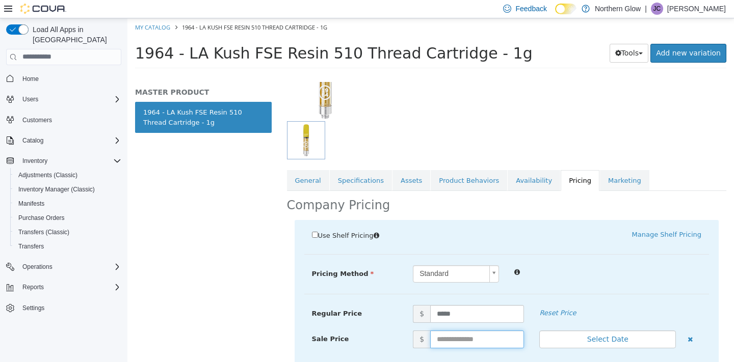
click at [442, 335] on input "text" at bounding box center [477, 339] width 94 height 18
type input "*****"
click at [613, 279] on div "Standard *" at bounding box center [557, 274] width 304 height 18
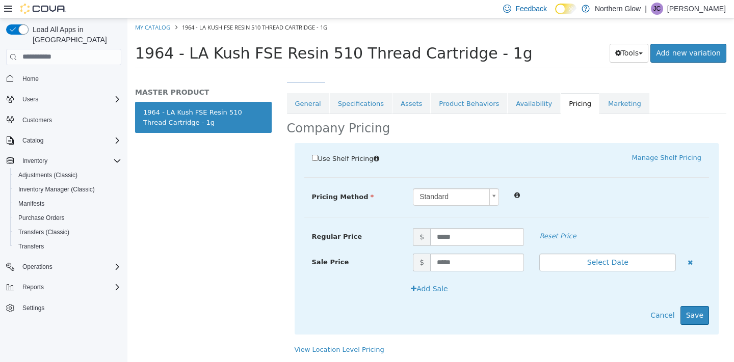
click at [592, 270] on div "Sale Price $ ***** Select Date (UTC-4) [GEOGRAPHIC_DATA]" at bounding box center [506, 266] width 405 height 26
click at [584, 260] on button "Select Date" at bounding box center [607, 262] width 137 height 18
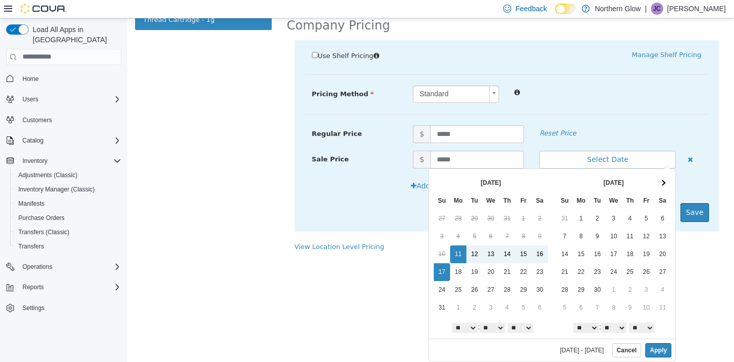
scroll to position [103, 0]
click at [655, 350] on button "Apply" at bounding box center [658, 350] width 26 height 14
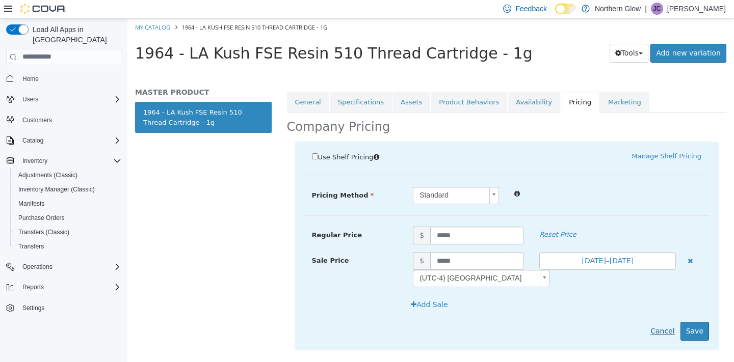
scroll to position [0, 0]
click at [693, 324] on button "Save" at bounding box center [694, 330] width 29 height 19
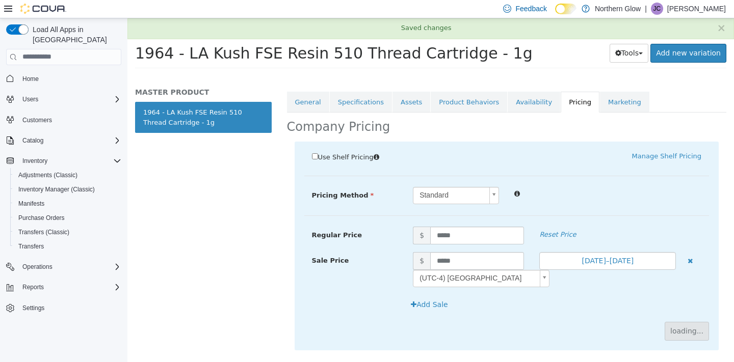
scroll to position [120, 0]
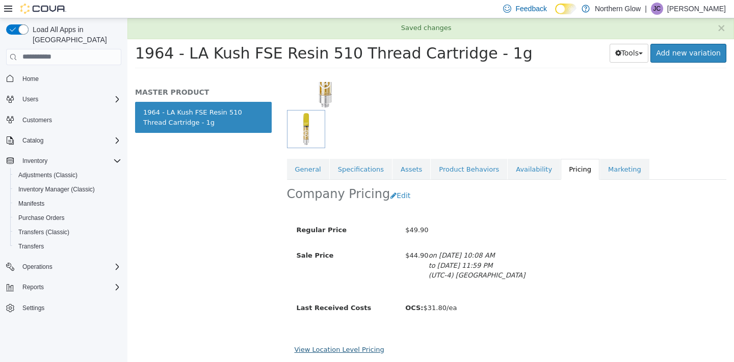
click at [337, 345] on link "View Location Level Pricing" at bounding box center [339, 349] width 90 height 8
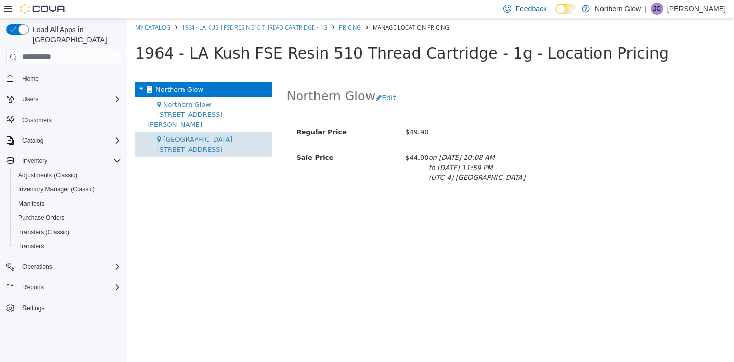
click at [228, 131] on div "[GEOGRAPHIC_DATA][STREET_ADDRESS]" at bounding box center [203, 143] width 137 height 25
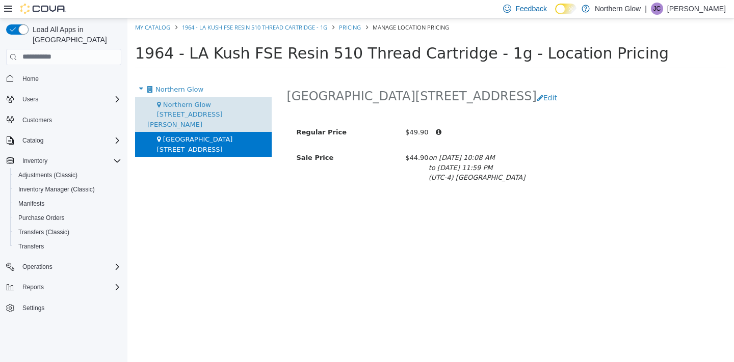
click at [218, 100] on span "Northern Glow [STREET_ADDRESS][PERSON_NAME]" at bounding box center [184, 114] width 75 height 28
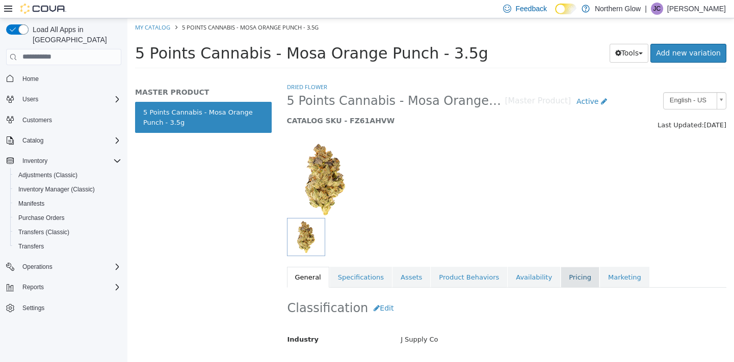
click at [561, 271] on link "Pricing" at bounding box center [579, 276] width 39 height 21
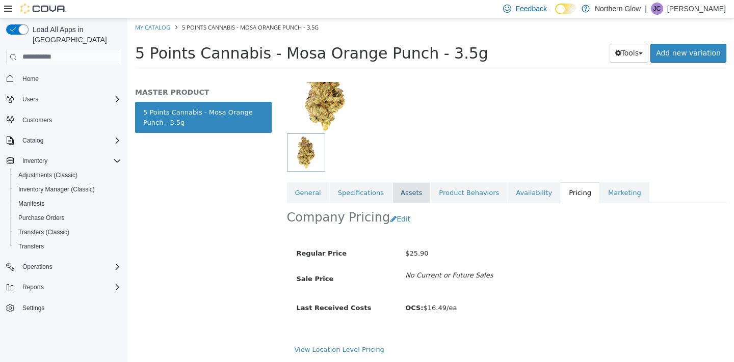
scroll to position [97, 0]
click at [395, 209] on button "Edit" at bounding box center [403, 218] width 26 height 19
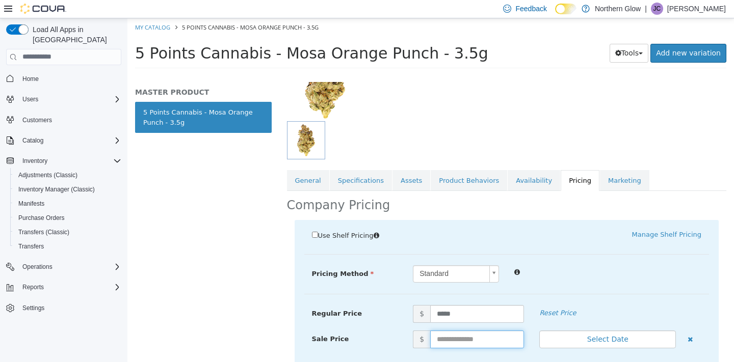
click at [443, 334] on input "text" at bounding box center [477, 339] width 94 height 18
type input "*****"
click at [559, 256] on div "Use Shelf Pricing    Manage Shelf Pricing Shelf Price Select a Shelf Price Shel…" at bounding box center [506, 316] width 424 height 192
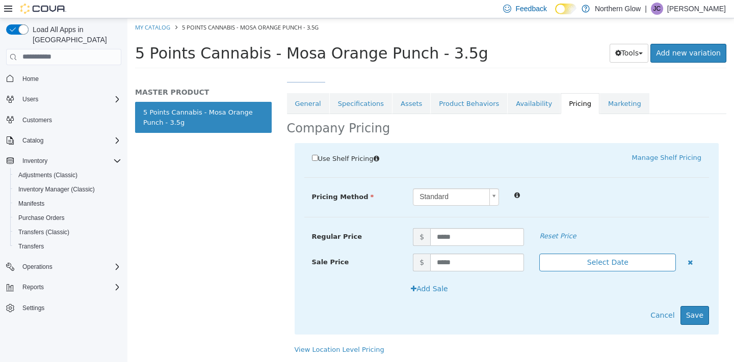
scroll to position [185, 0]
click at [573, 253] on button "Select Date" at bounding box center [607, 262] width 137 height 18
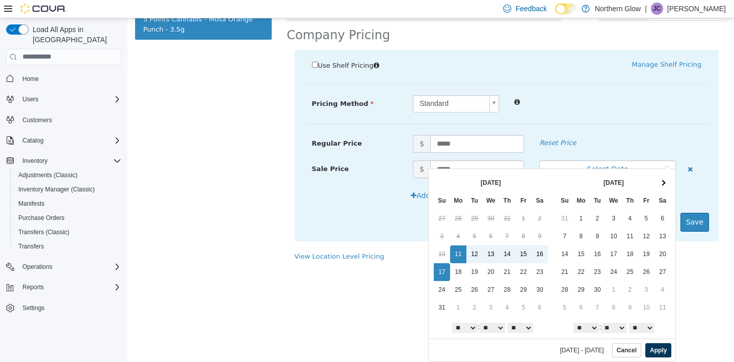
scroll to position [93, 0]
click at [665, 351] on button "Apply" at bounding box center [658, 350] width 26 height 14
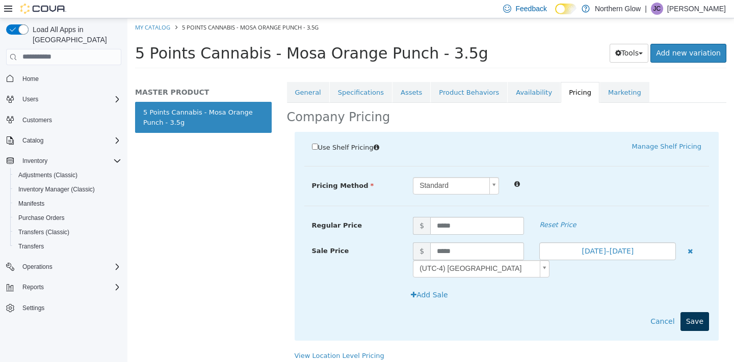
click at [700, 312] on button "Save" at bounding box center [694, 321] width 29 height 19
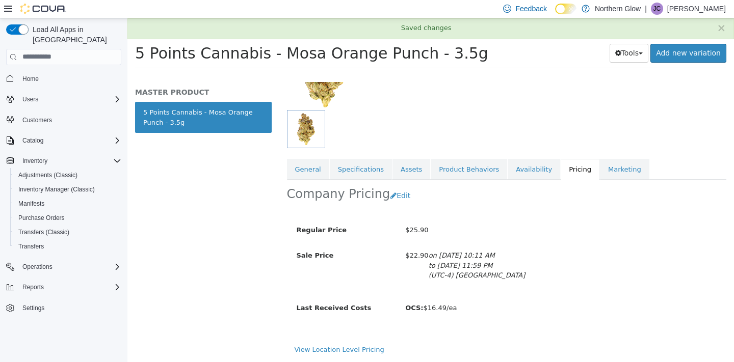
scroll to position [120, 0]
click at [315, 345] on link "View Location Level Pricing" at bounding box center [339, 349] width 90 height 8
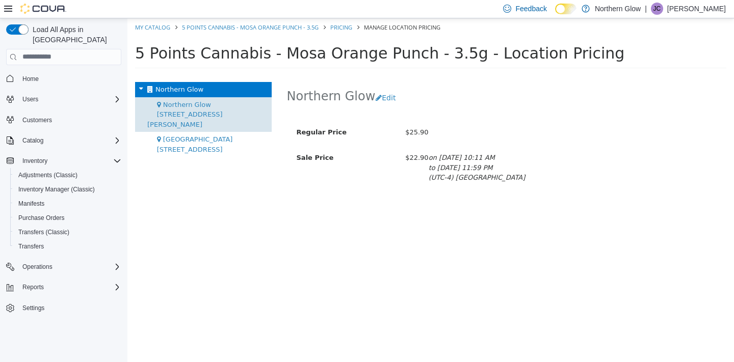
click at [204, 108] on div "Northern Glow 540 Arthur St" at bounding box center [203, 114] width 137 height 35
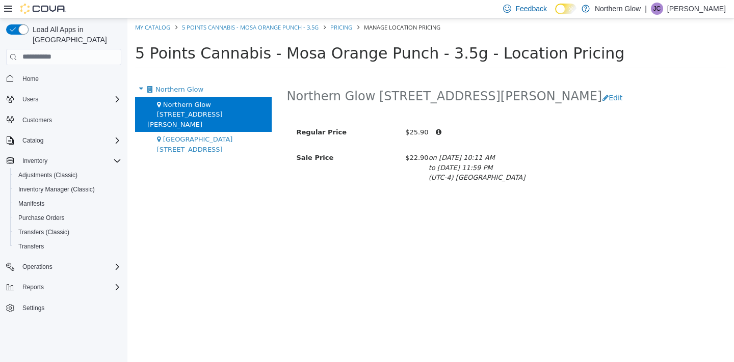
click at [202, 126] on div "Northern Glow Northern Glow 540 Arthur St Northern Glow 701 Memorial Ave" at bounding box center [203, 222] width 152 height 280
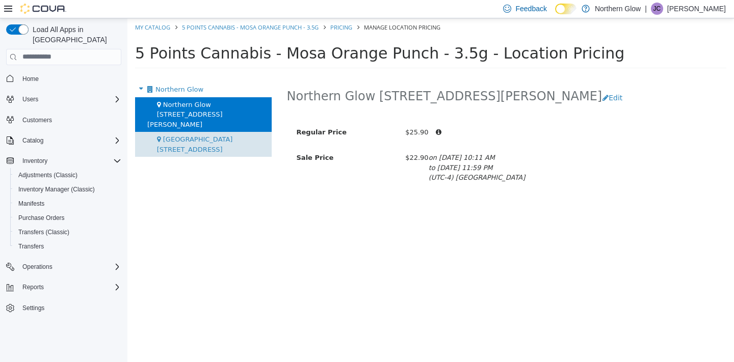
click at [200, 135] on span "Northern Glow 701 Memorial Ave" at bounding box center [195, 144] width 76 height 18
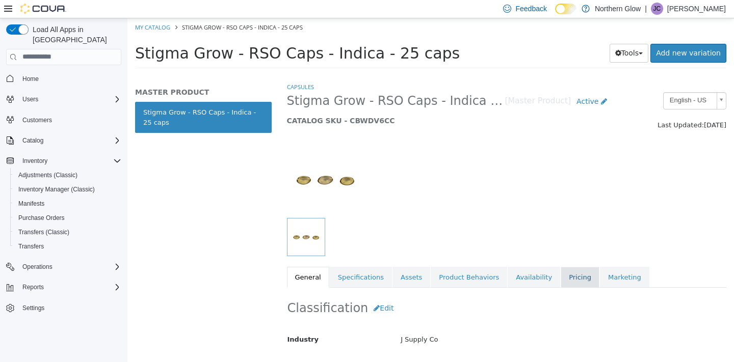
click at [570, 272] on link "Pricing" at bounding box center [579, 276] width 39 height 21
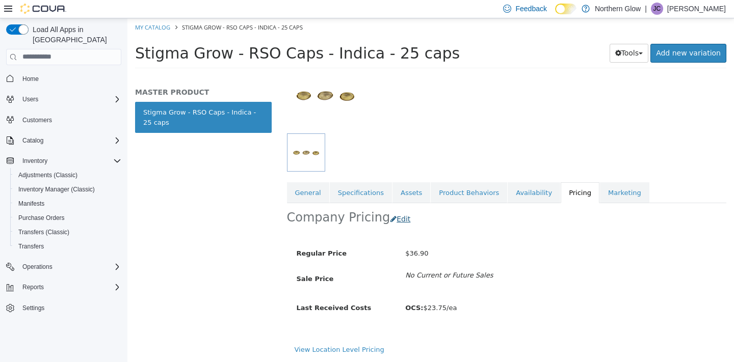
scroll to position [97, 0]
click at [397, 209] on button "Edit" at bounding box center [403, 218] width 26 height 19
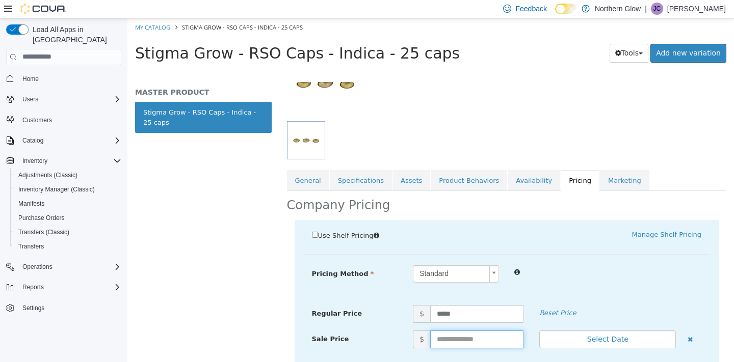
click at [440, 336] on input "text" at bounding box center [477, 339] width 94 height 18
type input "*****"
click at [585, 265] on div at bounding box center [607, 271] width 202 height 12
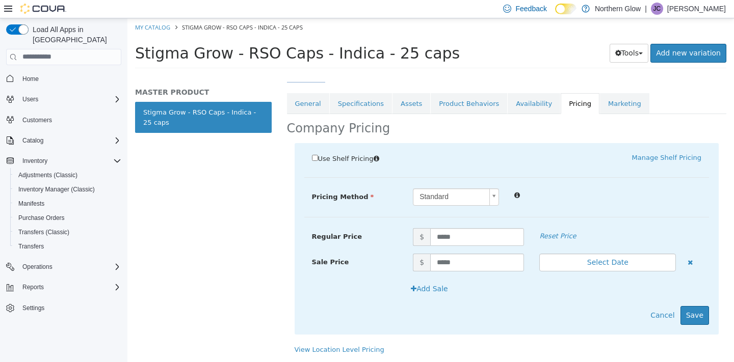
scroll to position [185, 0]
click at [573, 253] on button "Select Date" at bounding box center [607, 262] width 137 height 18
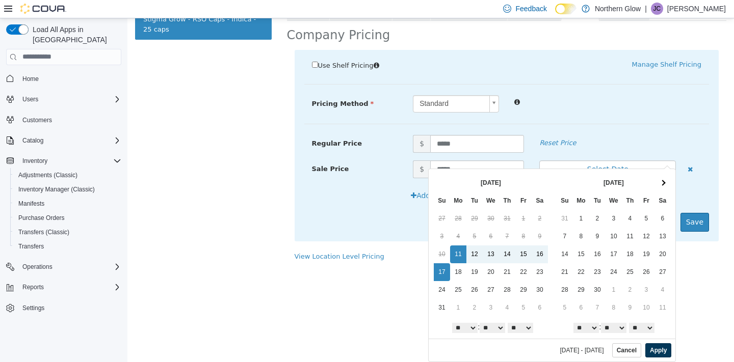
scroll to position [93, 0]
click at [659, 356] on button "Apply" at bounding box center [658, 350] width 26 height 14
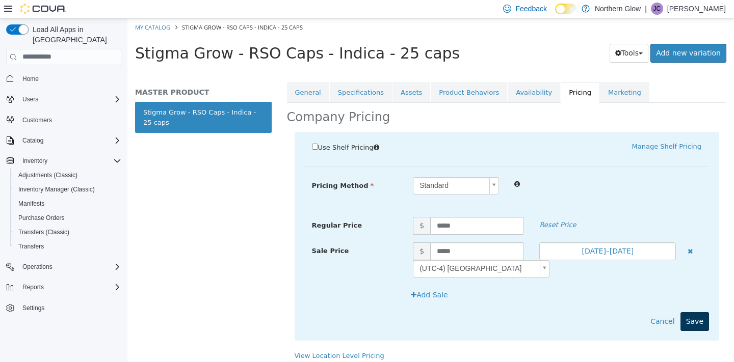
click at [693, 323] on button "Save" at bounding box center [694, 321] width 29 height 19
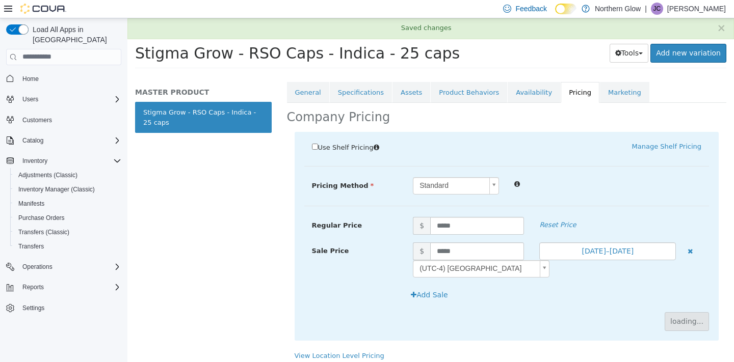
scroll to position [120, 0]
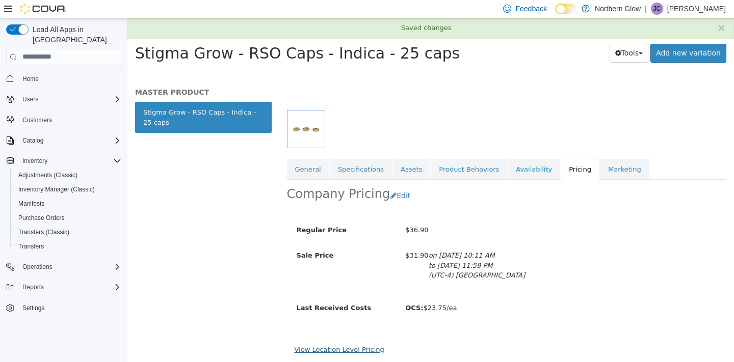
click at [357, 345] on link "View Location Level Pricing" at bounding box center [339, 349] width 90 height 8
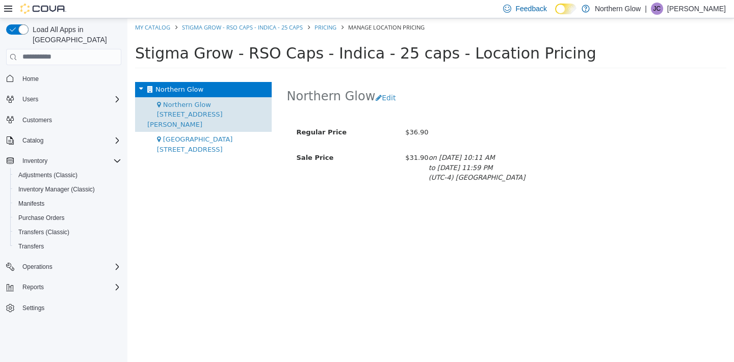
click at [213, 105] on span "Northern Glow 540 Arthur St" at bounding box center [184, 114] width 75 height 28
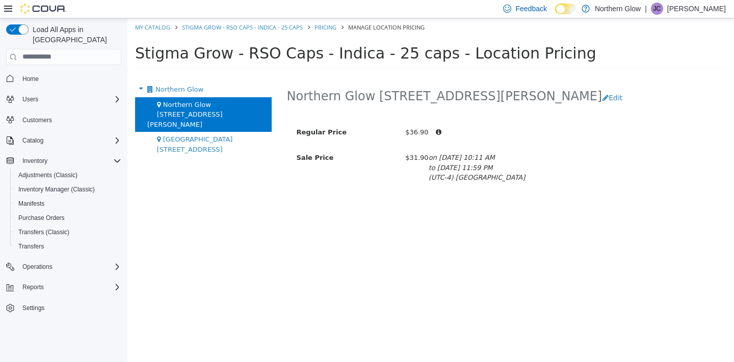
click at [219, 126] on div "Northern Glow Northern Glow 540 Arthur St Northern Glow 701 Memorial Ave" at bounding box center [203, 222] width 152 height 280
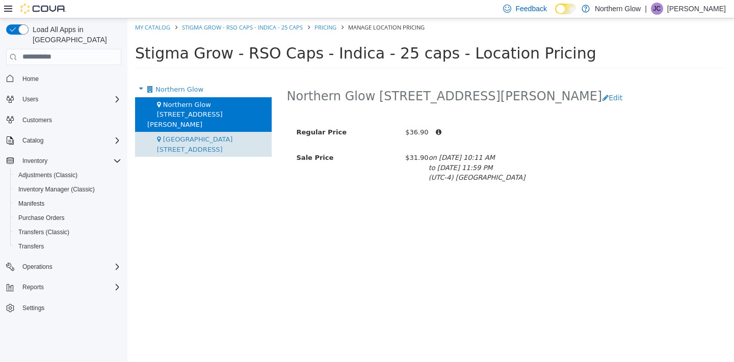
click at [219, 135] on span "Northern Glow 701 Memorial Ave" at bounding box center [195, 144] width 76 height 18
